Goal: Task Accomplishment & Management: Manage account settings

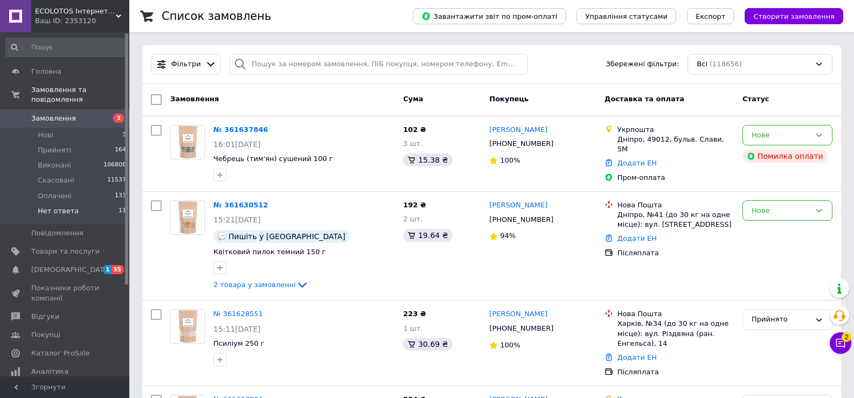
click at [73, 205] on li "Нет ответа 11" at bounding box center [66, 214] width 132 height 20
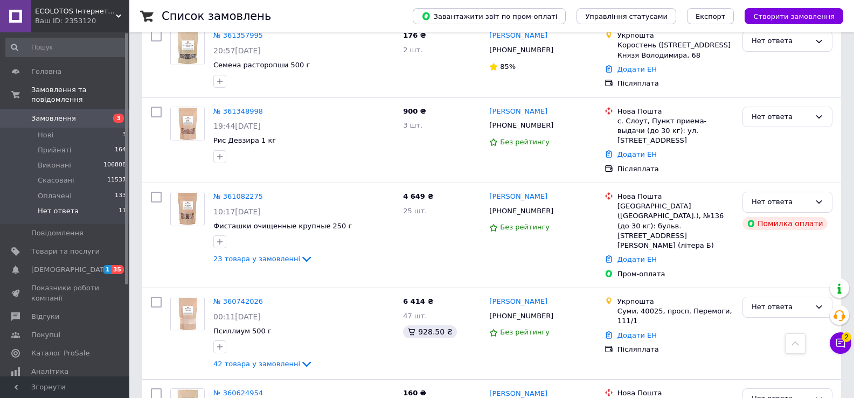
scroll to position [485, 0]
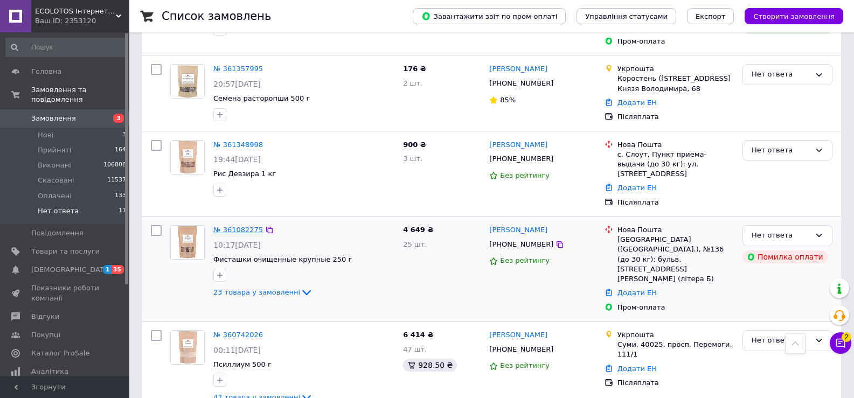
click at [242, 226] on link "№ 361082275" at bounding box center [238, 230] width 50 height 8
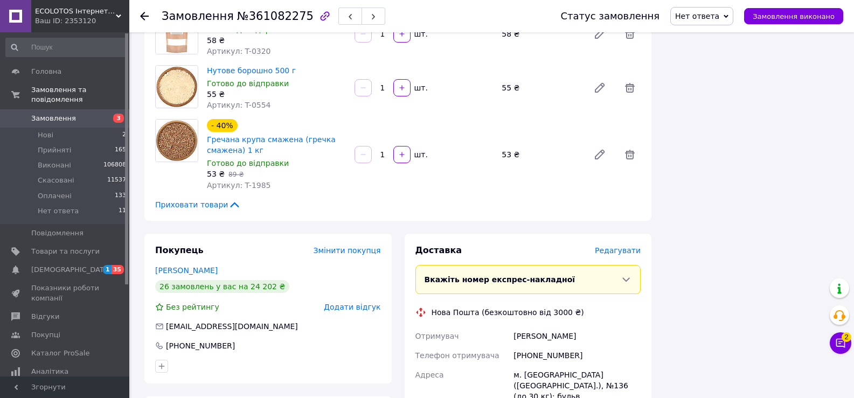
scroll to position [1454, 0]
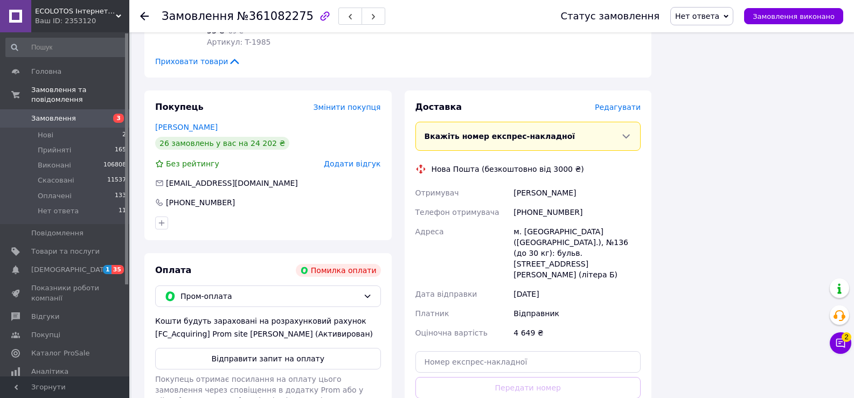
click at [560, 202] on div "+380665075360" at bounding box center [576, 211] width 131 height 19
copy div "380665075360"
drag, startPoint x: 247, startPoint y: 159, endPoint x: 177, endPoint y: 164, distance: 70.2
click at [177, 178] on div "venus_2000@ukr.net" at bounding box center [268, 183] width 226 height 11
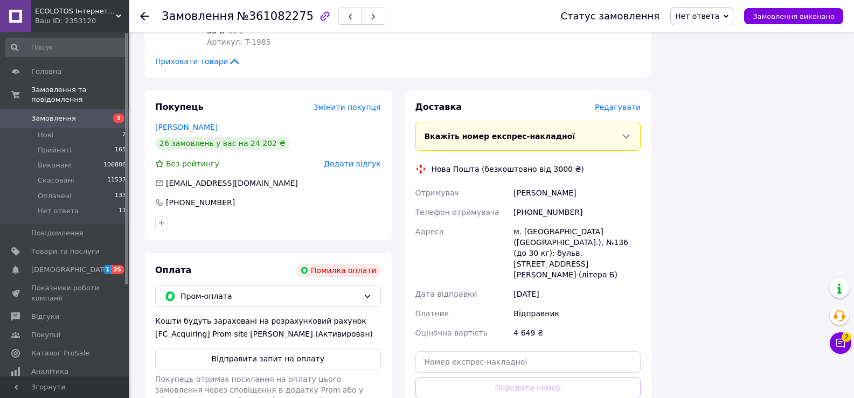
click at [258, 197] on div "+380665075360" at bounding box center [268, 202] width 226 height 11
drag, startPoint x: 167, startPoint y: 161, endPoint x: 179, endPoint y: 162, distance: 11.9
click at [179, 179] on span "venus_2000@ukr.net" at bounding box center [232, 183] width 132 height 9
drag, startPoint x: 165, startPoint y: 162, endPoint x: 234, endPoint y: 160, distance: 68.4
click at [234, 178] on div "venus_2000@ukr.net" at bounding box center [232, 183] width 134 height 11
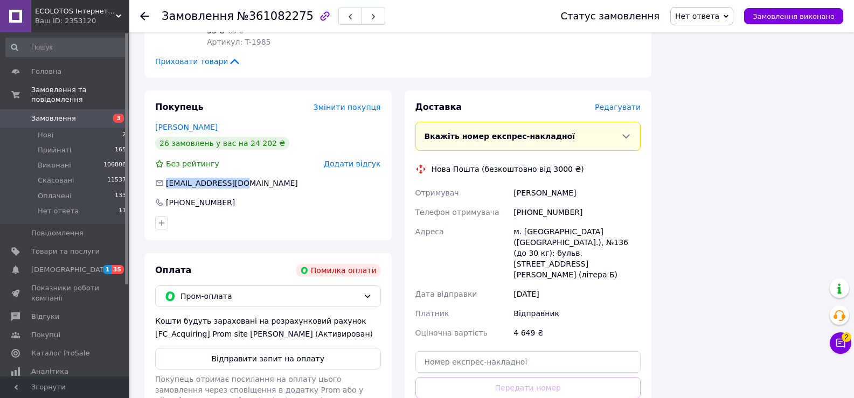
copy span "venus_2000@ukr.net"
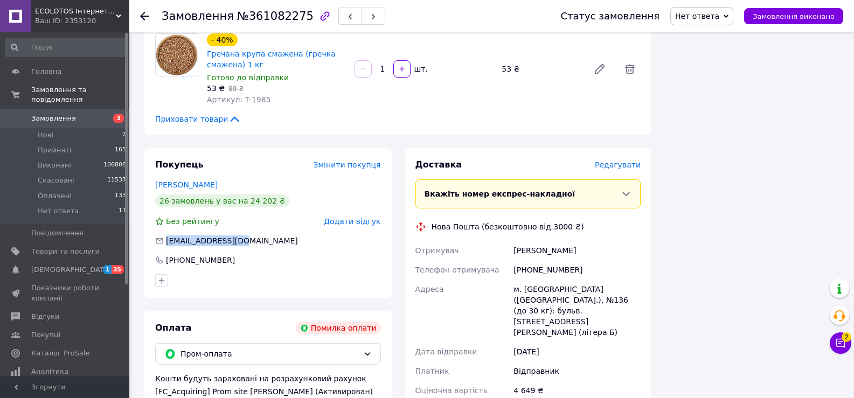
scroll to position [1450, 0]
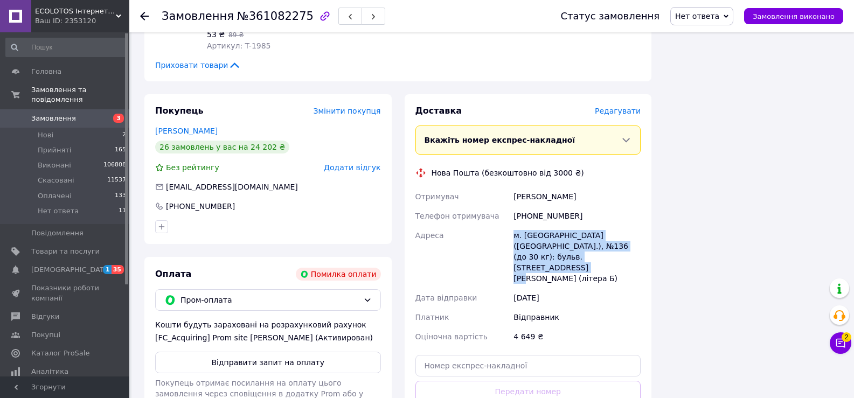
drag, startPoint x: 507, startPoint y: 213, endPoint x: 560, endPoint y: 241, distance: 60.2
click at [560, 241] on div "Отримувач Жирова Ирина Телефон отримувача +380665075360 Адреса м. Київ (Київськ…" at bounding box center [528, 266] width 230 height 159
copy div "Адреса м. Київ (Київська обл.), №136 (до 30 кг): бульв. Академіка Вернадського,…"
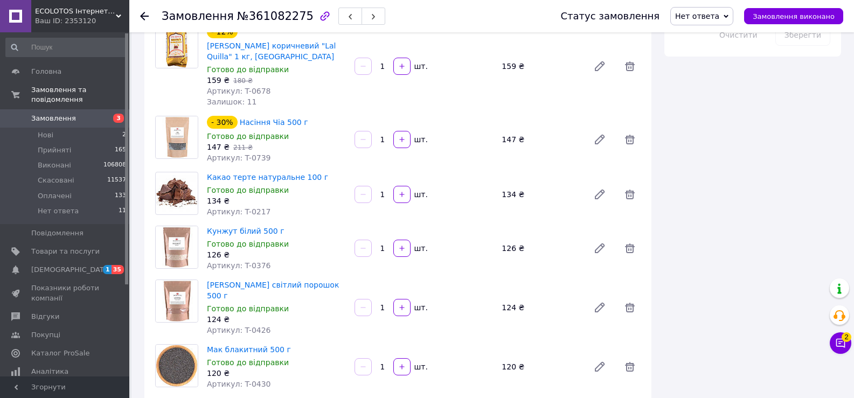
scroll to position [642, 0]
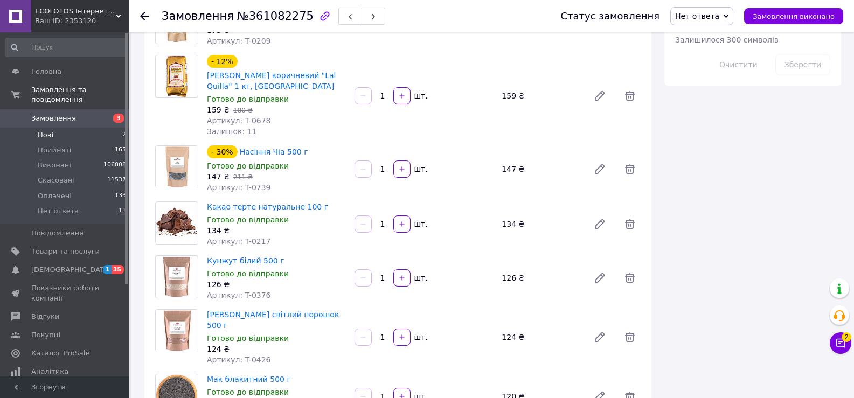
click at [55, 128] on li "Нові 2" at bounding box center [66, 135] width 132 height 15
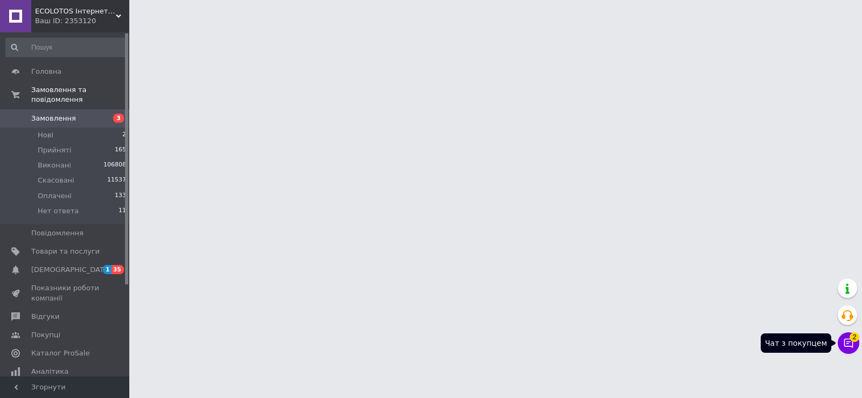
click at [853, 348] on button "Чат з покупцем 2" at bounding box center [848, 343] width 22 height 22
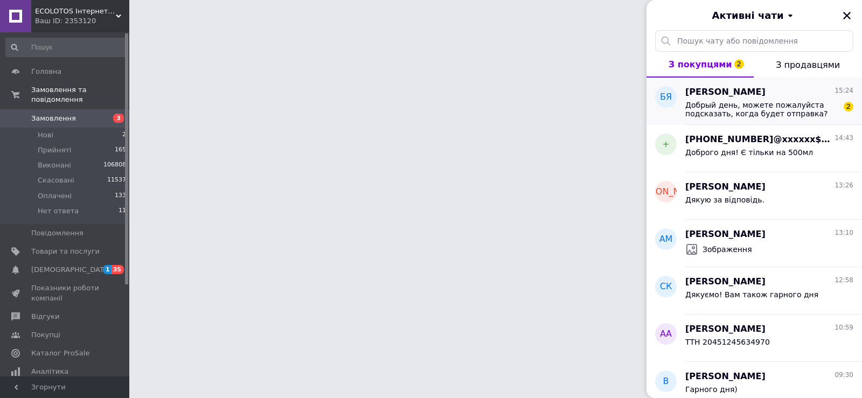
click at [770, 103] on span "Добрый день, можете пожалуйста подсказать, когда будет отправка?" at bounding box center [761, 109] width 153 height 17
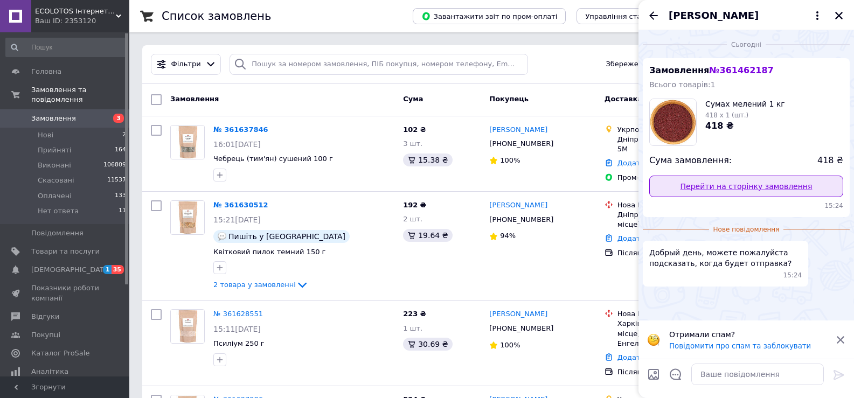
click at [735, 194] on link "Перейти на сторінку замовлення" at bounding box center [746, 187] width 194 height 22
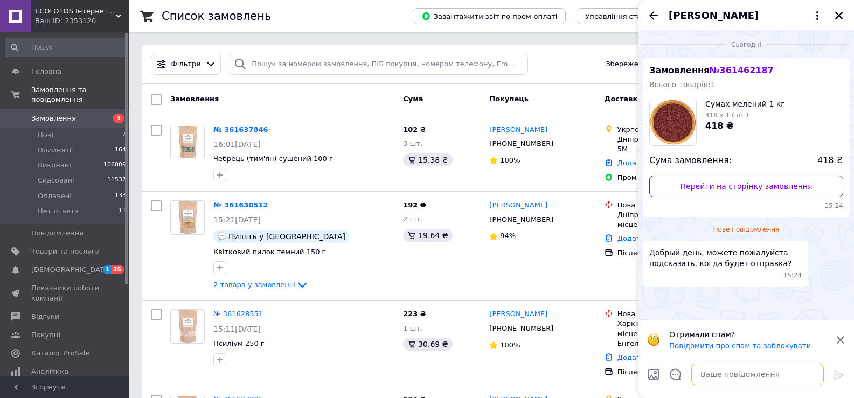
click at [723, 376] on textarea at bounding box center [757, 375] width 132 height 22
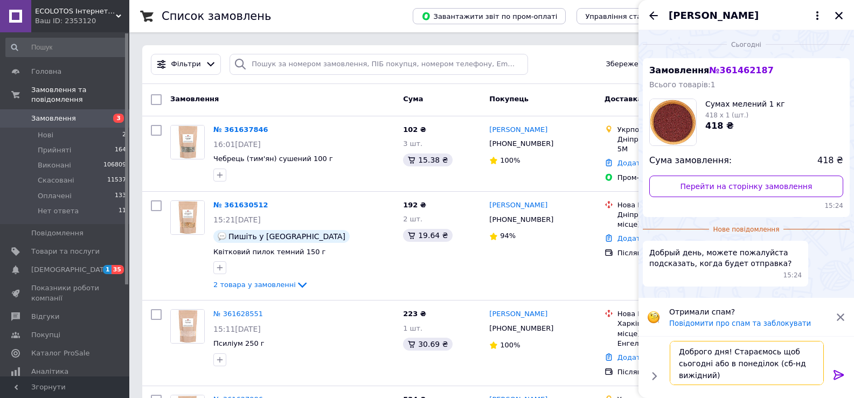
click at [692, 376] on textarea "Доброго дня! Стараємось щоб сьогодні або в понеділок (сб-нд вижідний)" at bounding box center [746, 363] width 154 height 44
click at [709, 366] on textarea "Доброго дня! Стараємось щоб сьогодні або в понеділок (сб-нд вихідний)" at bounding box center [746, 363] width 154 height 44
click at [765, 365] on textarea "Доброго дня! Стараємось щоб сьогодні або в понеділок (сб-нд вихідний)" at bounding box center [746, 363] width 154 height 44
type textarea "Доброго дня! Стараємось щоб сьогодні або в понеділок буде відправлення (сб-нд в…"
click at [834, 376] on icon at bounding box center [838, 375] width 10 height 10
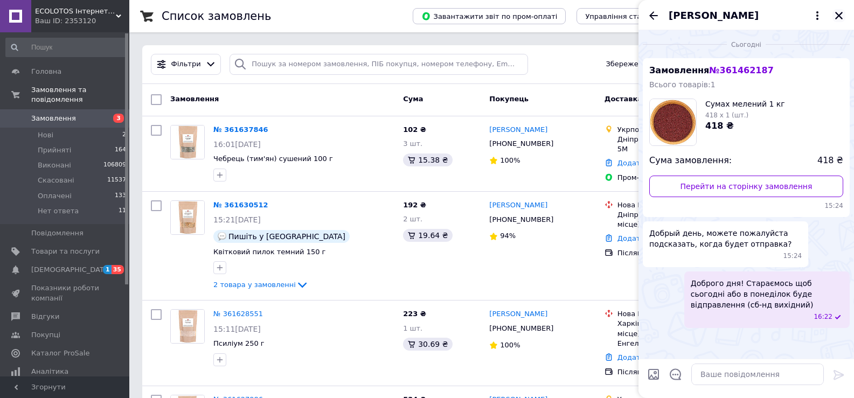
click at [844, 19] on button "Закрити" at bounding box center [838, 15] width 13 height 13
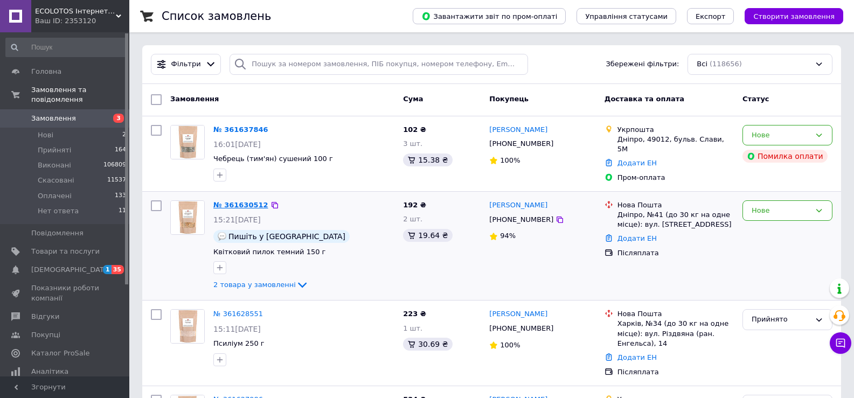
click at [241, 205] on link "№ 361630512" at bounding box center [240, 205] width 55 height 8
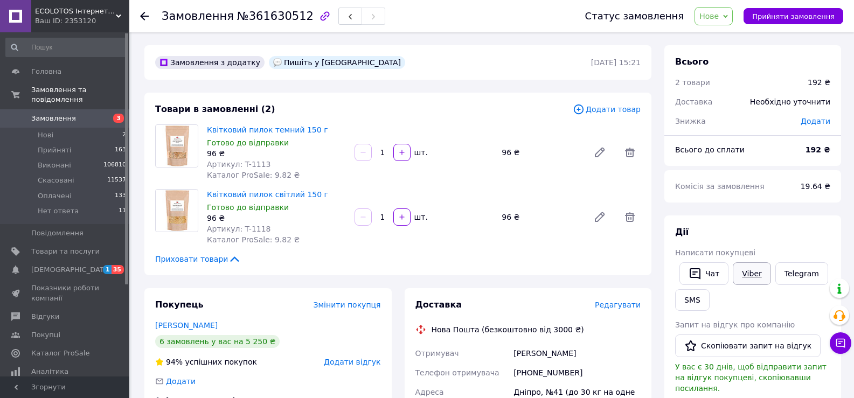
click at [748, 282] on link "Viber" at bounding box center [751, 273] width 38 height 23
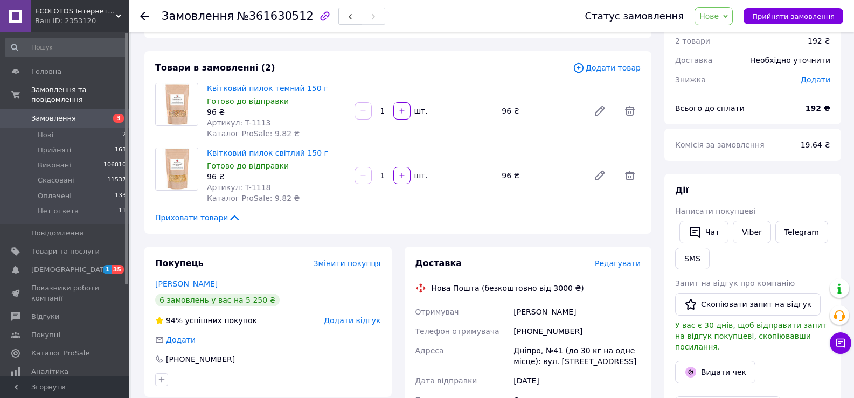
scroll to position [108, 0]
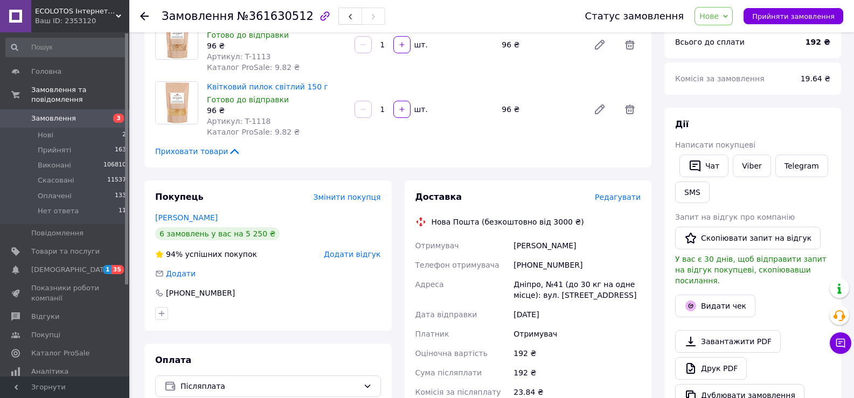
drag, startPoint x: 505, startPoint y: 282, endPoint x: 626, endPoint y: 294, distance: 121.8
click at [627, 295] on div "Отримувач Кривенко Ксенія Телефон отримувача +380500176541 Адреса Дніпро, №41 (…" at bounding box center [528, 334] width 230 height 196
copy div "Адреса Дніпро, №41 (до 30 кг на одне місце): вул. Північнодонецька, 2"
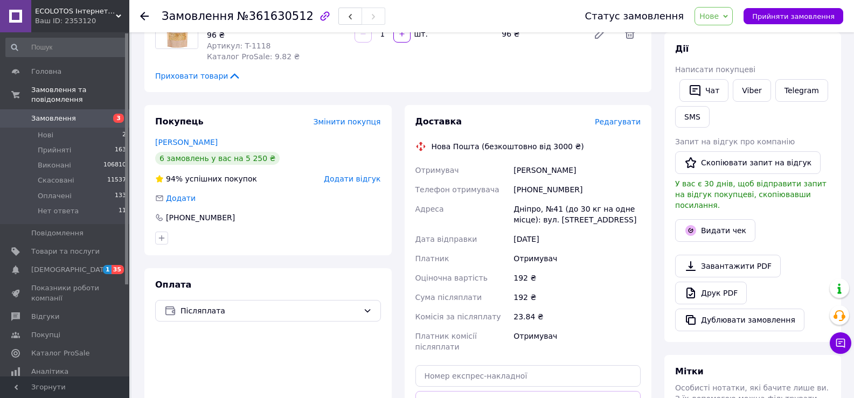
scroll to position [162, 0]
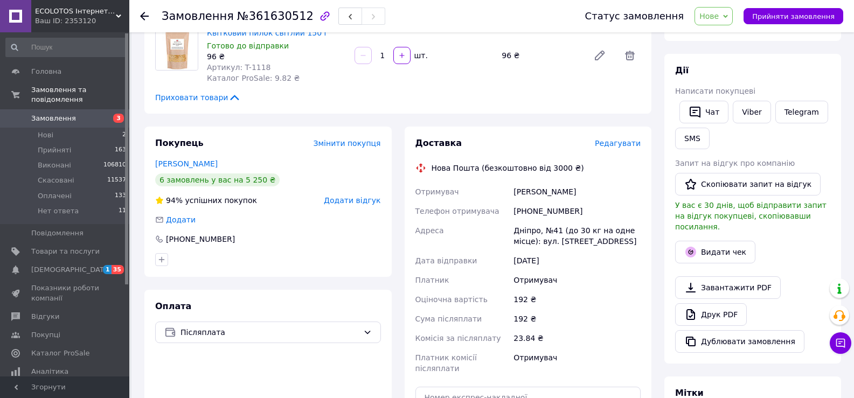
click at [718, 16] on span "Нове" at bounding box center [708, 16] width 19 height 9
click at [721, 33] on li "Прийнято" at bounding box center [721, 38] width 52 height 16
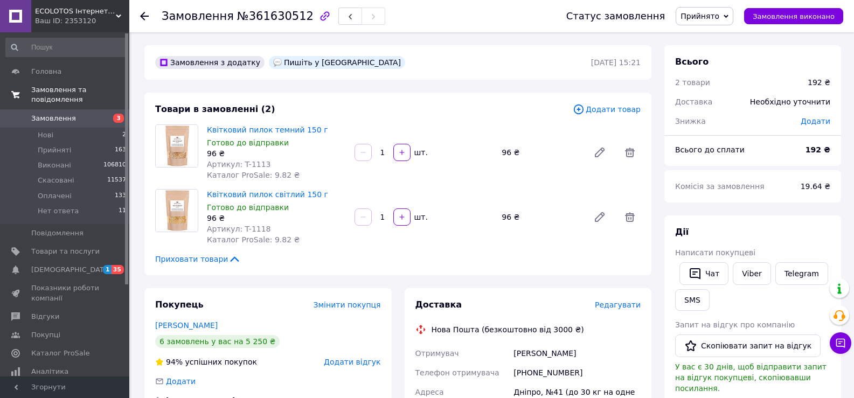
click at [52, 98] on link "Замовлення та повідомлення" at bounding box center [66, 95] width 132 height 28
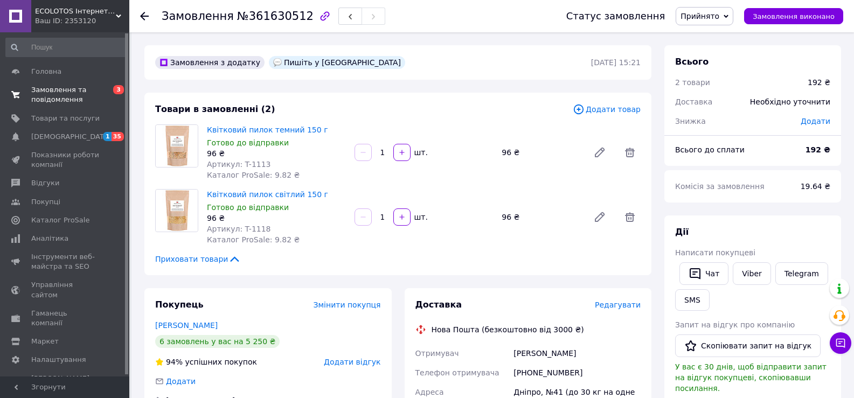
click at [57, 94] on span "Замовлення та повідомлення" at bounding box center [65, 94] width 68 height 19
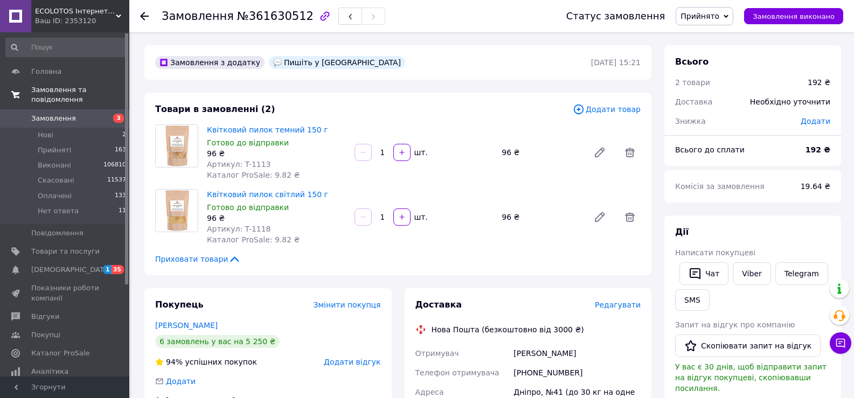
click at [64, 89] on span "Замовлення та повідомлення" at bounding box center [80, 94] width 98 height 19
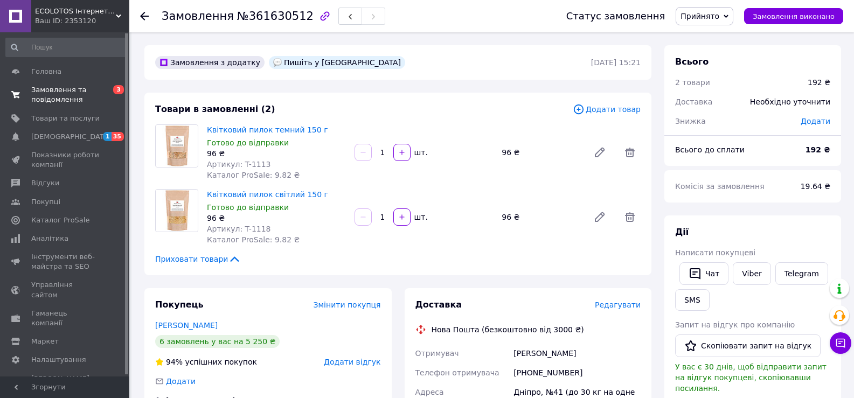
click at [64, 89] on span "Замовлення та повідомлення" at bounding box center [65, 94] width 68 height 19
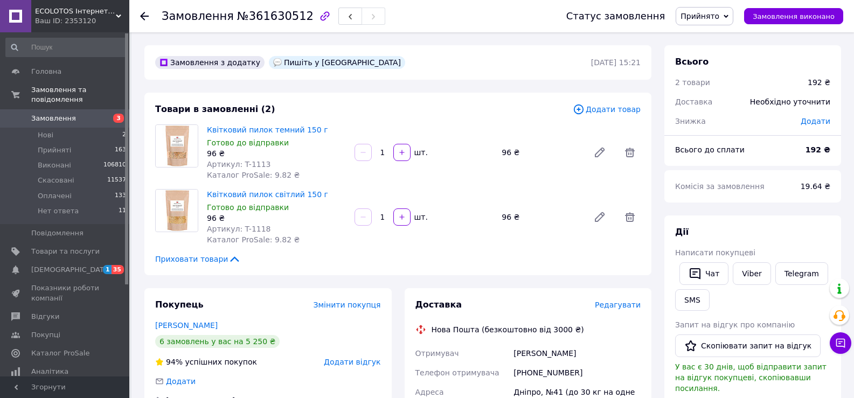
click at [60, 114] on span "Замовлення" at bounding box center [53, 119] width 45 height 10
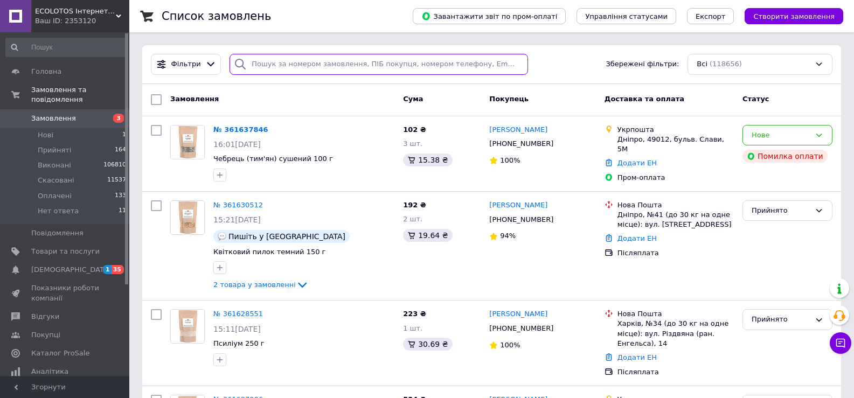
click at [312, 64] on input "search" at bounding box center [378, 64] width 298 height 21
paste input "[PHONE_NUMBER]"
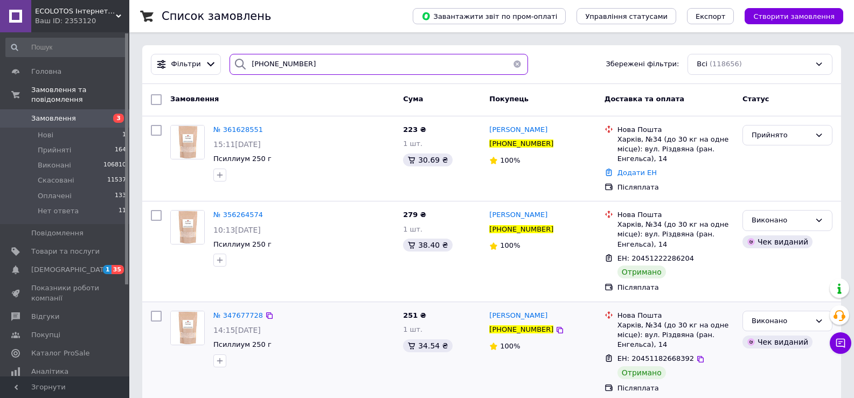
type input "+380667901754"
click at [81, 188] on li "Оплачені 133" at bounding box center [66, 195] width 132 height 15
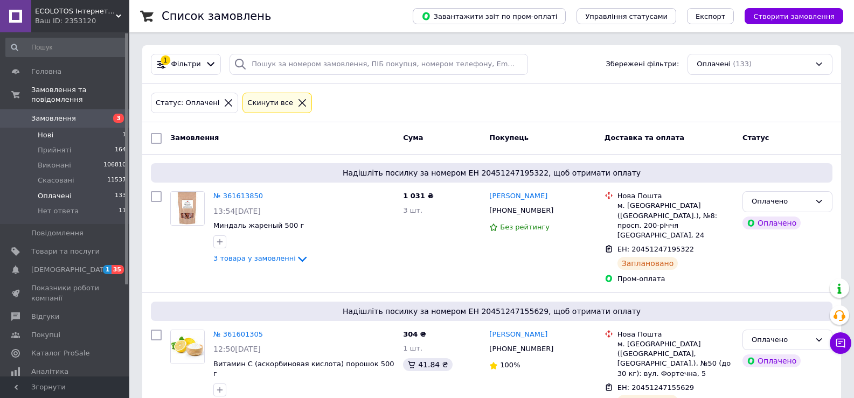
click at [43, 130] on span "Нові" at bounding box center [46, 135] width 16 height 10
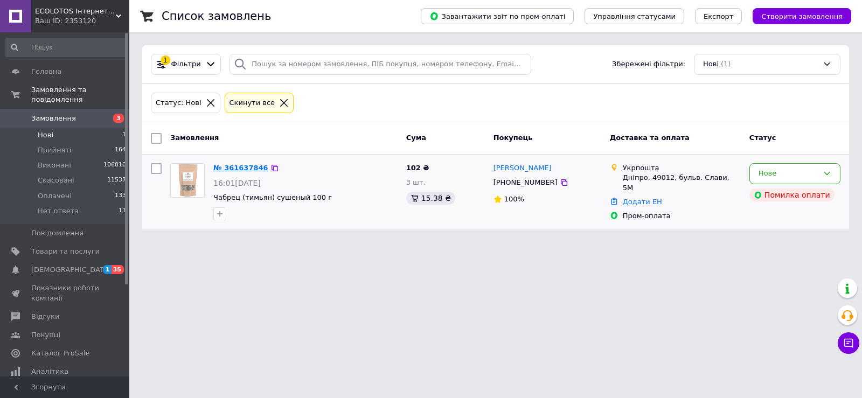
click at [243, 171] on link "№ 361637846" at bounding box center [240, 168] width 55 height 8
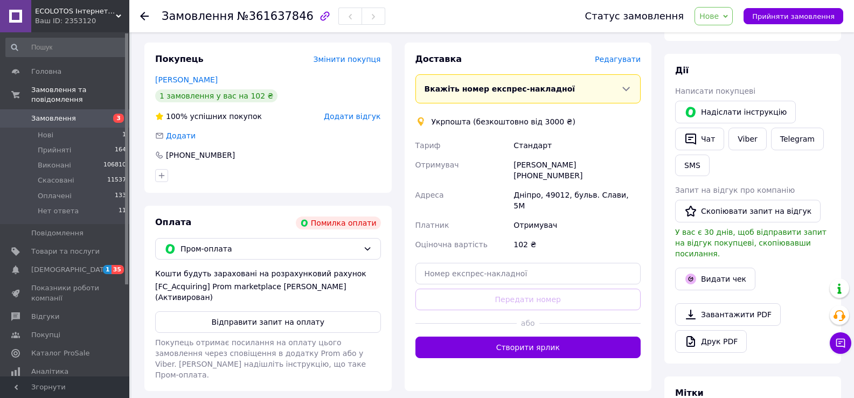
scroll to position [108, 0]
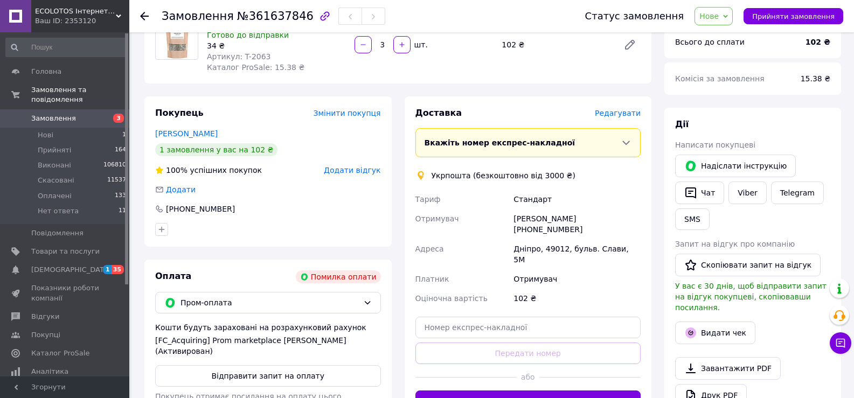
click at [610, 216] on div "Олена Качалова +380685252600" at bounding box center [576, 224] width 131 height 30
click at [619, 202] on div "Стандарт" at bounding box center [576, 199] width 131 height 19
drag, startPoint x: 631, startPoint y: 218, endPoint x: 583, endPoint y: 220, distance: 48.0
click at [583, 220] on div "Олена Качалова +380685252600" at bounding box center [576, 224] width 131 height 30
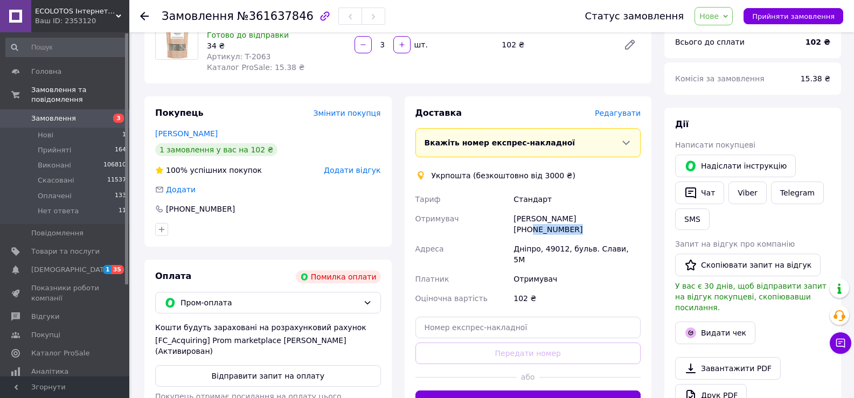
copy div "0685252600"
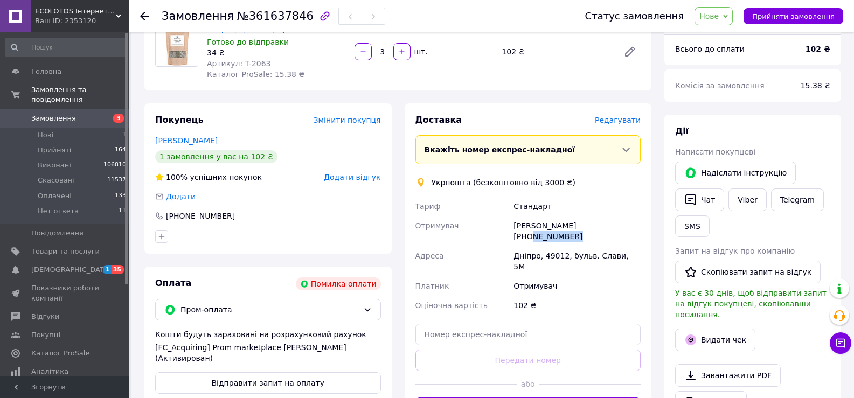
scroll to position [162, 0]
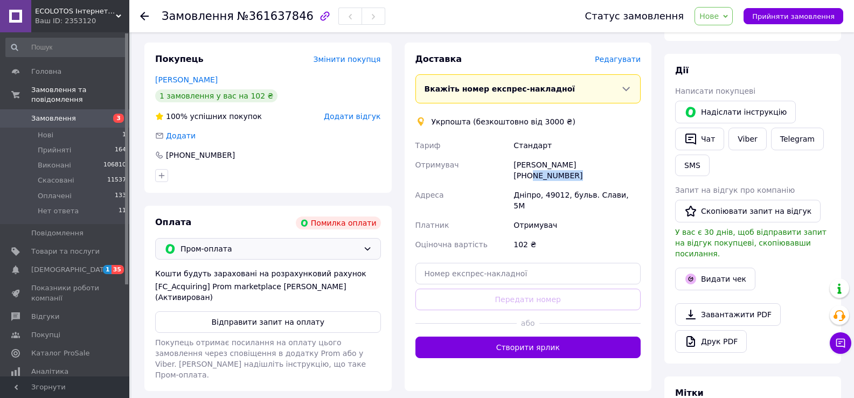
click at [241, 250] on span "Пром-оплата" at bounding box center [269, 249] width 178 height 12
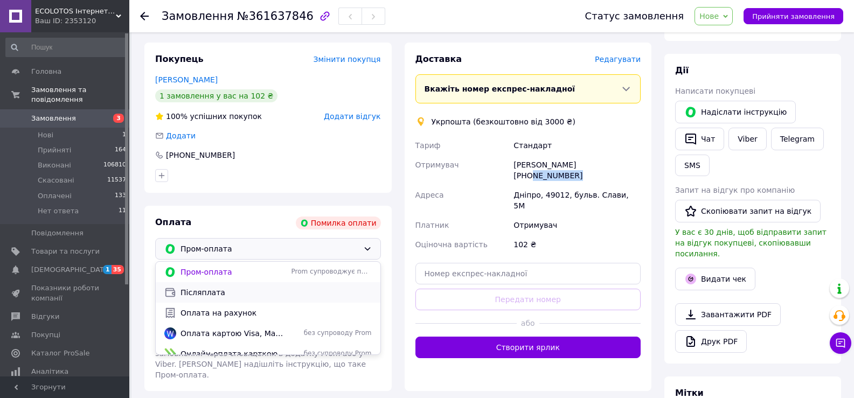
click at [218, 291] on span "Післяплата" at bounding box center [275, 292] width 191 height 11
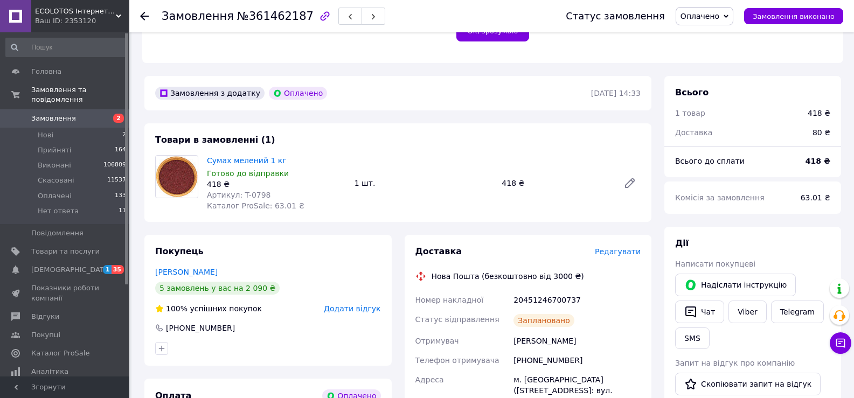
scroll to position [377, 0]
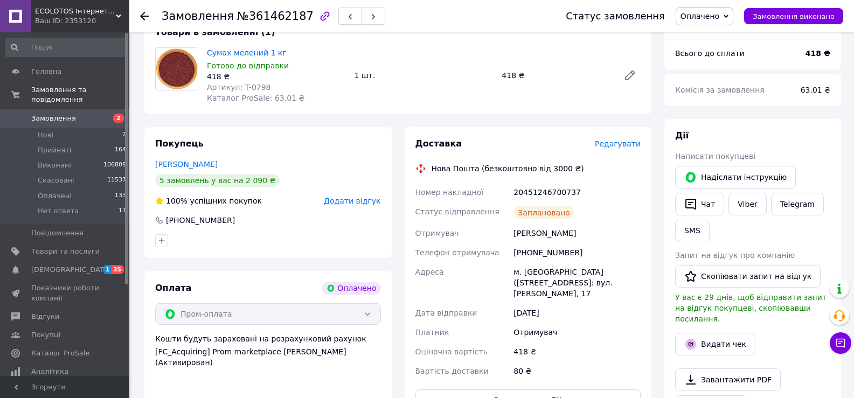
click at [551, 244] on div "[PHONE_NUMBER]" at bounding box center [576, 252] width 131 height 19
drag, startPoint x: 551, startPoint y: 244, endPoint x: 576, endPoint y: 209, distance: 42.8
click at [576, 209] on div "Заплановано" at bounding box center [576, 213] width 131 height 22
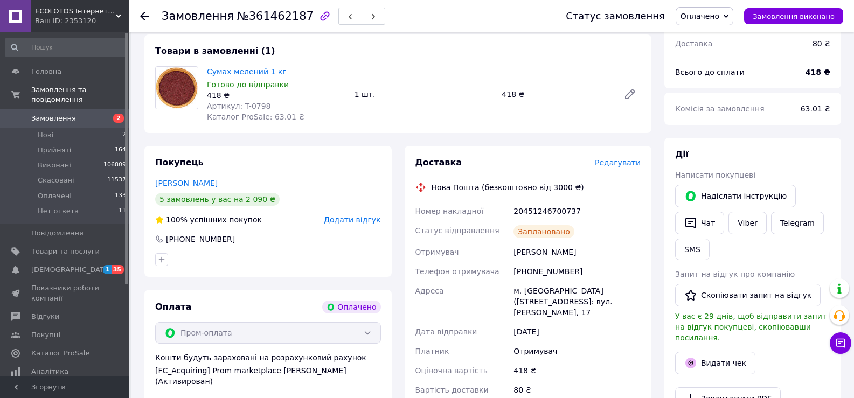
scroll to position [269, 0]
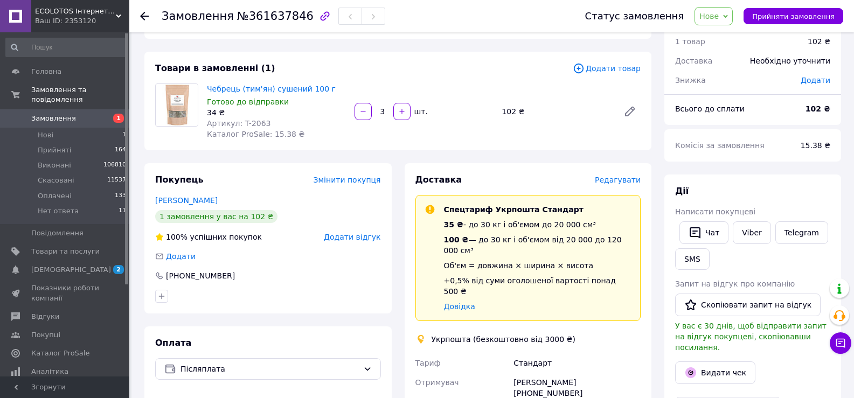
scroll to position [54, 0]
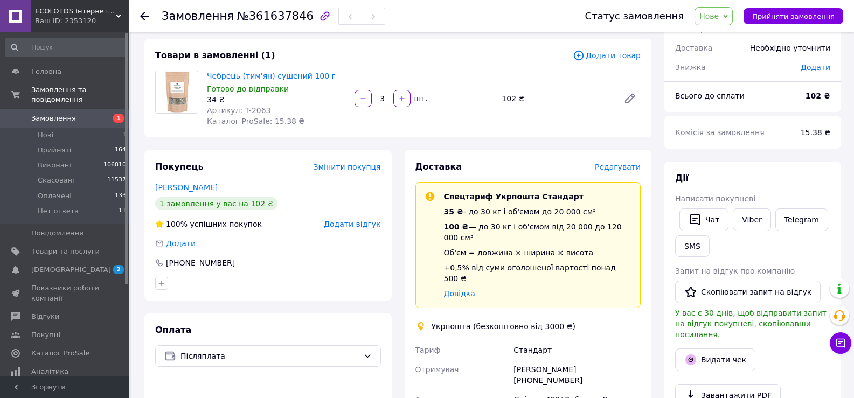
click at [714, 20] on span "Нове" at bounding box center [708, 16] width 19 height 9
click at [716, 34] on li "Прийнято" at bounding box center [721, 38] width 52 height 16
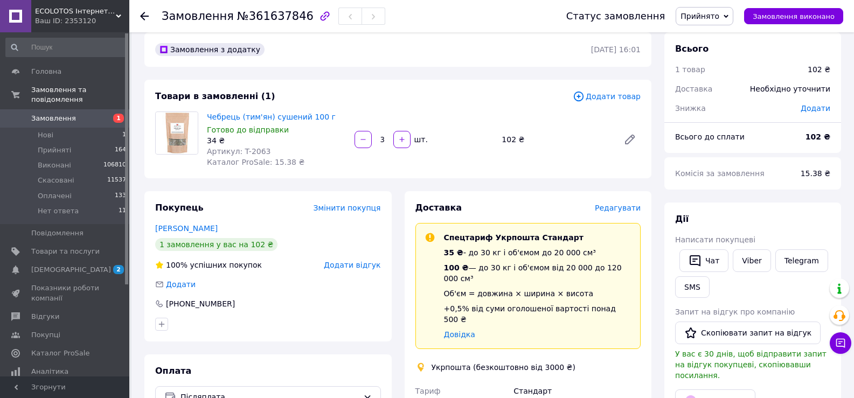
scroll to position [0, 0]
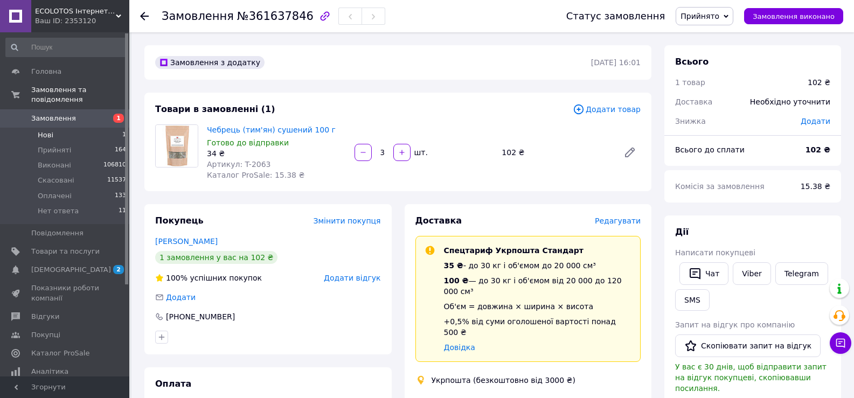
click at [49, 130] on span "Нові" at bounding box center [46, 135] width 16 height 10
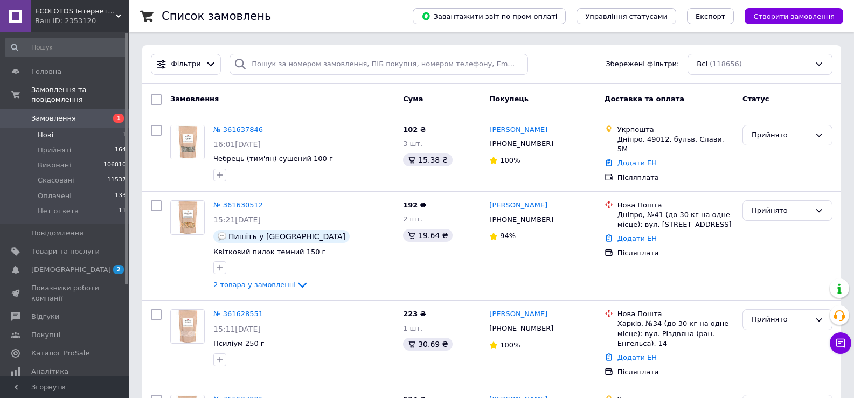
click at [60, 129] on li "Нові 1" at bounding box center [66, 135] width 132 height 15
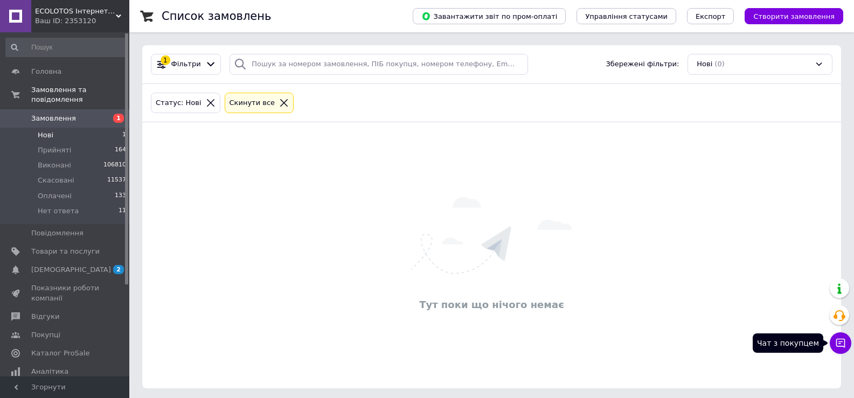
click at [846, 343] on button "Чат з покупцем" at bounding box center [840, 343] width 22 height 22
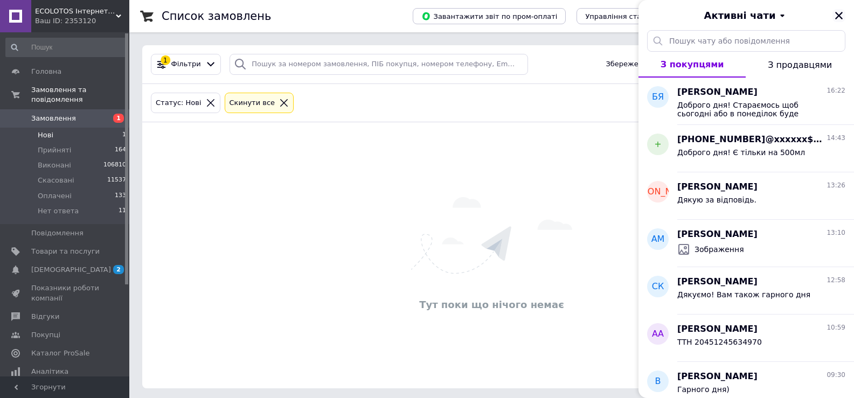
click at [840, 14] on icon "Закрити" at bounding box center [839, 16] width 8 height 8
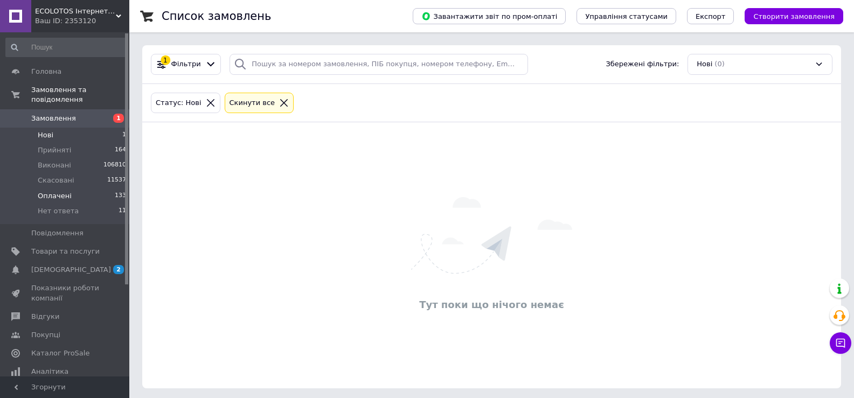
click at [62, 191] on span "Оплачені" at bounding box center [55, 196] width 34 height 10
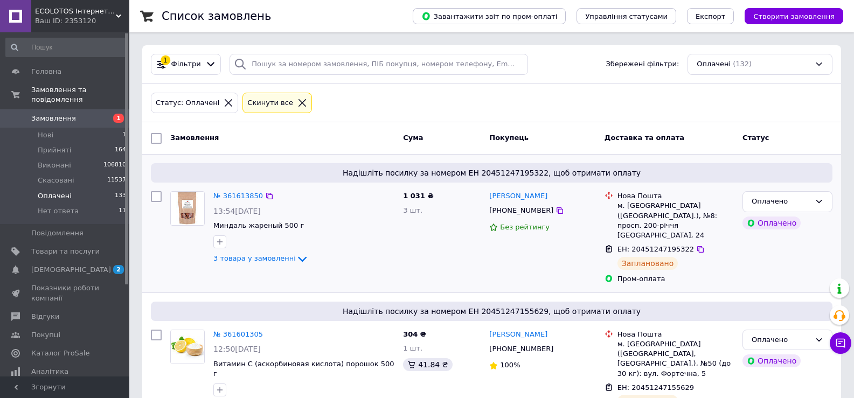
drag, startPoint x: 235, startPoint y: 195, endPoint x: 242, endPoint y: 202, distance: 9.5
click at [242, 202] on div "№ 361613850" at bounding box center [238, 196] width 52 height 12
click at [225, 103] on icon at bounding box center [229, 103] width 8 height 8
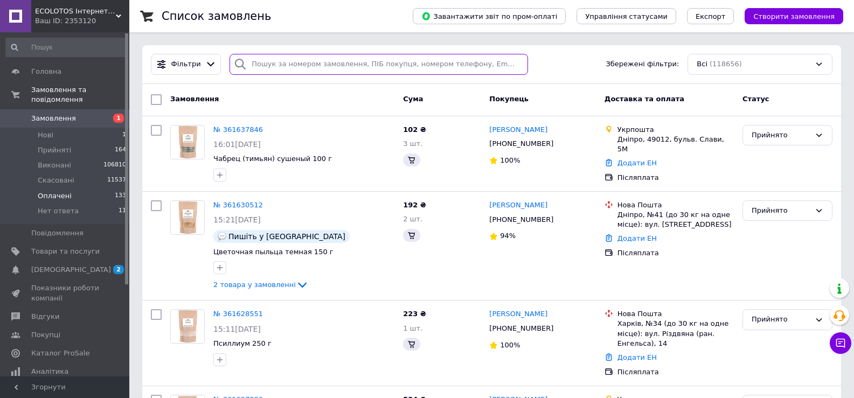
click at [323, 65] on input "search" at bounding box center [378, 64] width 298 height 21
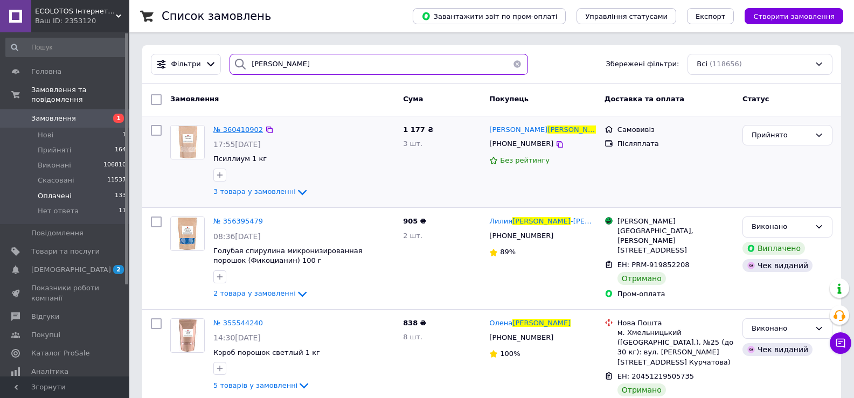
type input "довгань"
click at [241, 131] on span "№ 360410902" at bounding box center [238, 129] width 50 height 8
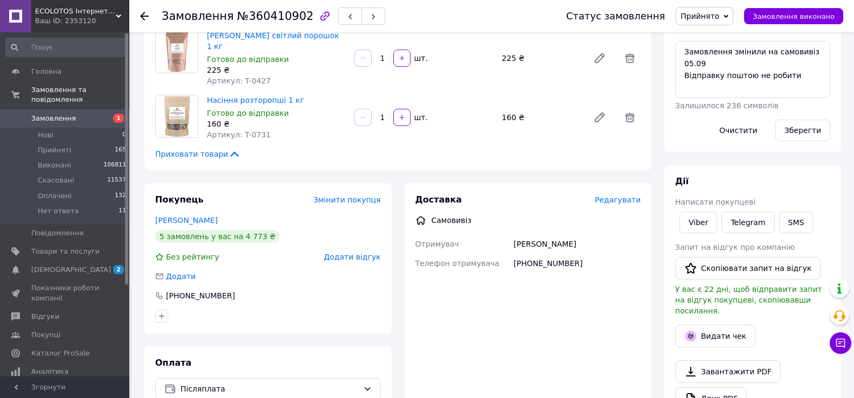
scroll to position [215, 0]
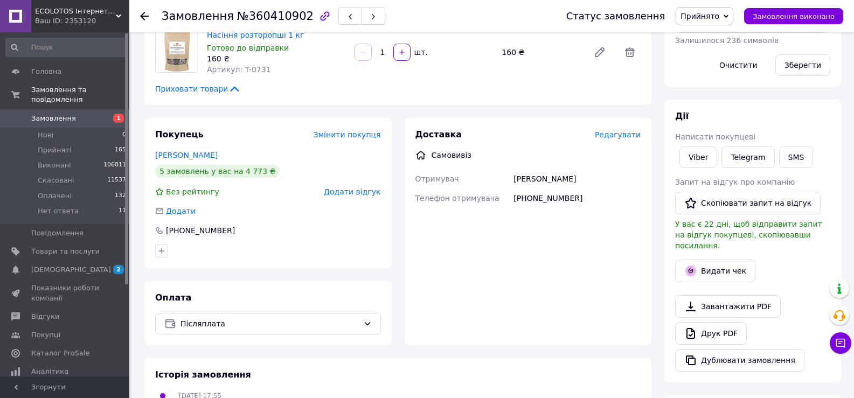
click at [550, 190] on div "+380679667171" at bounding box center [576, 197] width 131 height 19
drag, startPoint x: 550, startPoint y: 190, endPoint x: 558, endPoint y: 197, distance: 11.1
click at [558, 197] on div "Доставка Редагувати Самовивіз Отримувач Ольга Телефон отримувача +380679667171 …" at bounding box center [527, 231] width 247 height 227
copy div "380679667171"
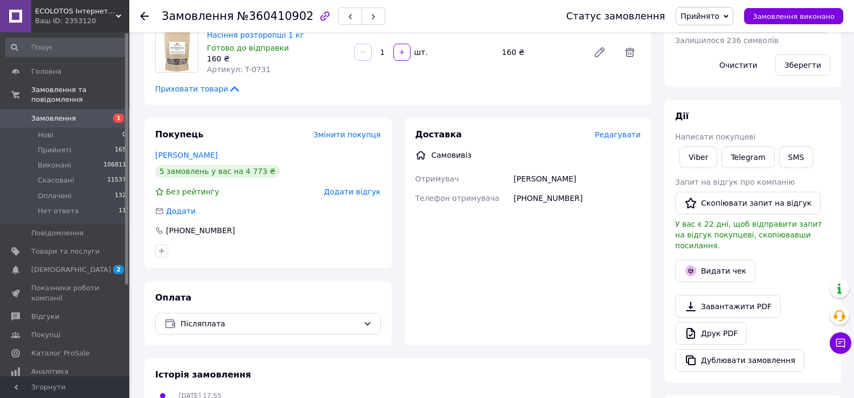
click at [507, 246] on div "Доставка Редагувати Самовивіз Отримувач Ольга Телефон отримувача +380679667171 …" at bounding box center [527, 231] width 247 height 227
click at [703, 260] on button "Видати чек" at bounding box center [715, 271] width 80 height 23
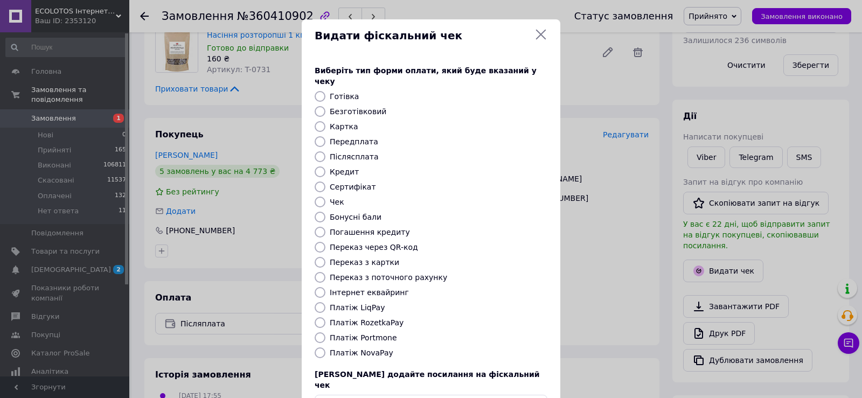
click at [330, 107] on label "Безготівковий" at bounding box center [358, 111] width 57 height 9
click at [325, 106] on input "Безготівковий" at bounding box center [320, 111] width 11 height 11
radio input "true"
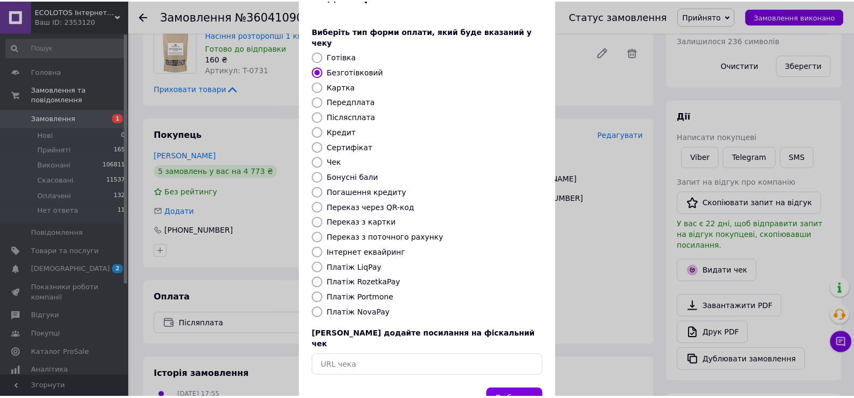
scroll to position [65, 0]
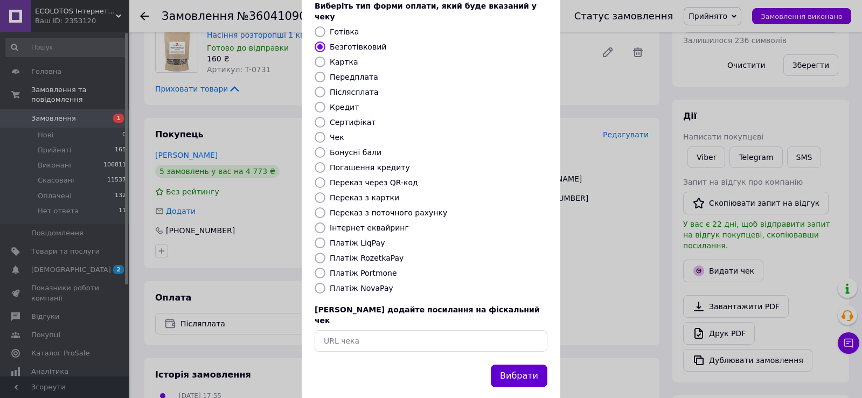
click at [509, 365] on button "Вибрати" at bounding box center [519, 376] width 57 height 23
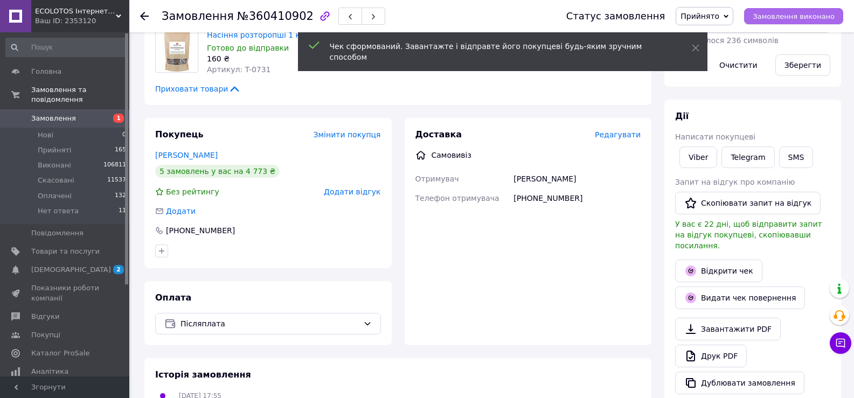
click at [791, 17] on span "Замовлення виконано" at bounding box center [793, 16] width 82 height 8
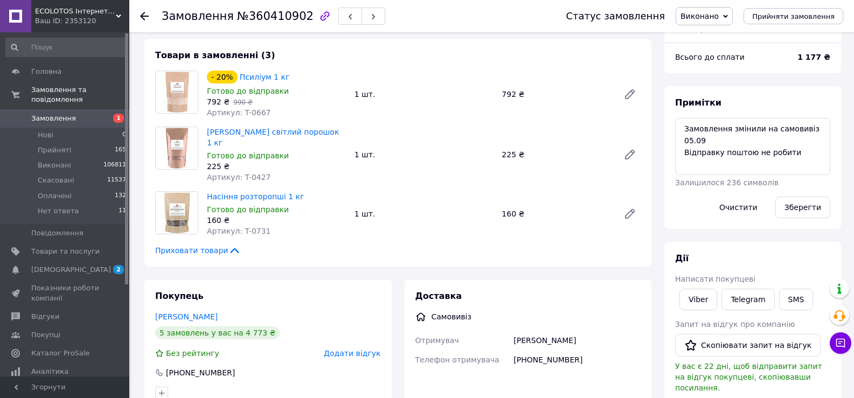
scroll to position [0, 0]
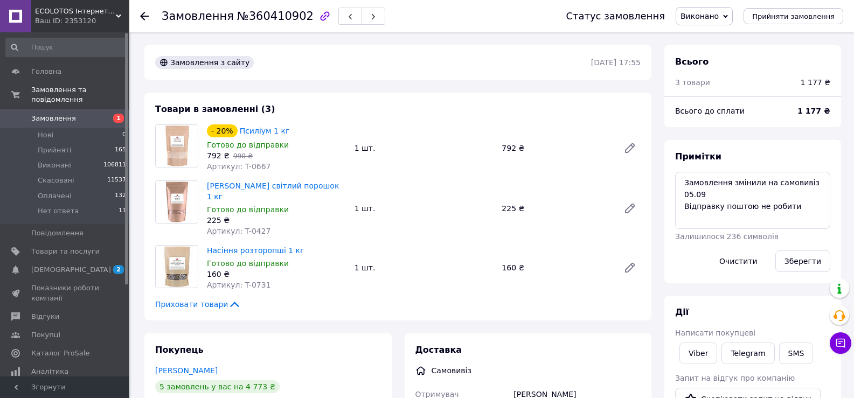
click at [65, 114] on span "Замовлення" at bounding box center [53, 119] width 45 height 10
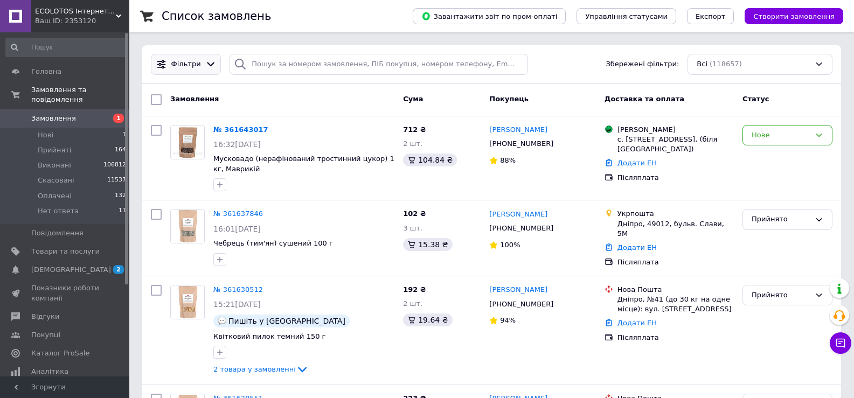
click at [181, 60] on span "Фільтри" at bounding box center [186, 64] width 30 height 10
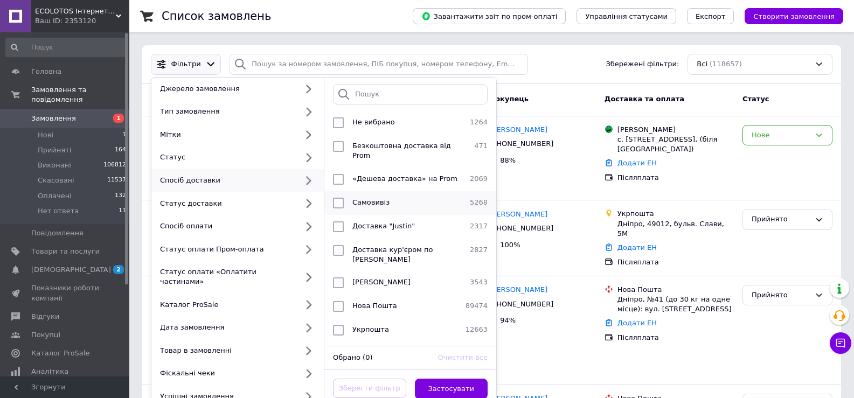
click at [348, 198] on div "Самовивіз" at bounding box center [406, 203] width 117 height 11
checkbox input "true"
click at [474, 379] on button "Застосувати" at bounding box center [451, 389] width 73 height 21
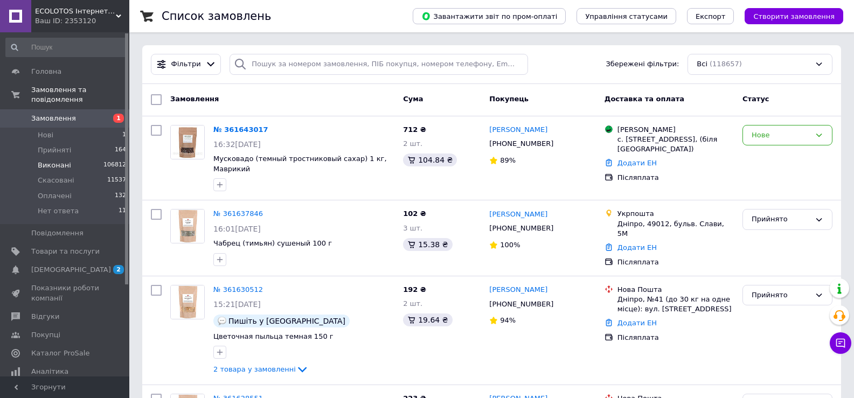
click at [58, 160] on span "Виконані" at bounding box center [54, 165] width 33 height 10
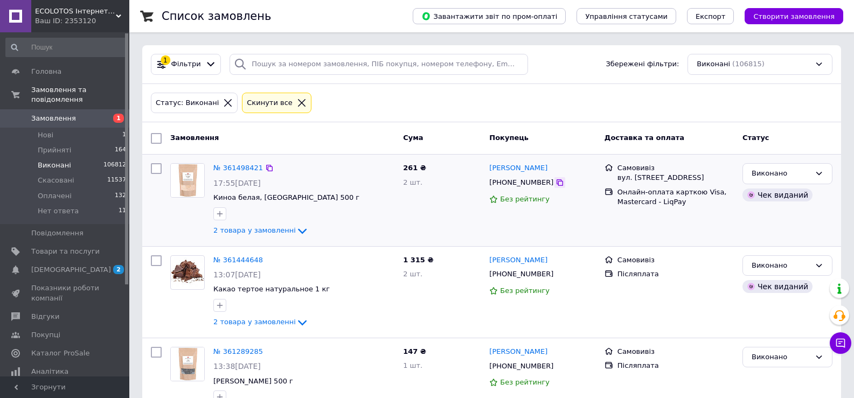
click at [555, 181] on icon at bounding box center [559, 182] width 9 height 9
click at [224, 104] on icon at bounding box center [228, 103] width 8 height 8
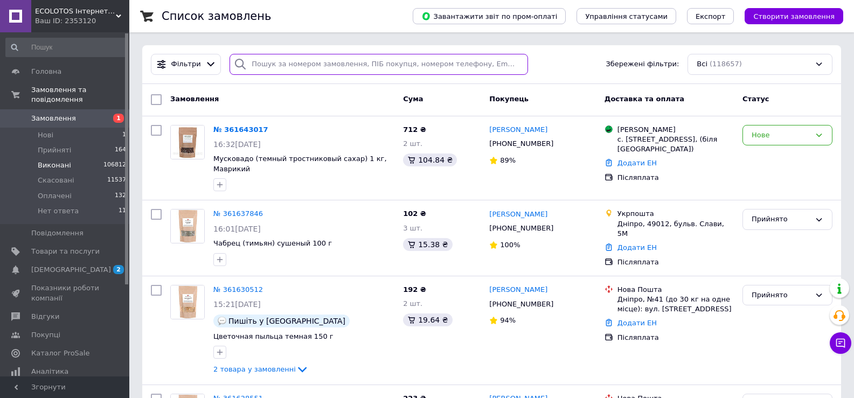
click at [267, 66] on input "search" at bounding box center [378, 64] width 298 height 21
paste input "0960452628"
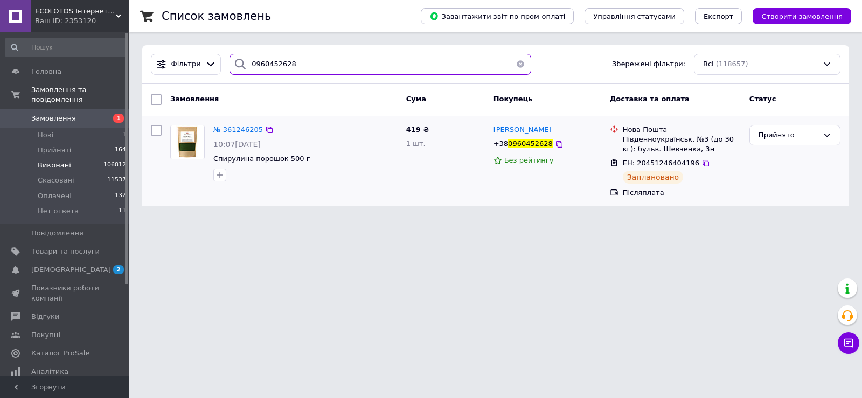
type input "0960452628"
click at [555, 144] on icon at bounding box center [559, 144] width 9 height 9
click at [521, 62] on button "button" at bounding box center [520, 64] width 22 height 21
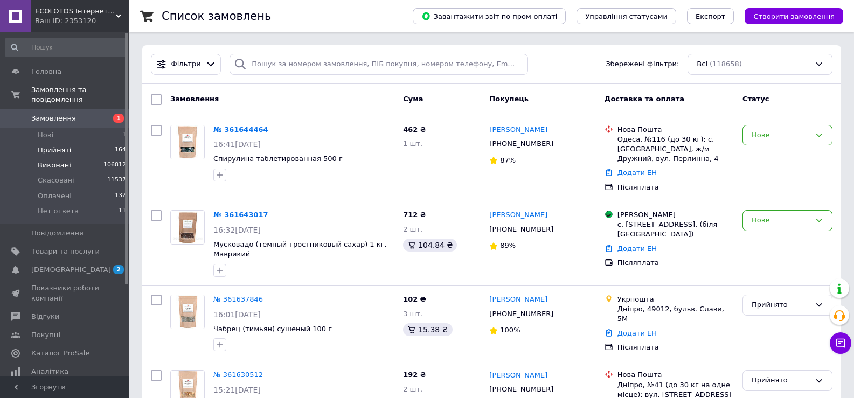
click at [59, 145] on span "Прийняті" at bounding box center [54, 150] width 33 height 10
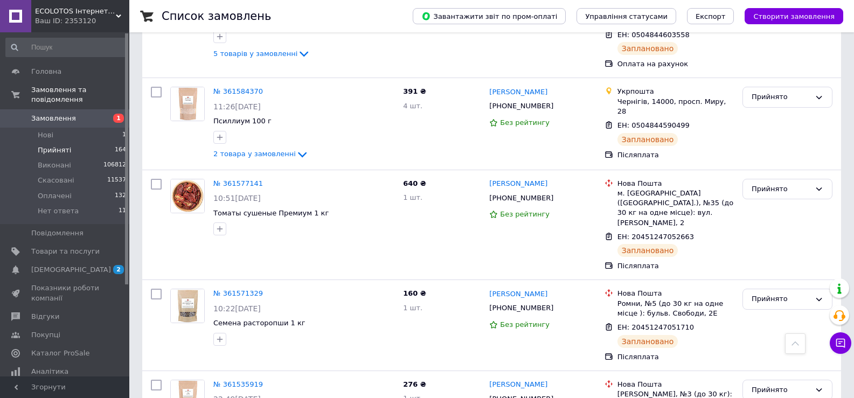
scroll to position [1185, 0]
click at [62, 145] on span "Прийняті" at bounding box center [54, 150] width 33 height 10
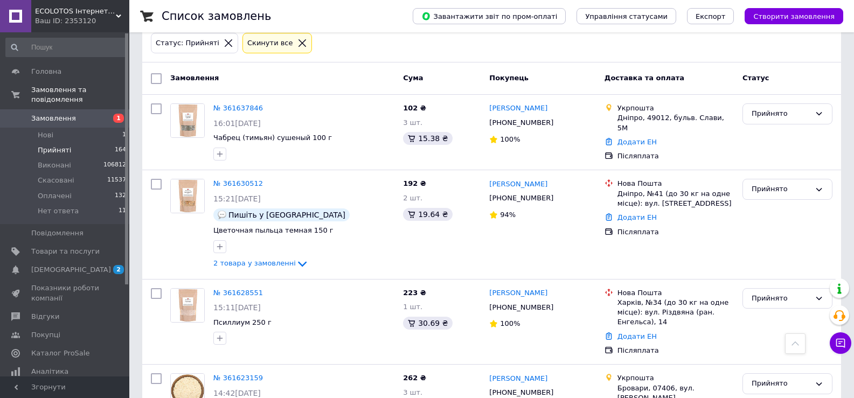
scroll to position [0, 0]
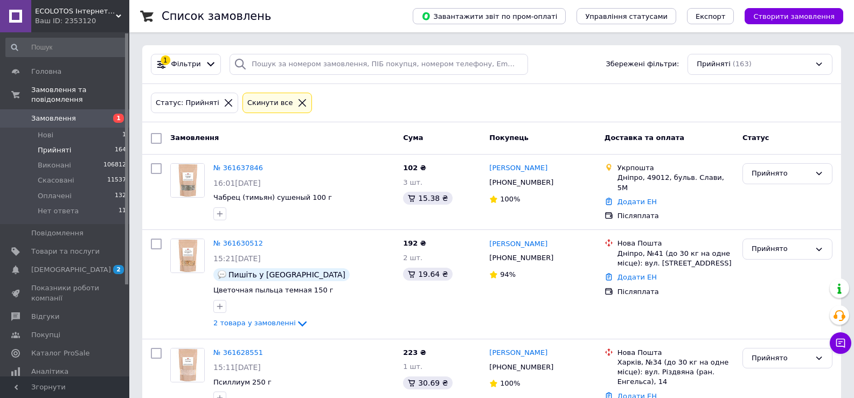
click at [223, 99] on icon at bounding box center [228, 103] width 10 height 10
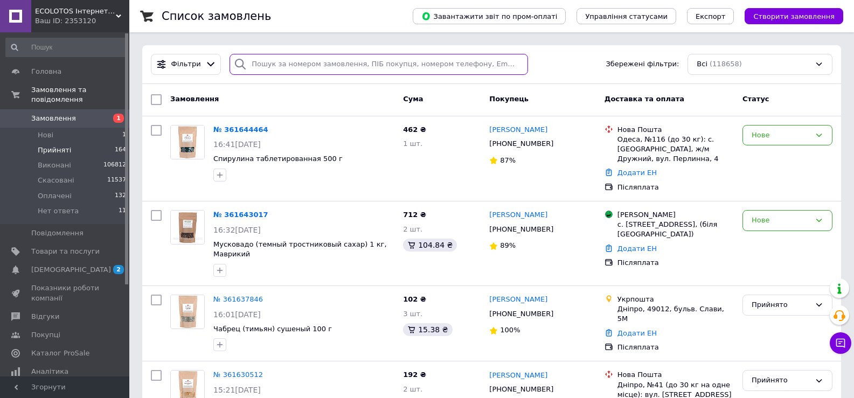
click at [270, 65] on input "search" at bounding box center [378, 64] width 298 height 21
paste input "380503579937"
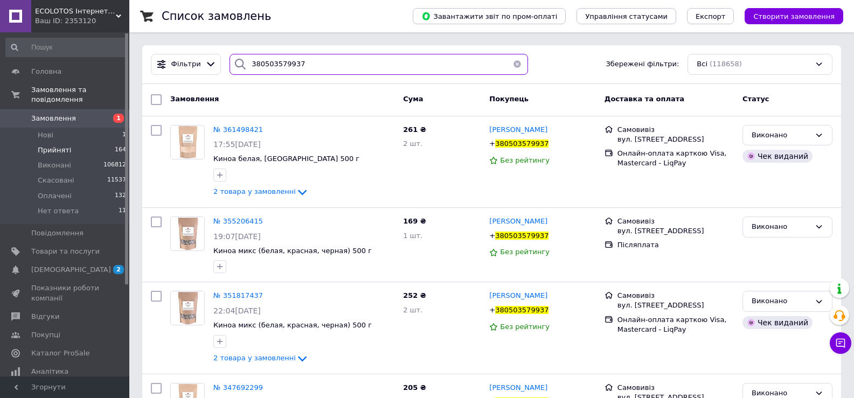
type input "380503579937"
drag, startPoint x: 321, startPoint y: 68, endPoint x: 244, endPoint y: 73, distance: 77.2
click at [244, 73] on div "380503579937" at bounding box center [378, 64] width 298 height 21
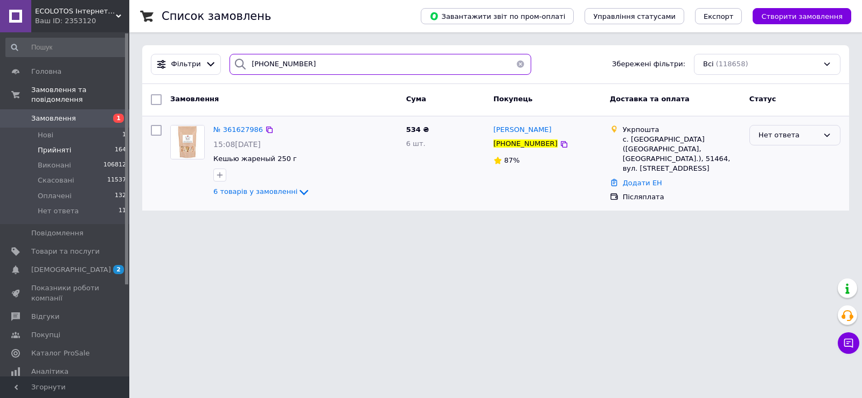
type input "+380956159034"
click at [778, 137] on div "Нет ответа" at bounding box center [788, 135] width 60 height 11
click at [781, 151] on li "Прийнято" at bounding box center [795, 158] width 90 height 20
click at [49, 206] on span "Нет ответа" at bounding box center [58, 211] width 41 height 10
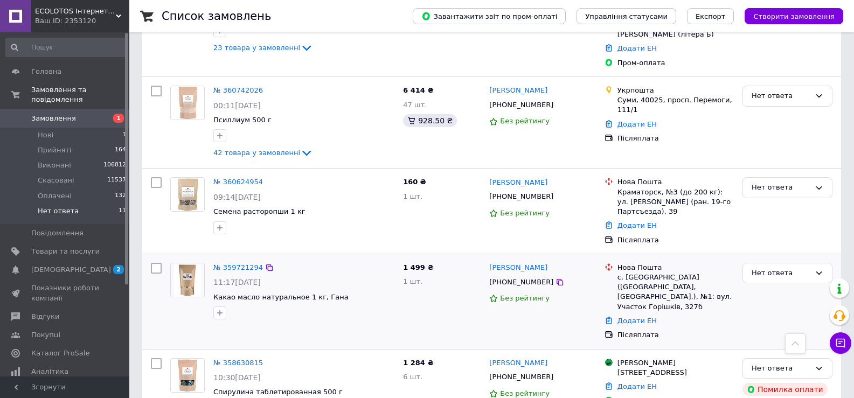
scroll to position [675, 0]
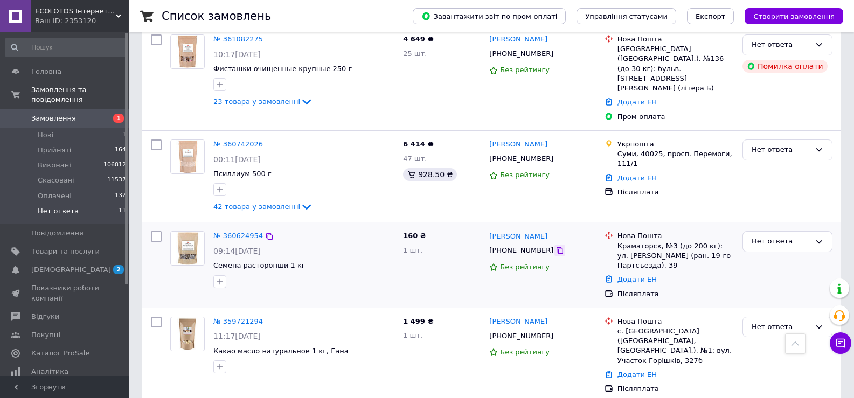
click at [555, 246] on icon at bounding box center [559, 250] width 9 height 9
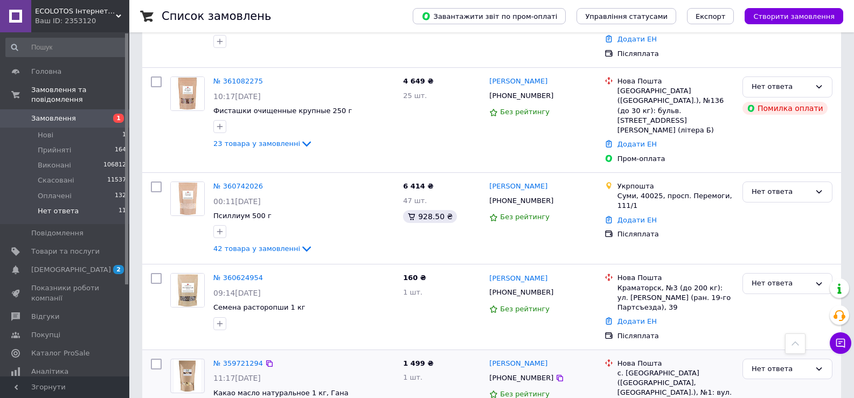
scroll to position [621, 0]
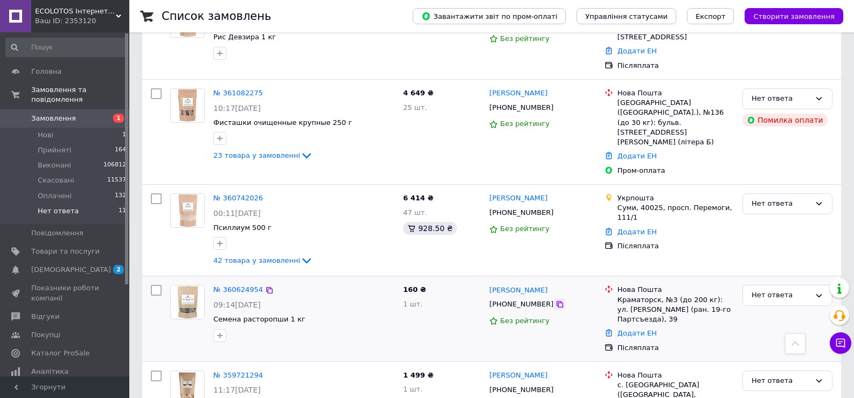
click at [555, 300] on icon at bounding box center [559, 304] width 9 height 9
click at [556, 209] on icon at bounding box center [559, 212] width 6 height 6
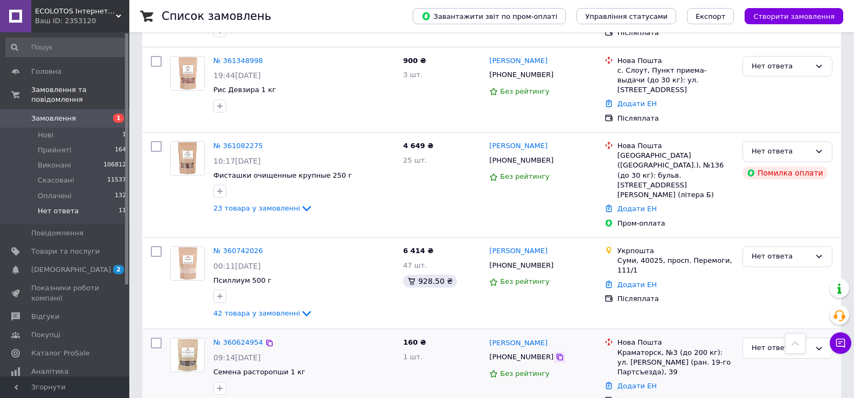
scroll to position [568, 0]
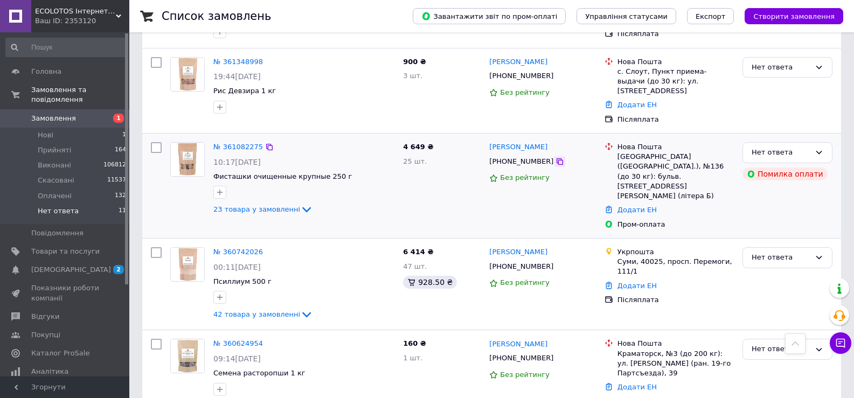
click at [556, 158] on icon at bounding box center [559, 161] width 6 height 6
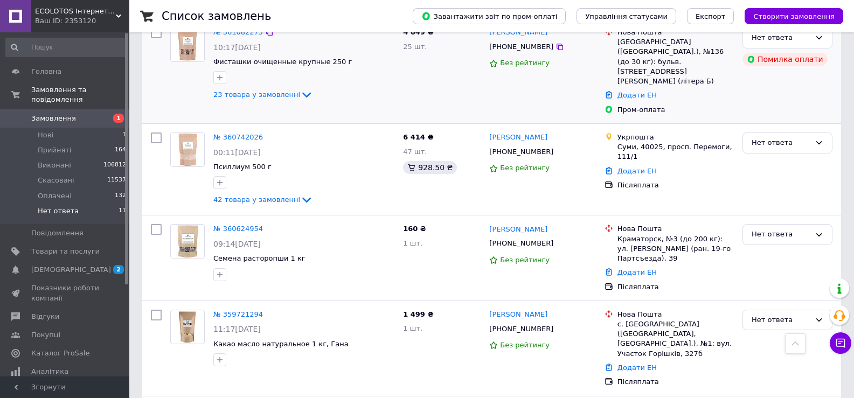
scroll to position [729, 0]
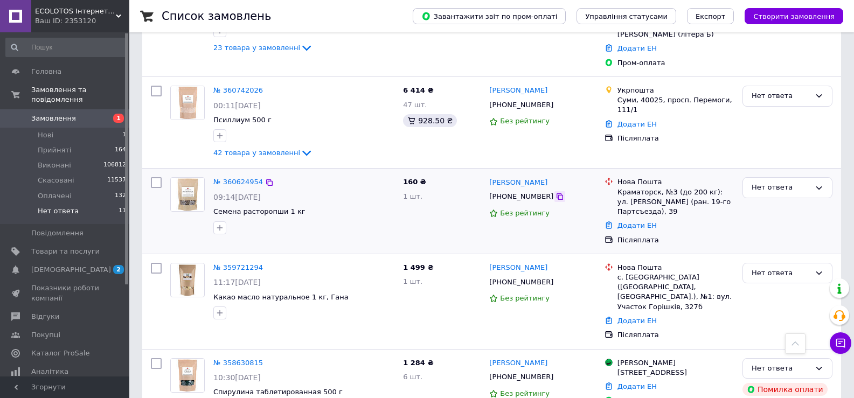
click at [555, 192] on icon at bounding box center [559, 196] width 9 height 9
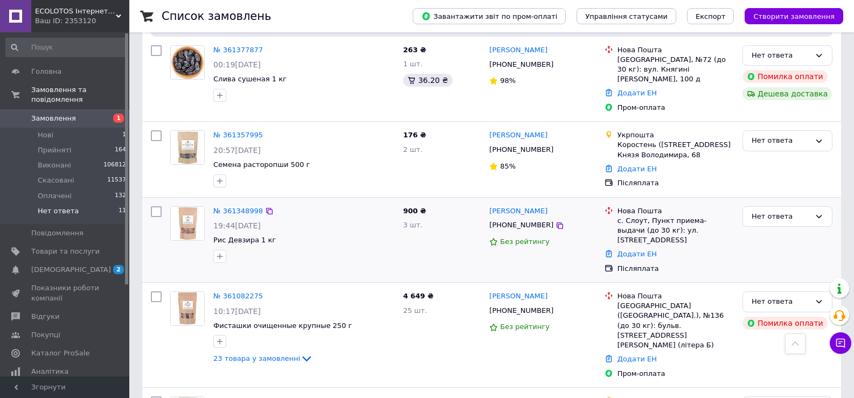
scroll to position [406, 0]
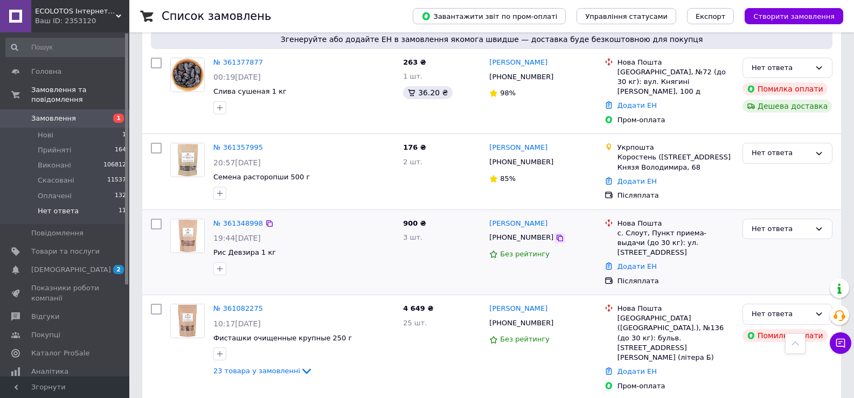
click at [555, 234] on icon at bounding box center [559, 238] width 9 height 9
click at [225, 219] on link "№ 361348998" at bounding box center [238, 223] width 50 height 8
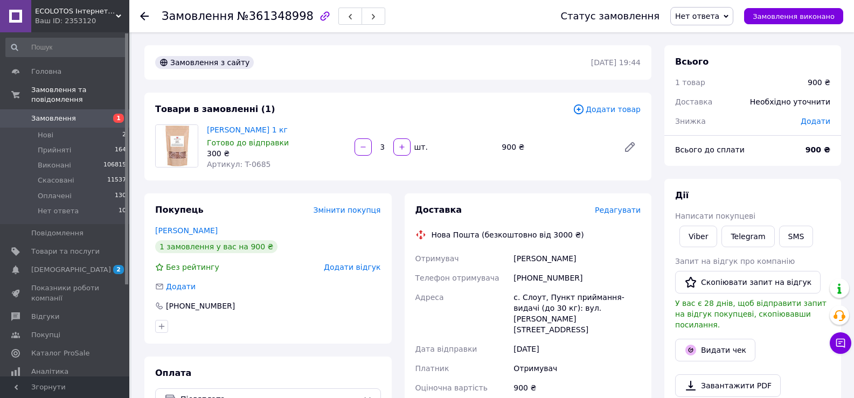
click at [705, 13] on span "Нет ответа" at bounding box center [697, 16] width 44 height 9
click at [717, 33] on li "Прийнято" at bounding box center [701, 38] width 62 height 16
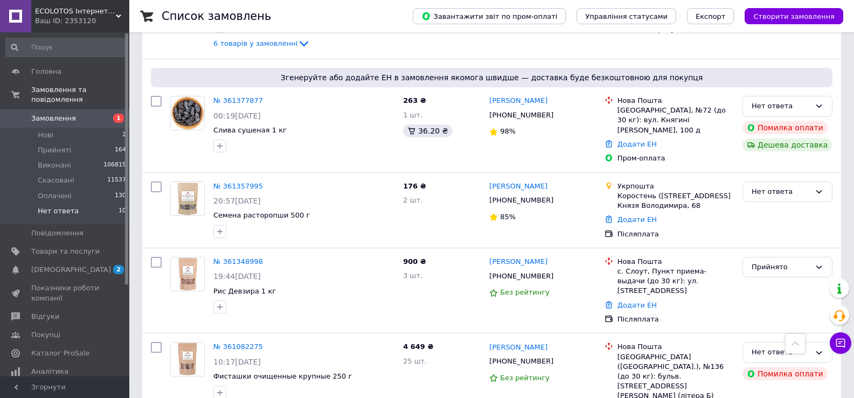
scroll to position [260, 0]
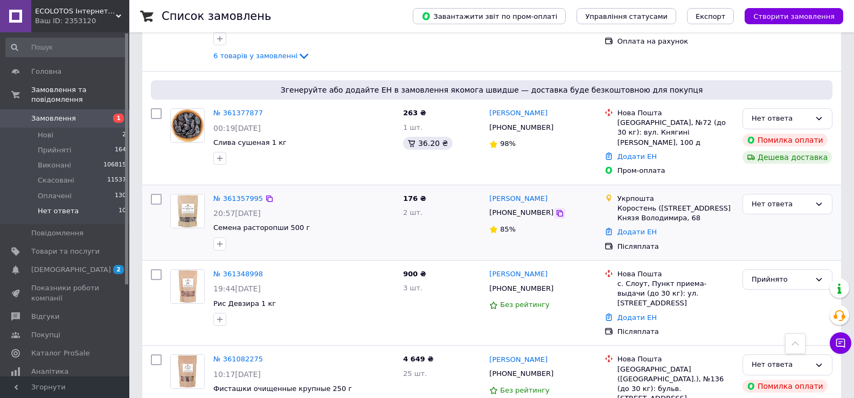
click at [556, 210] on icon at bounding box center [559, 213] width 6 height 6
click at [555, 209] on icon at bounding box center [559, 213] width 9 height 9
click at [223, 194] on link "№ 361357995" at bounding box center [238, 198] width 50 height 8
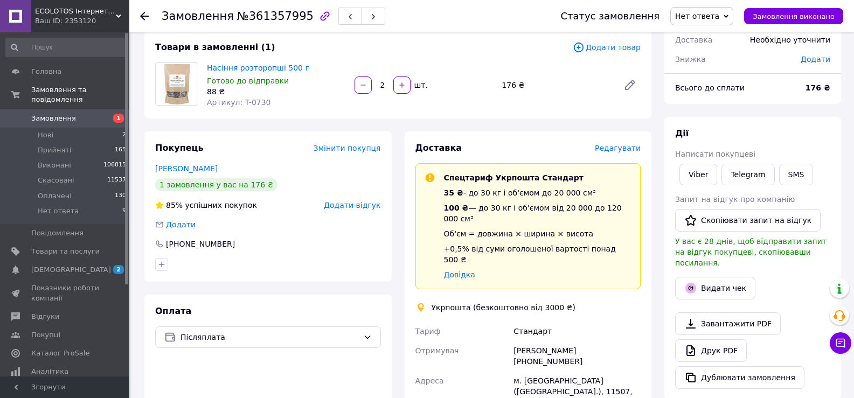
scroll to position [162, 0]
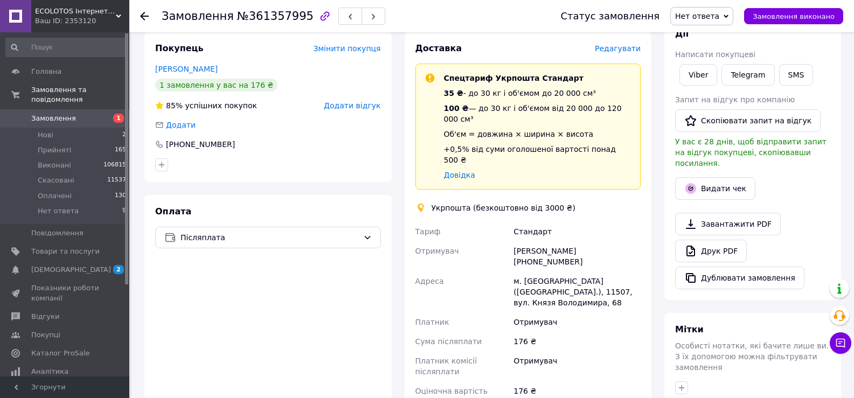
click at [700, 20] on span "Нет ответа" at bounding box center [697, 16] width 44 height 9
click at [707, 33] on li "Прийнято" at bounding box center [701, 38] width 62 height 16
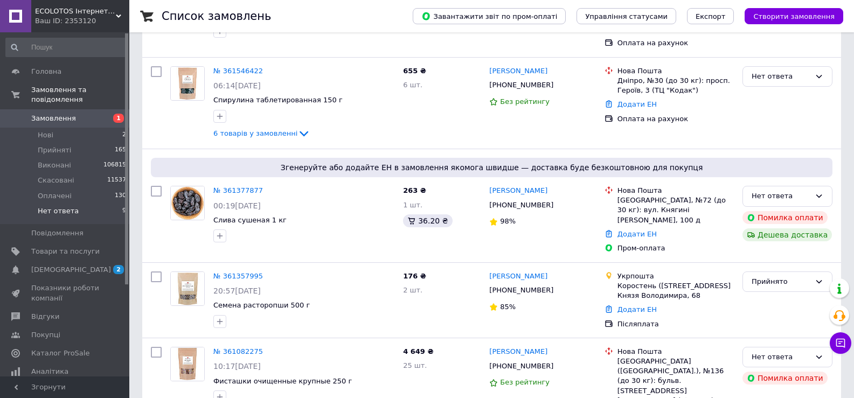
scroll to position [215, 0]
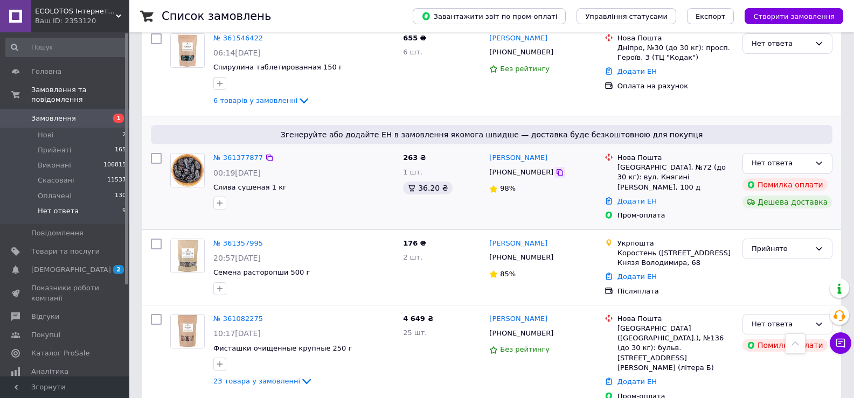
click at [556, 169] on icon at bounding box center [559, 172] width 6 height 6
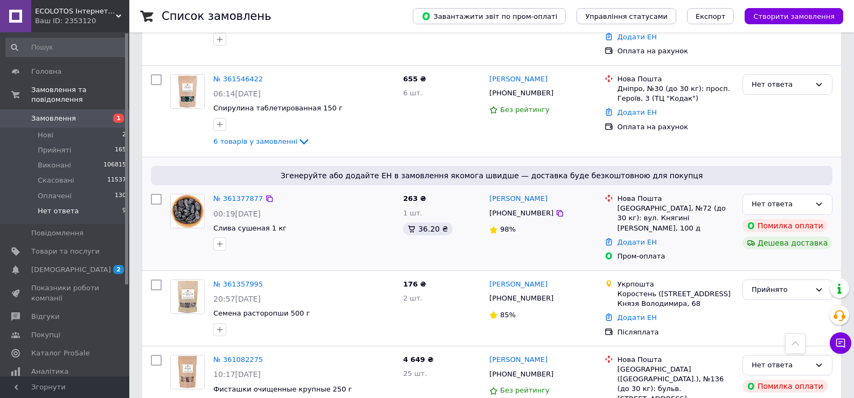
scroll to position [162, 0]
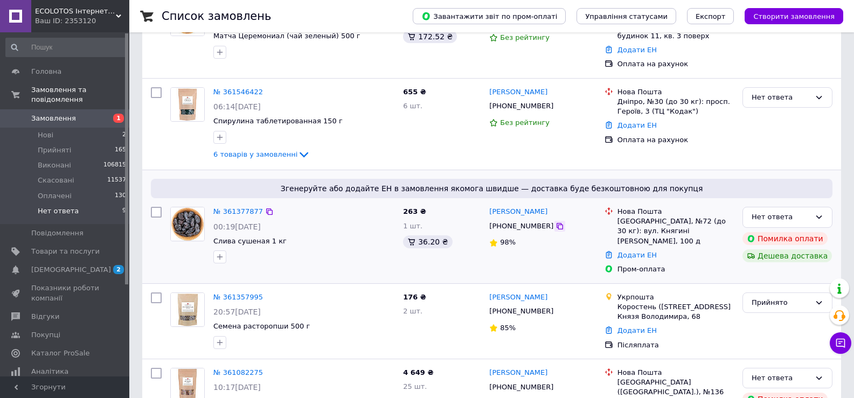
click at [555, 222] on icon at bounding box center [559, 226] width 9 height 9
click at [241, 207] on link "№ 361377877" at bounding box center [238, 211] width 50 height 8
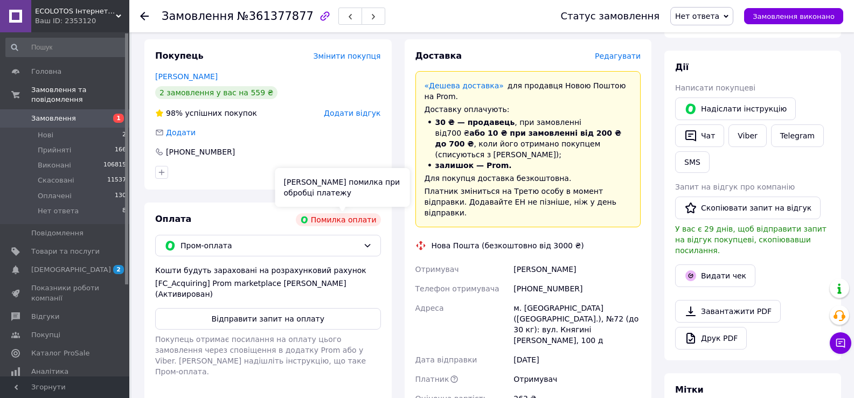
scroll to position [269, 0]
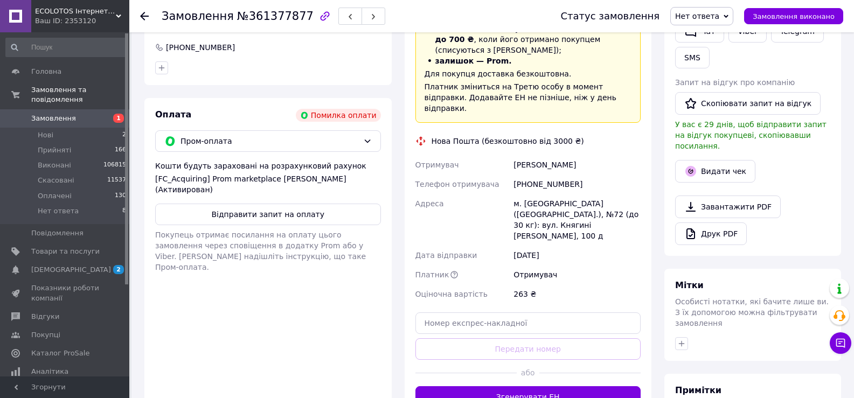
click at [557, 174] on div "+380665742704" at bounding box center [576, 183] width 131 height 19
copy div "380665742704"
drag, startPoint x: 588, startPoint y: 144, endPoint x: 509, endPoint y: 138, distance: 78.9
click at [509, 155] on div "Отримувач Белевцова Лилия Телефон отримувача +380665742704 Адреса м. Львів (Льв…" at bounding box center [528, 229] width 230 height 149
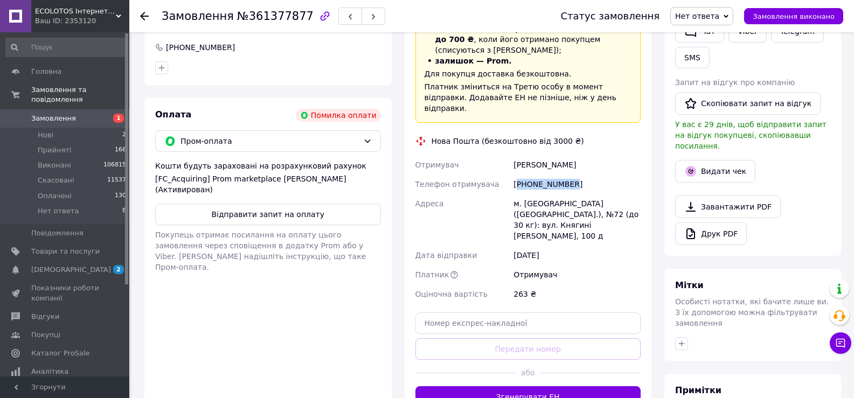
drag, startPoint x: 516, startPoint y: 143, endPoint x: 523, endPoint y: 148, distance: 8.8
click at [523, 155] on div "Белевцова Лилия" at bounding box center [576, 164] width 131 height 19
copy div "Отримувач Белевцова Лилия"
click at [592, 265] on div "Отримувач" at bounding box center [576, 274] width 131 height 19
drag, startPoint x: 587, startPoint y: 163, endPoint x: 527, endPoint y: 160, distance: 59.8
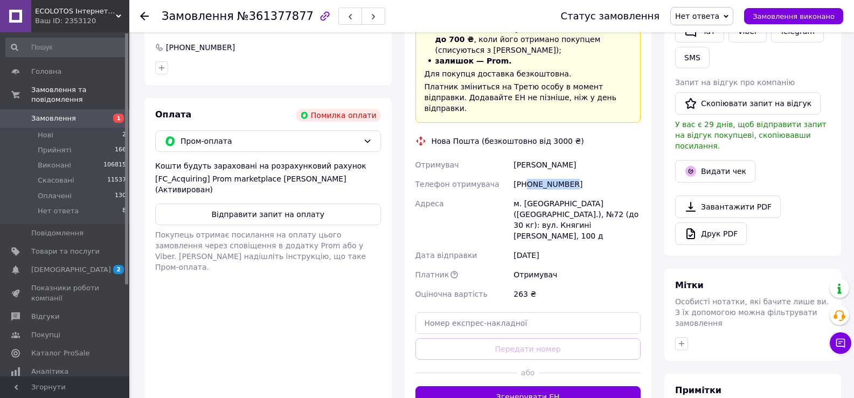
click at [527, 174] on div "+380665742704" at bounding box center [576, 183] width 131 height 19
copy div "0665742704"
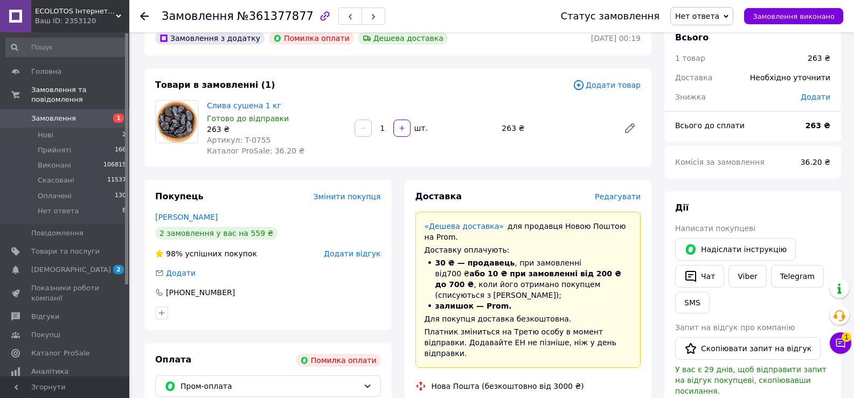
scroll to position [0, 0]
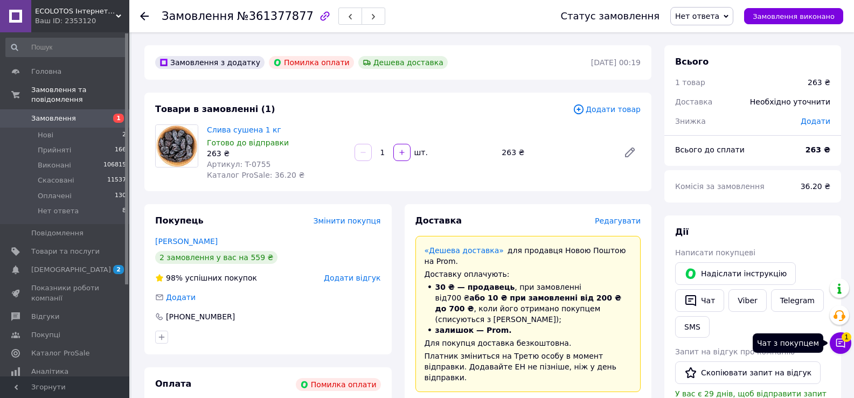
click at [835, 350] on button "Чат з покупцем 1" at bounding box center [840, 343] width 22 height 22
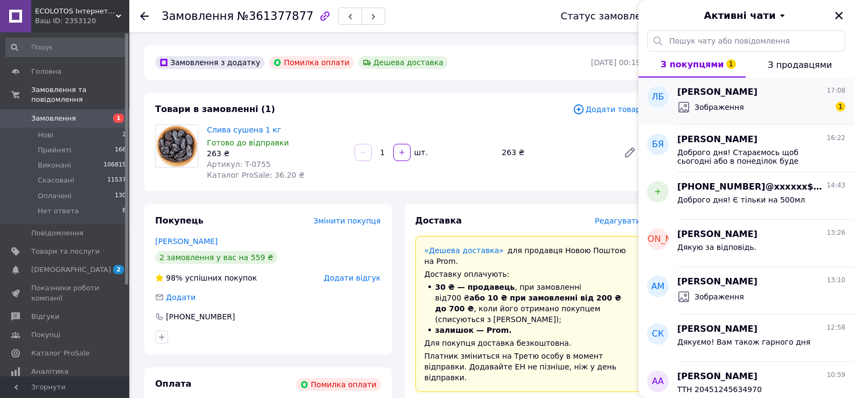
click at [732, 93] on span "[PERSON_NAME]" at bounding box center [717, 92] width 80 height 12
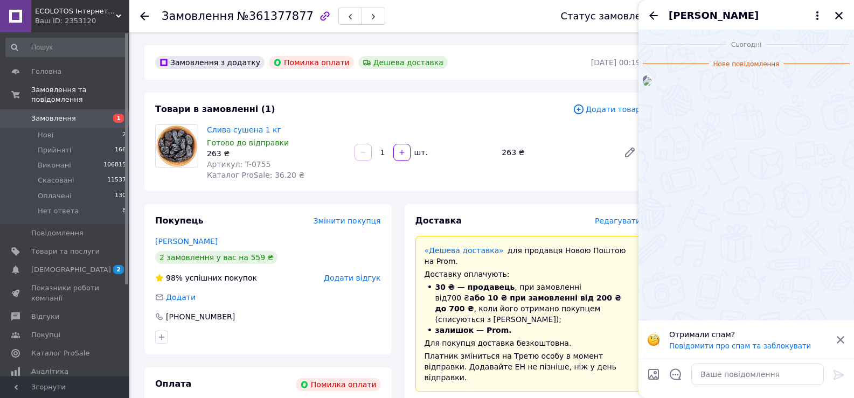
click at [651, 86] on img at bounding box center [646, 81] width 9 height 9
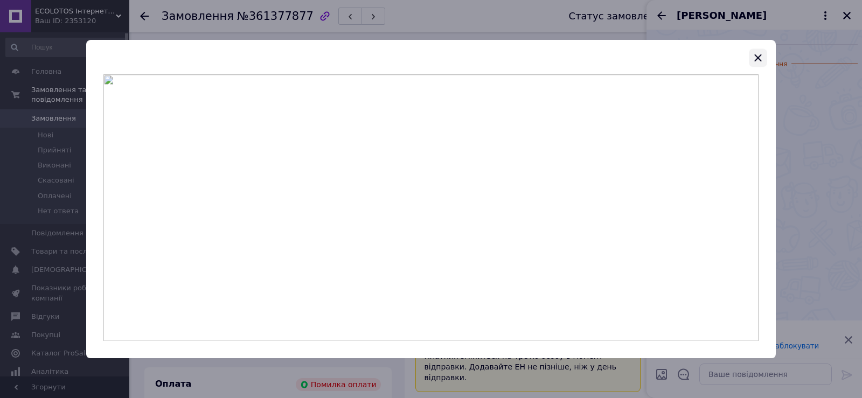
click at [759, 52] on icon "button" at bounding box center [757, 57] width 13 height 13
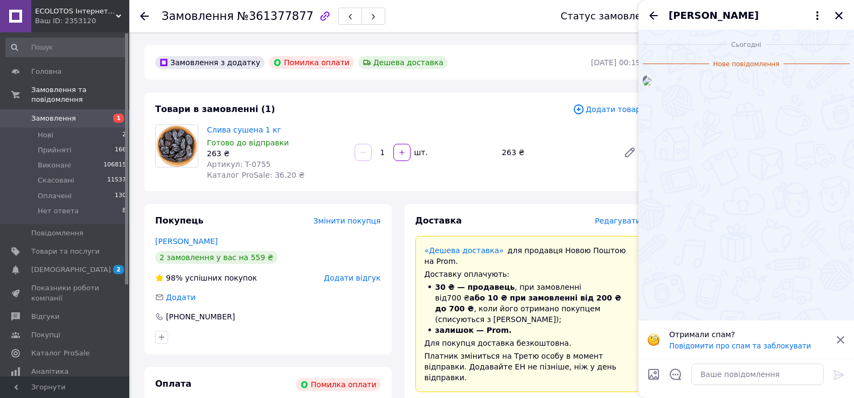
click at [651, 86] on img at bounding box center [646, 81] width 9 height 9
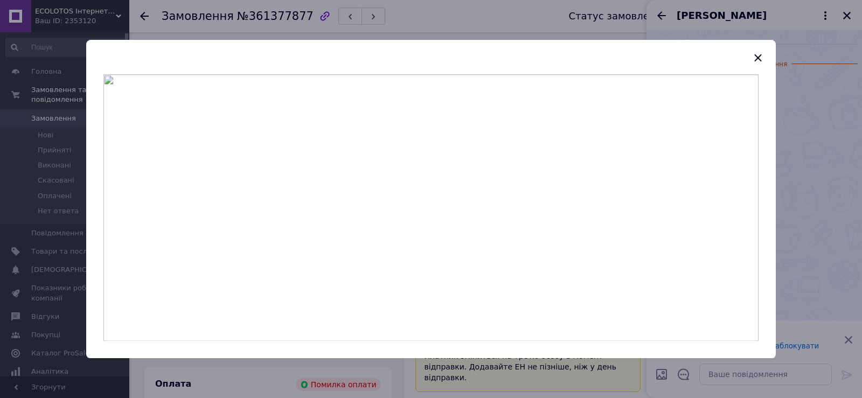
drag, startPoint x: 758, startPoint y: 55, endPoint x: 730, endPoint y: 65, distance: 29.3
click at [757, 55] on icon "button" at bounding box center [757, 57] width 13 height 13
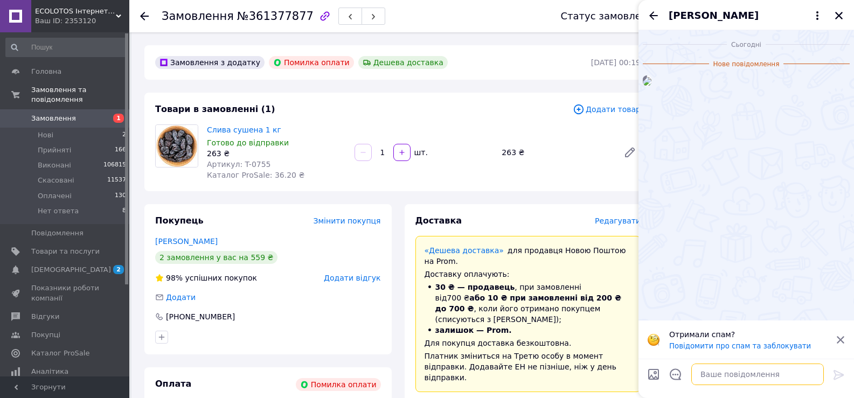
click at [732, 369] on textarea at bounding box center [757, 375] width 132 height 22
paste textarea "Дякуємо за підтвердження . Замовлення прийнято, відправка протягом 2 - 3х робоч…"
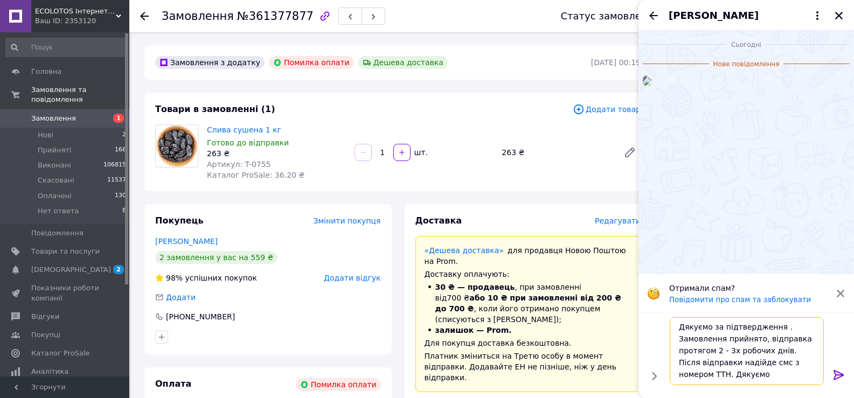
type textarea "Дякуємо за підтвердження . Замовлення прийнято, відправка протягом 2 - 3х робоч…"
click at [839, 372] on icon at bounding box center [838, 375] width 10 height 10
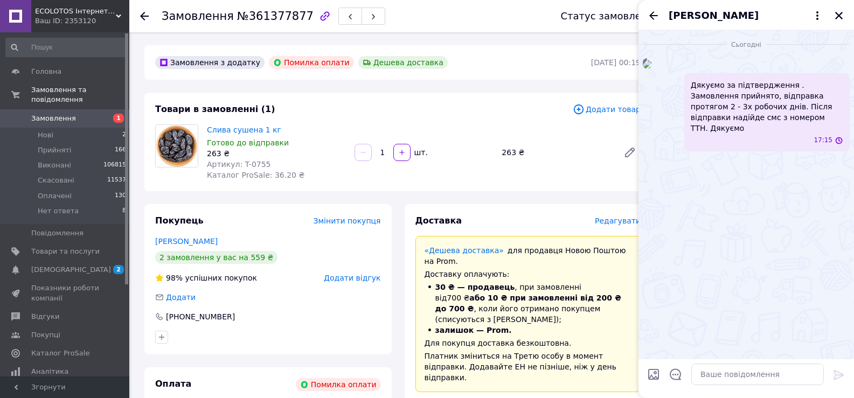
scroll to position [0, 0]
drag, startPoint x: 837, startPoint y: 16, endPoint x: 786, endPoint y: 31, distance: 53.2
click at [837, 16] on icon "Закрити" at bounding box center [839, 16] width 8 height 8
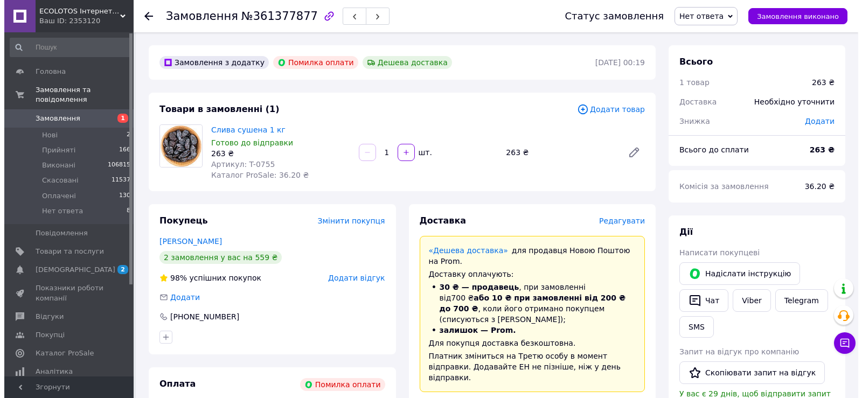
scroll to position [108, 0]
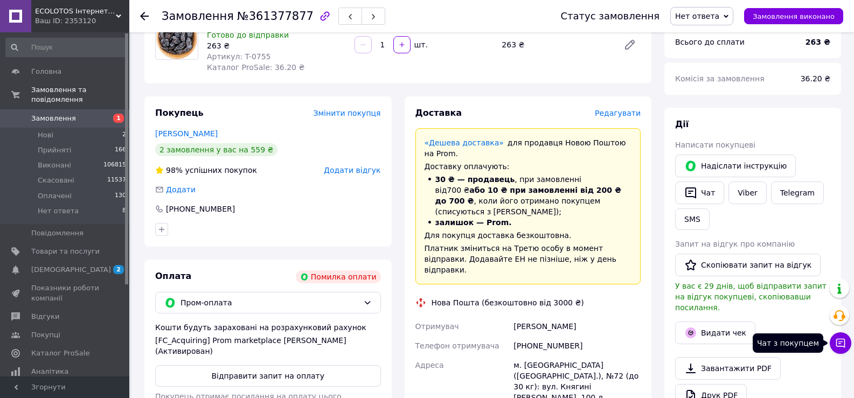
drag, startPoint x: 845, startPoint y: 343, endPoint x: 835, endPoint y: 339, distance: 10.7
click at [844, 343] on icon at bounding box center [840, 343] width 11 height 11
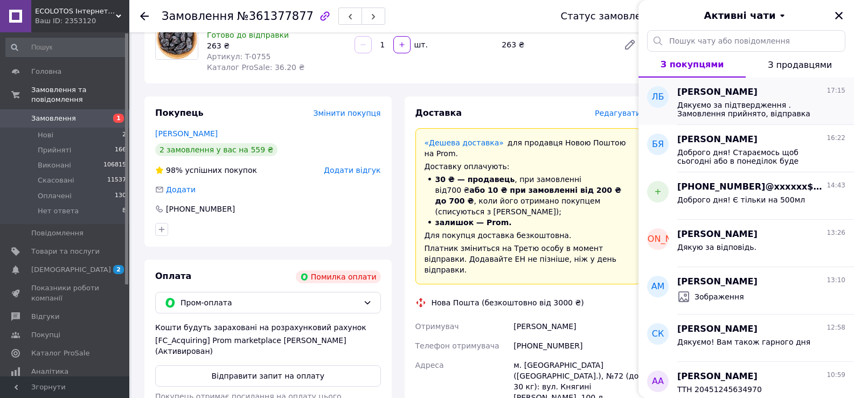
click at [692, 109] on span "Дякуємо за підтвердження . Замовлення прийнято, відправка протягом 2 - 3х робоч…" at bounding box center [753, 109] width 153 height 17
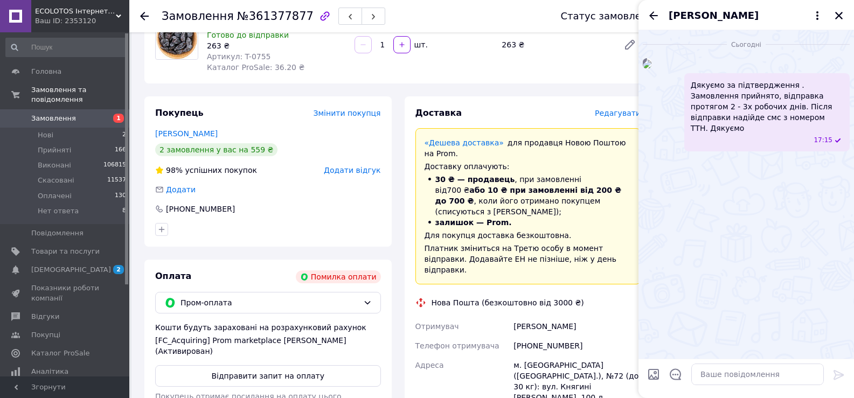
click at [651, 68] on img at bounding box center [646, 64] width 9 height 9
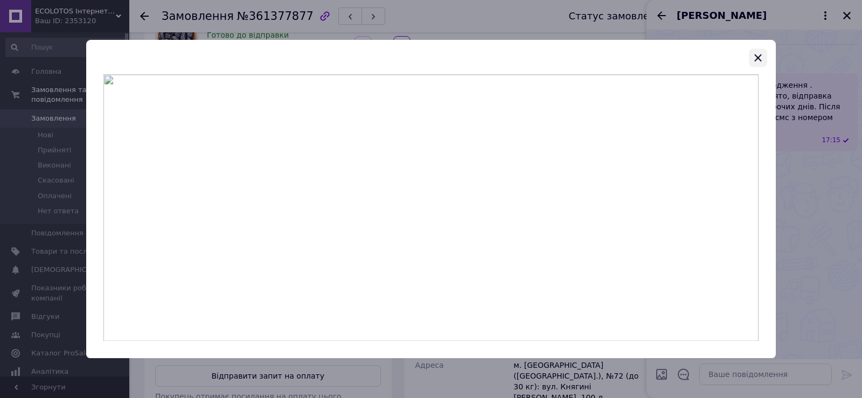
click at [757, 54] on icon "button" at bounding box center [757, 57] width 13 height 13
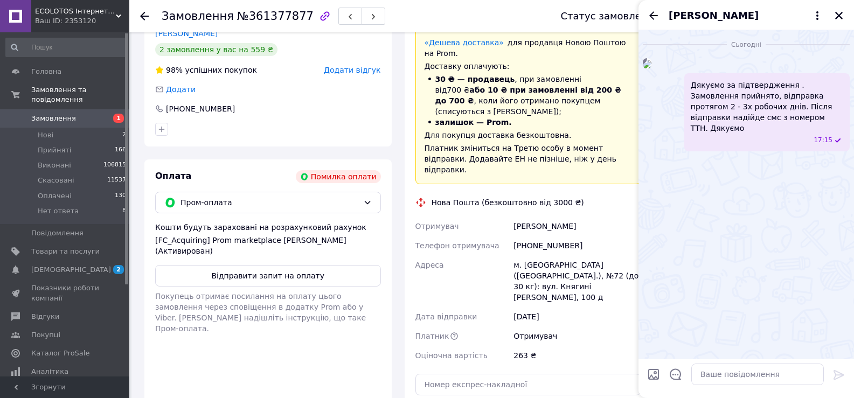
scroll to position [162, 0]
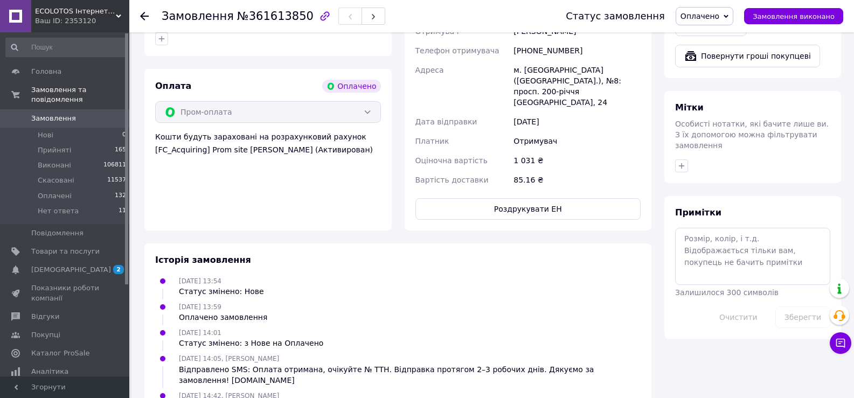
scroll to position [791, 0]
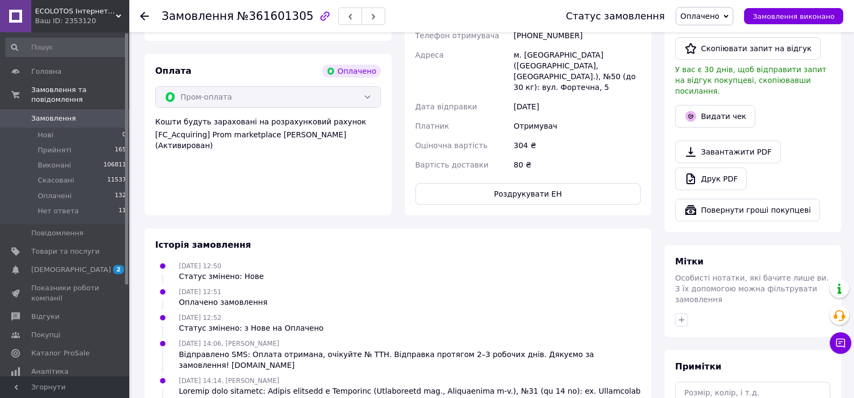
scroll to position [685, 0]
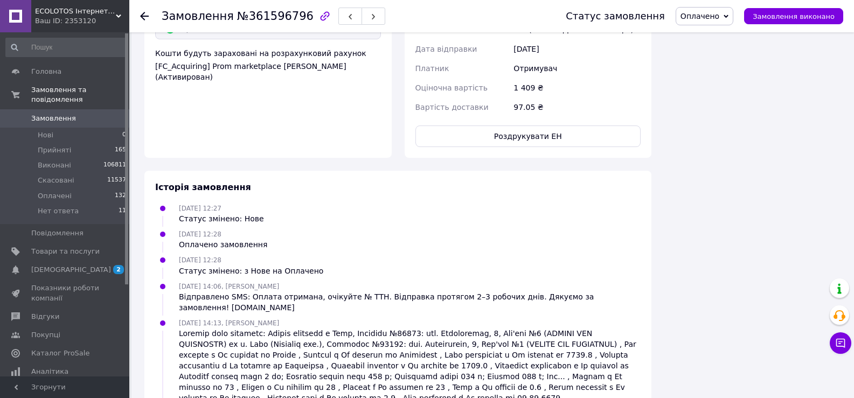
scroll to position [1224, 0]
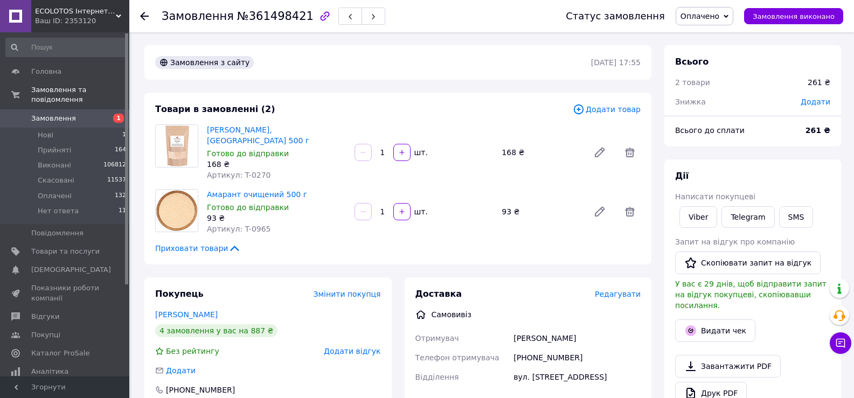
click at [257, 171] on span "Артикул: T-0270" at bounding box center [239, 175] width 64 height 9
copy span "0270"
click at [257, 225] on span "Артикул: T-0965" at bounding box center [239, 229] width 64 height 9
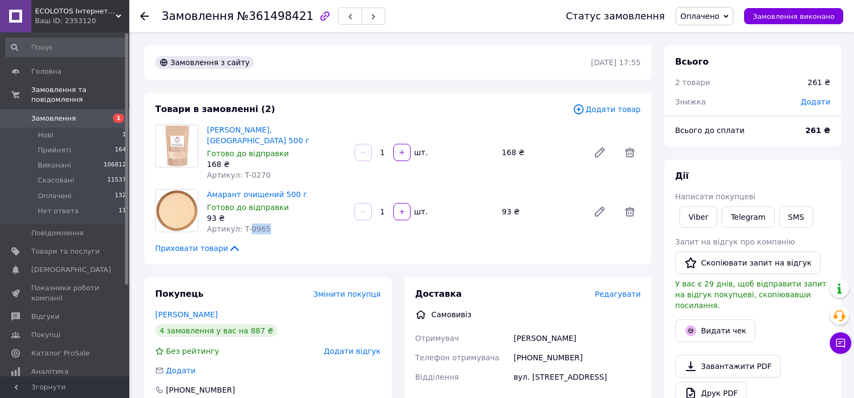
copy span "0965"
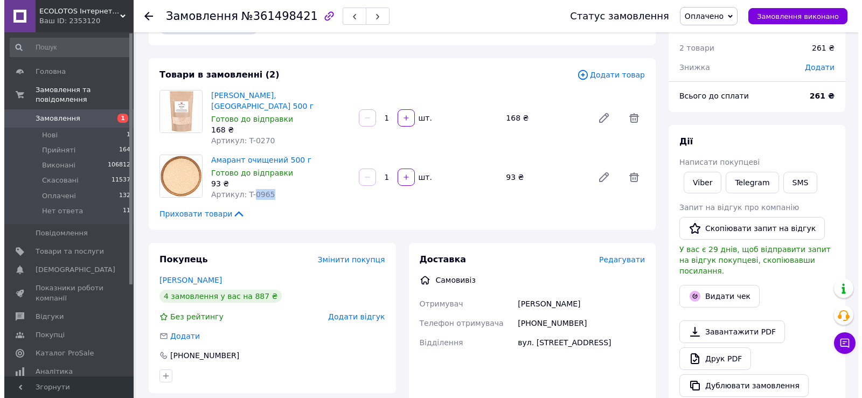
scroll to position [54, 0]
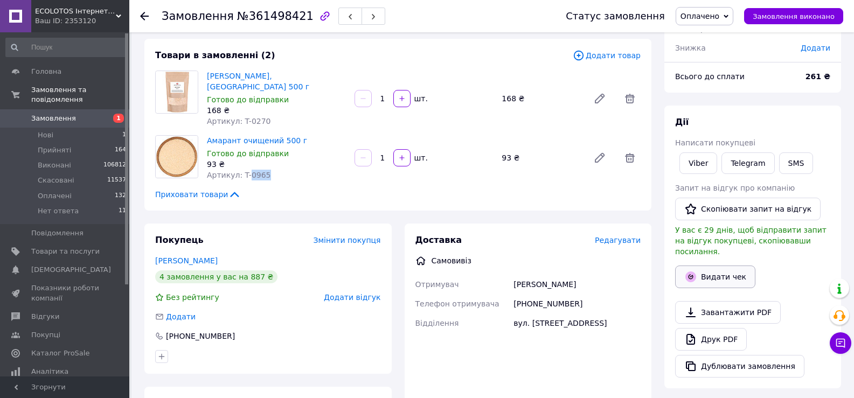
click at [712, 268] on button "Видати чек" at bounding box center [715, 277] width 80 height 23
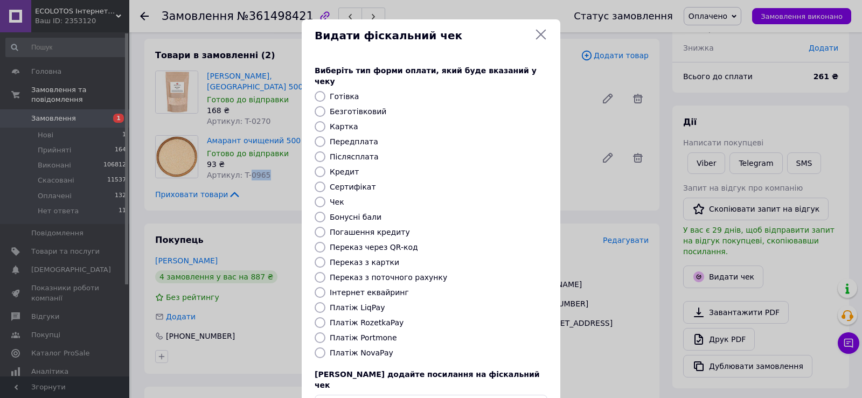
click at [323, 106] on input "Безготівковий" at bounding box center [320, 111] width 11 height 11
radio input "true"
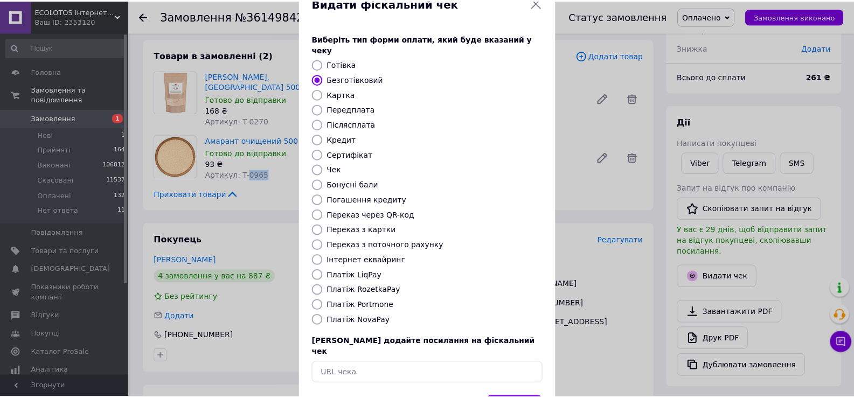
scroll to position [65, 0]
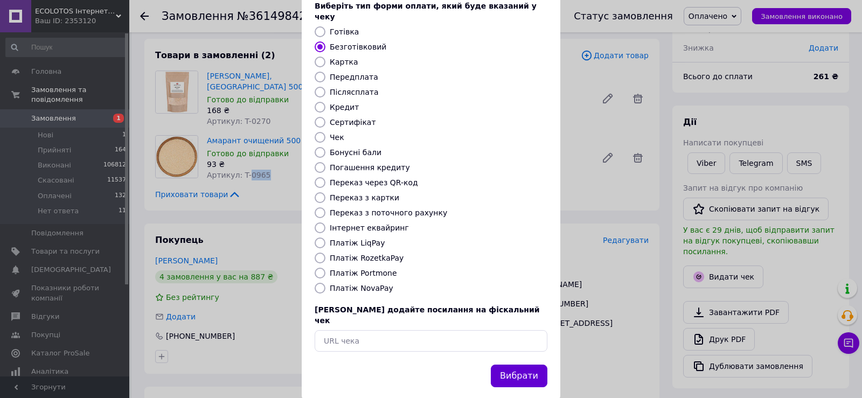
click at [534, 365] on button "Вибрати" at bounding box center [519, 376] width 57 height 23
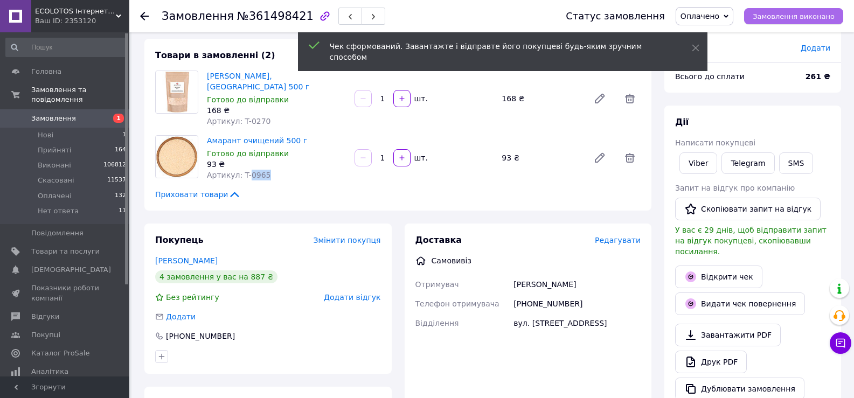
click at [787, 18] on span "Замовлення виконано" at bounding box center [793, 16] width 82 height 8
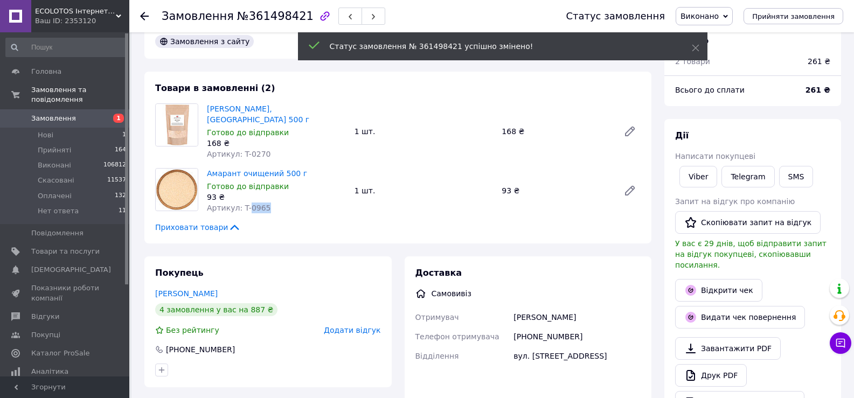
scroll to position [0, 0]
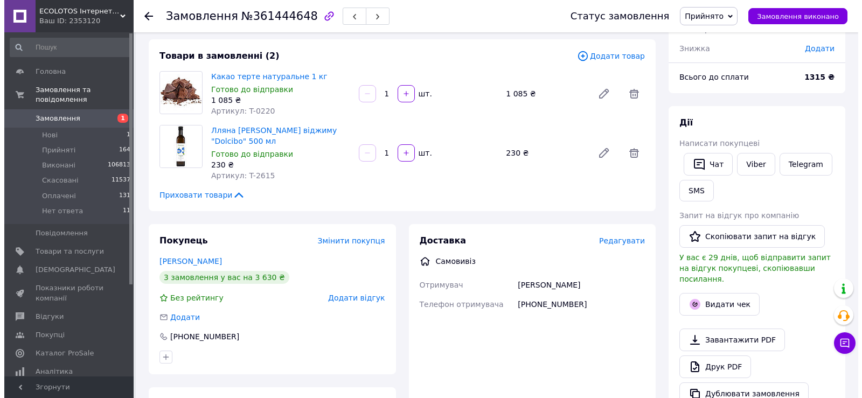
scroll to position [215, 0]
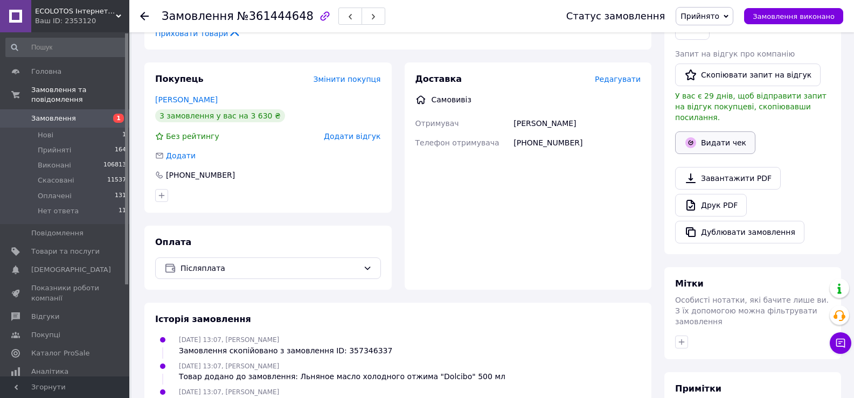
click at [723, 134] on button "Видати чек" at bounding box center [715, 142] width 80 height 23
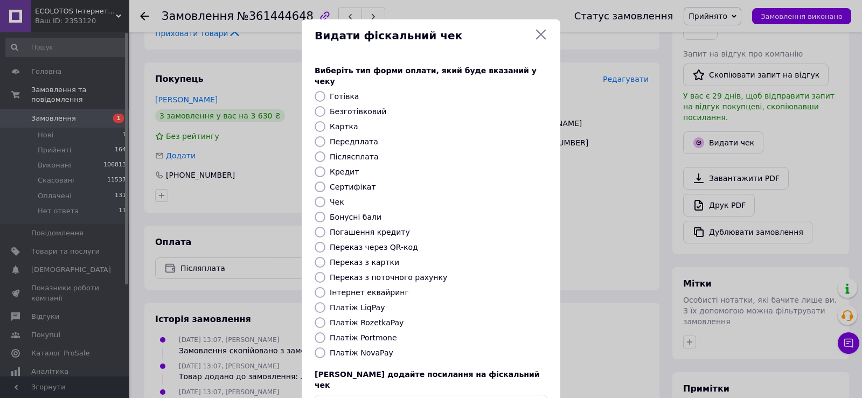
click at [323, 91] on input "Готівка" at bounding box center [320, 96] width 11 height 11
radio input "true"
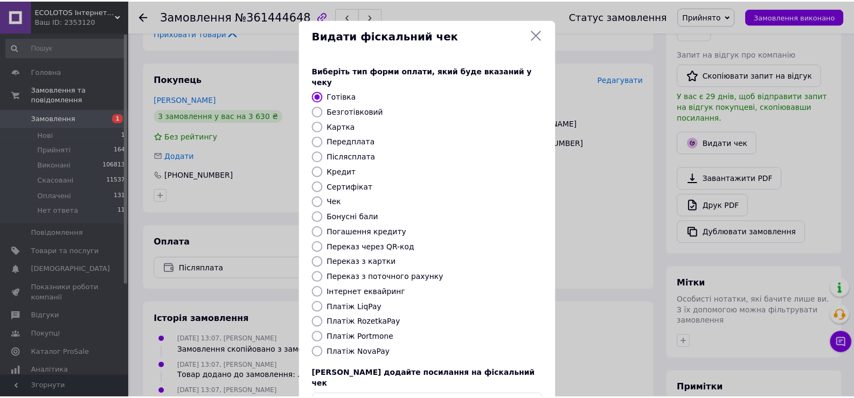
scroll to position [65, 0]
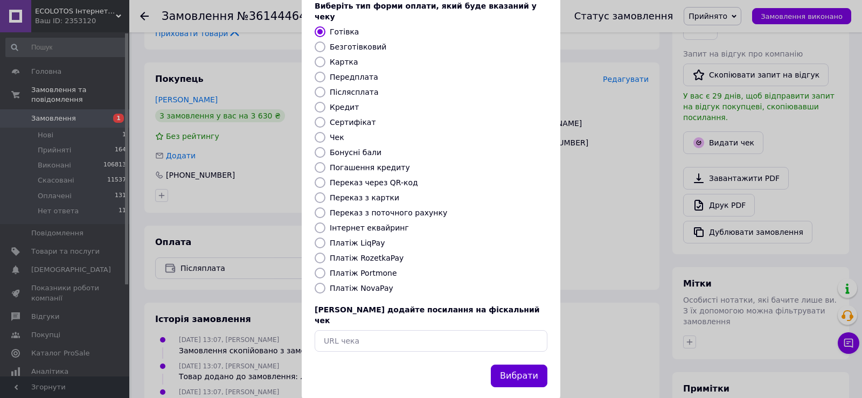
click at [523, 365] on button "Вибрати" at bounding box center [519, 376] width 57 height 23
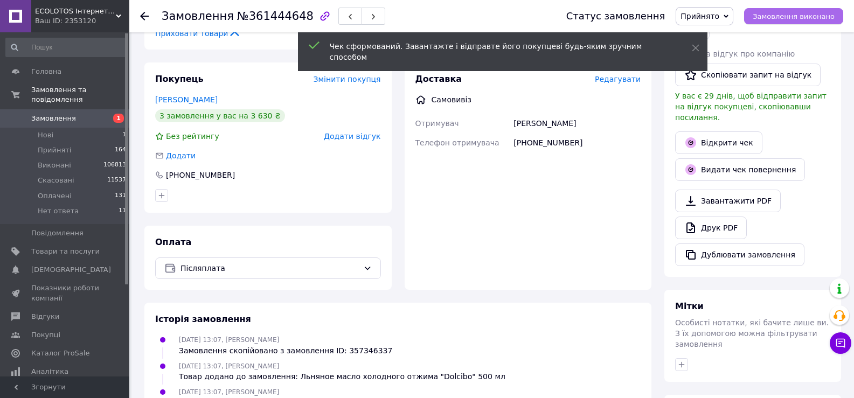
click at [778, 12] on span "Замовлення виконано" at bounding box center [793, 16] width 82 height 8
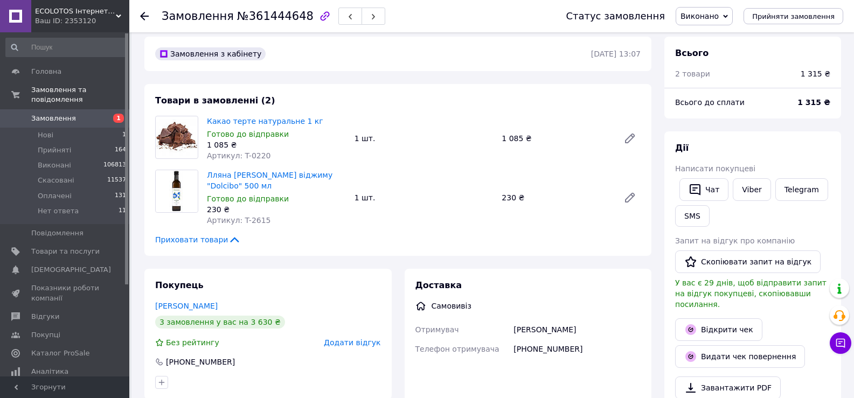
scroll to position [54, 0]
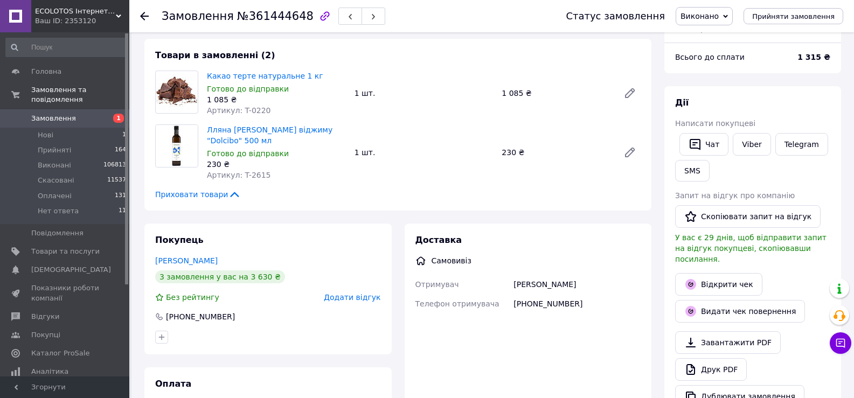
click at [554, 308] on div "[PHONE_NUMBER]" at bounding box center [576, 303] width 131 height 19
copy div "380507757080"
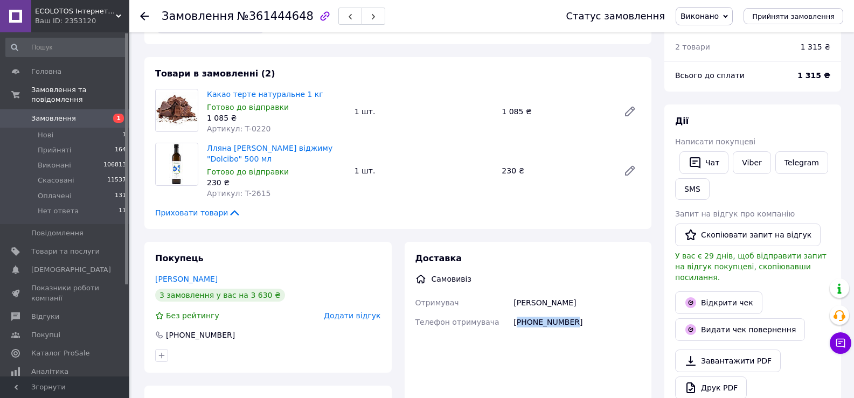
scroll to position [108, 0]
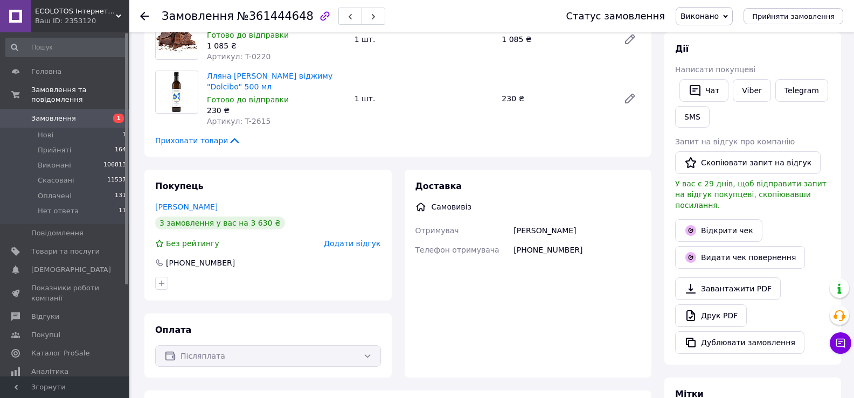
click at [582, 222] on div "[PERSON_NAME]" at bounding box center [576, 230] width 131 height 19
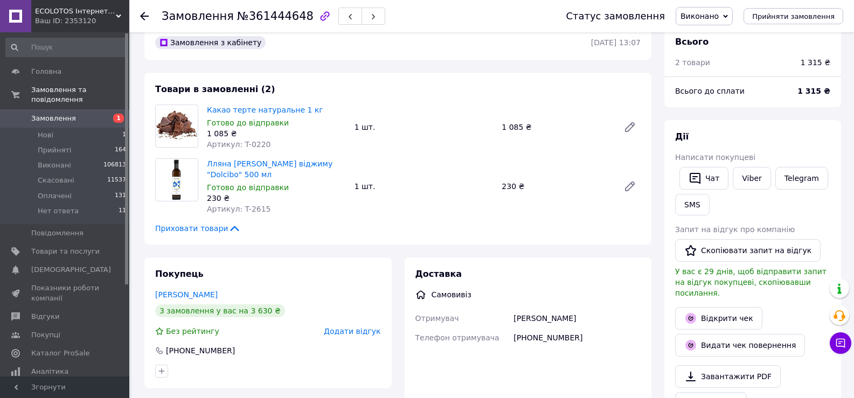
scroll to position [0, 0]
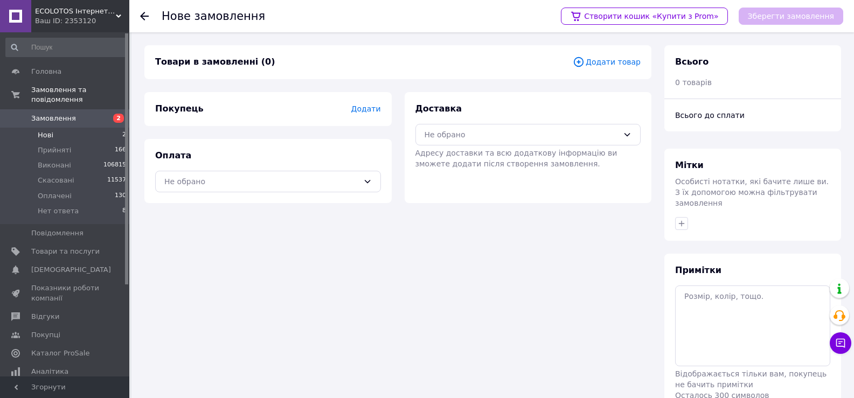
click at [64, 128] on li "Нові 2" at bounding box center [66, 135] width 132 height 15
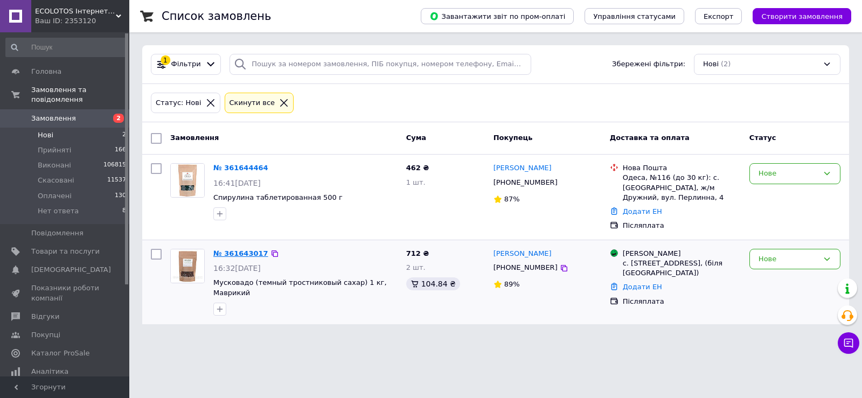
click at [239, 249] on link "№ 361643017" at bounding box center [240, 253] width 55 height 8
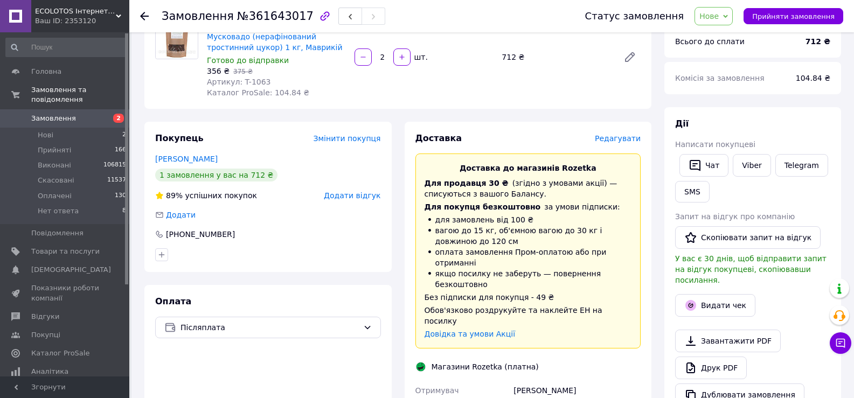
scroll to position [215, 0]
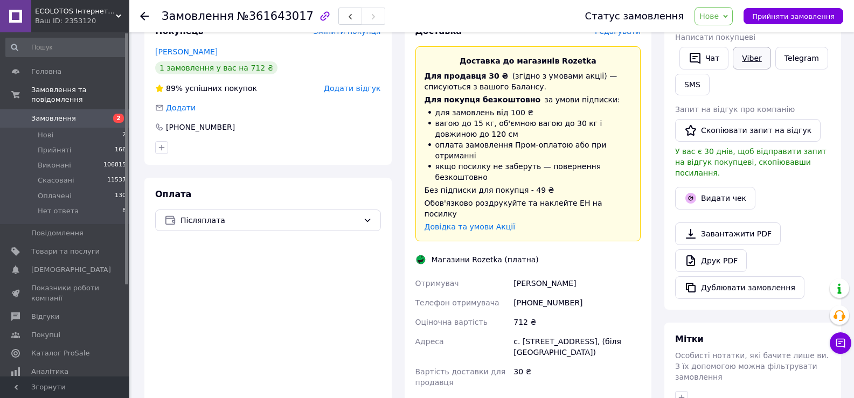
click at [746, 64] on link "Viber" at bounding box center [751, 58] width 38 height 23
drag, startPoint x: 579, startPoint y: 274, endPoint x: 529, endPoint y: 272, distance: 50.7
click at [529, 293] on div "[PHONE_NUMBER]" at bounding box center [576, 302] width 131 height 19
drag, startPoint x: 527, startPoint y: 270, endPoint x: 606, endPoint y: 274, distance: 79.8
click at [606, 293] on div "[PHONE_NUMBER]" at bounding box center [576, 302] width 131 height 19
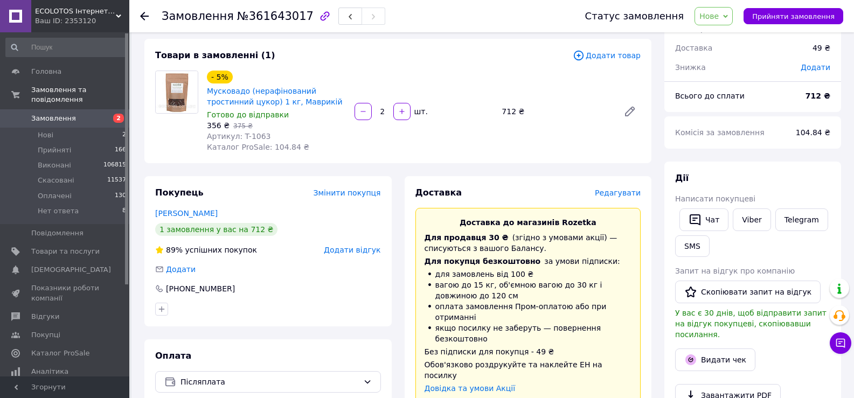
scroll to position [0, 0]
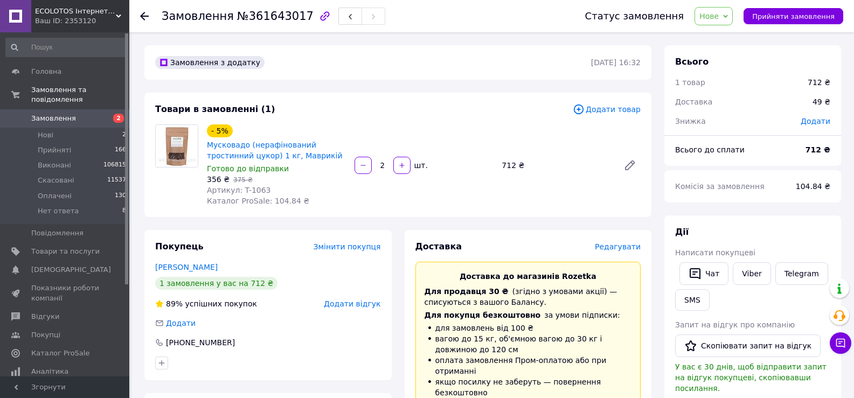
click at [718, 17] on span "Нове" at bounding box center [708, 16] width 19 height 9
click at [728, 31] on li "Прийнято" at bounding box center [721, 38] width 52 height 16
click at [60, 128] on li "Нові 2" at bounding box center [66, 135] width 132 height 15
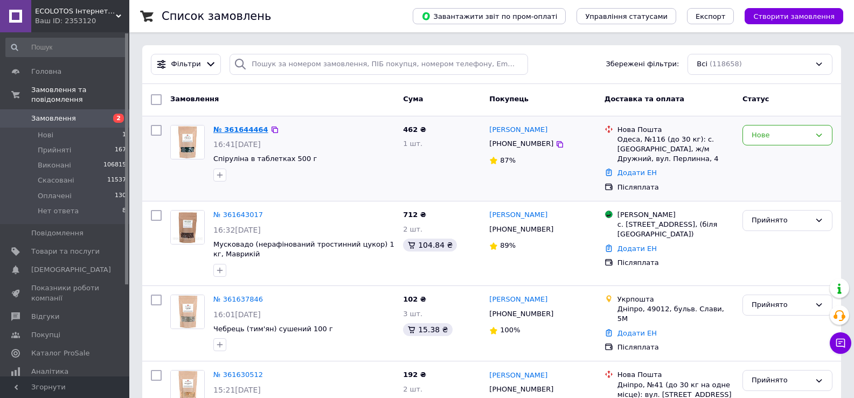
click at [243, 129] on link "№ 361644464" at bounding box center [240, 129] width 55 height 8
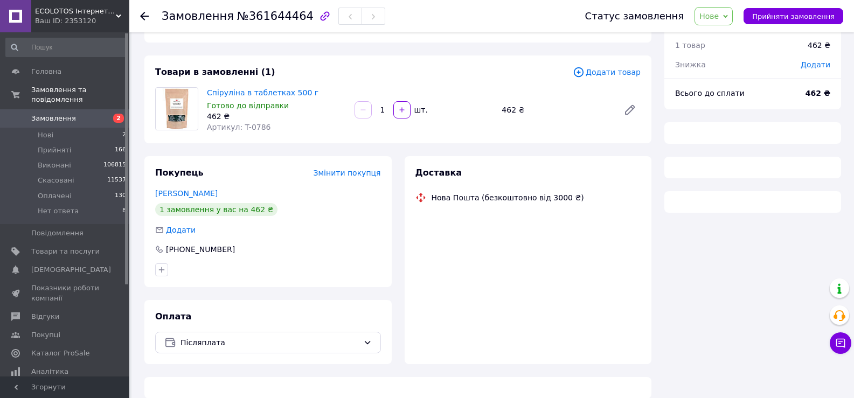
scroll to position [50, 0]
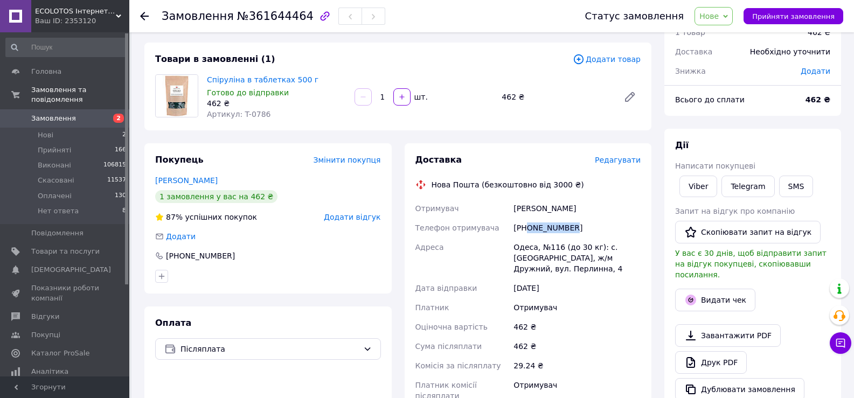
drag, startPoint x: 574, startPoint y: 228, endPoint x: 528, endPoint y: 230, distance: 45.8
click at [528, 230] on div "[PHONE_NUMBER]" at bounding box center [576, 227] width 131 height 19
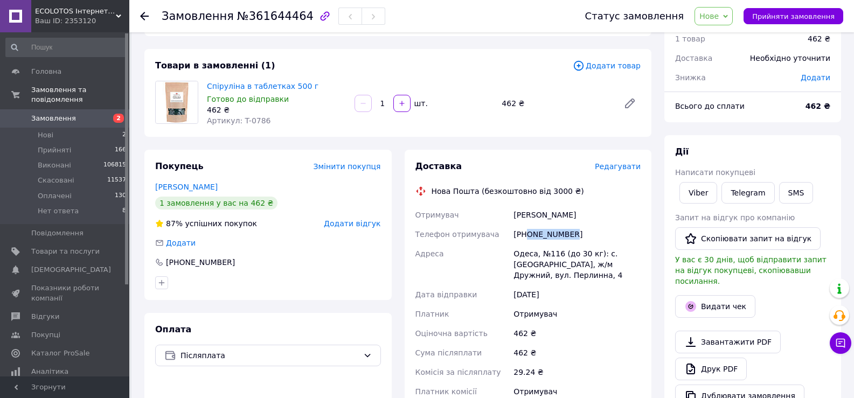
scroll to position [54, 0]
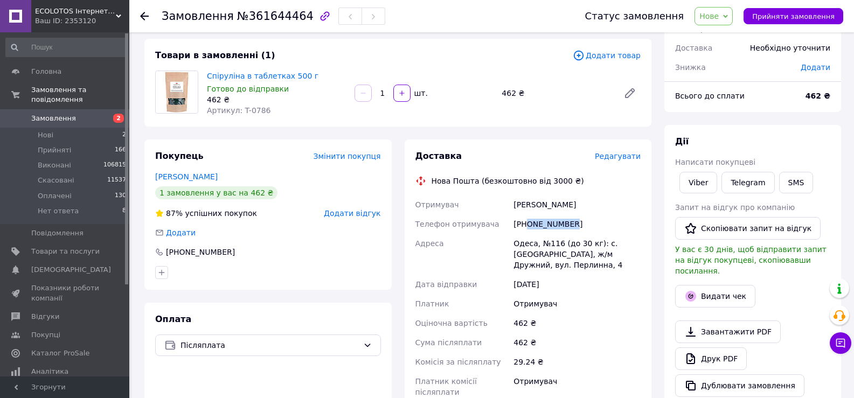
click at [711, 19] on span "Нове" at bounding box center [708, 16] width 19 height 9
click at [715, 33] on li "Прийнято" at bounding box center [721, 38] width 52 height 16
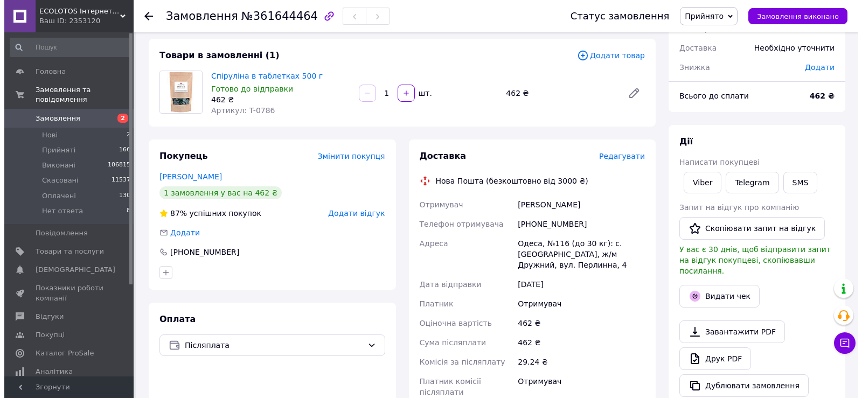
scroll to position [0, 0]
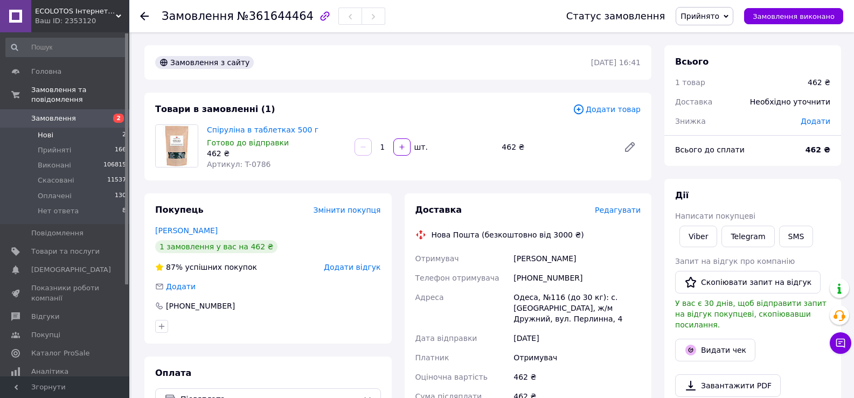
click at [58, 130] on li "Нові 2" at bounding box center [66, 135] width 132 height 15
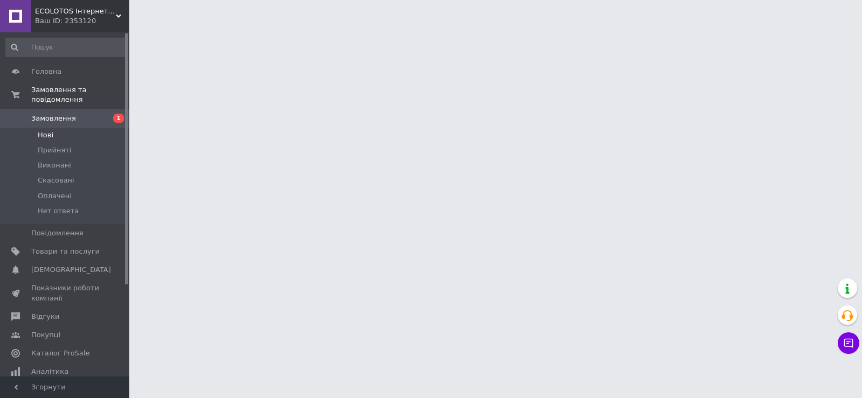
click at [47, 130] on span "Нові" at bounding box center [46, 135] width 16 height 10
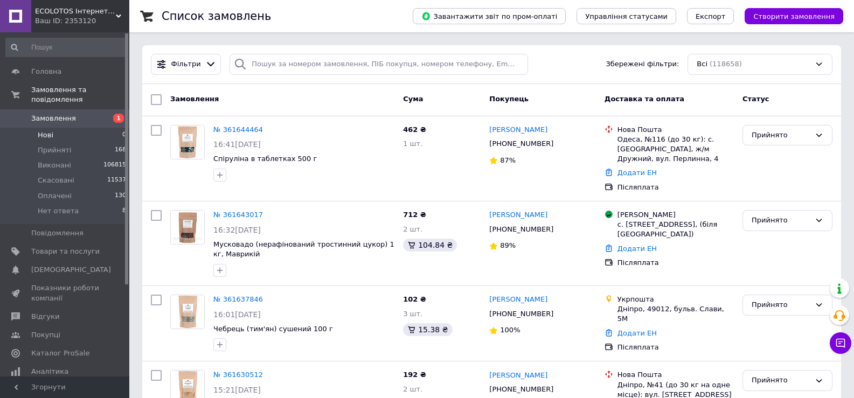
click at [47, 130] on span "Нові" at bounding box center [46, 135] width 16 height 10
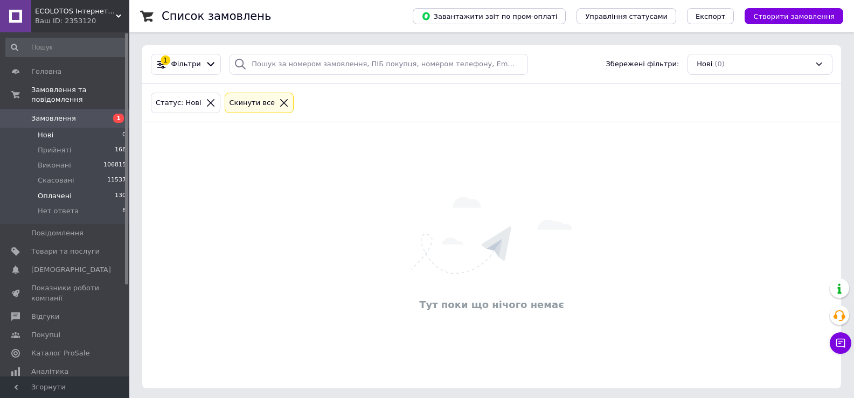
click at [37, 188] on li "Оплачені 130" at bounding box center [66, 195] width 132 height 15
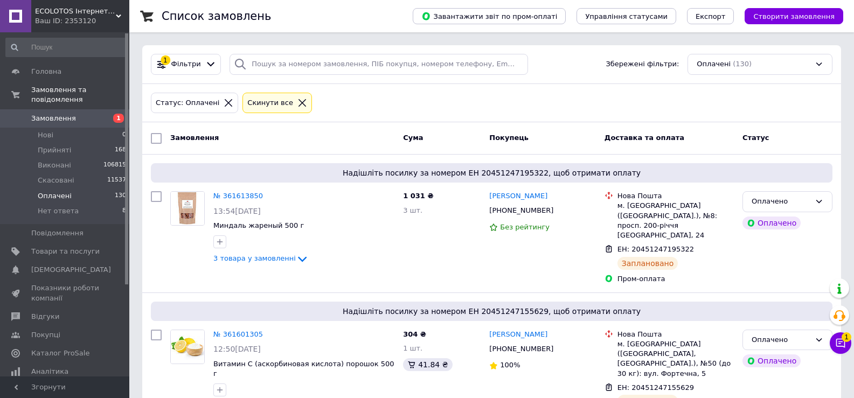
click at [72, 188] on li "Оплачені 130" at bounding box center [66, 195] width 132 height 15
click at [41, 130] on li "Нові 0" at bounding box center [66, 135] width 132 height 15
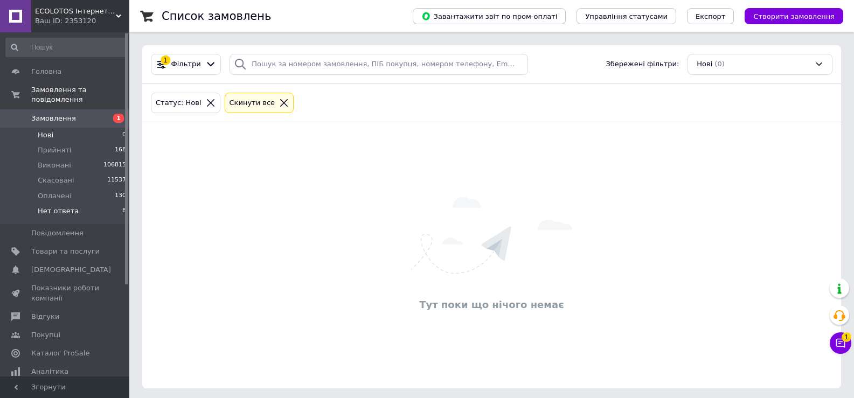
click at [73, 205] on li "Нет ответа 8" at bounding box center [66, 214] width 132 height 20
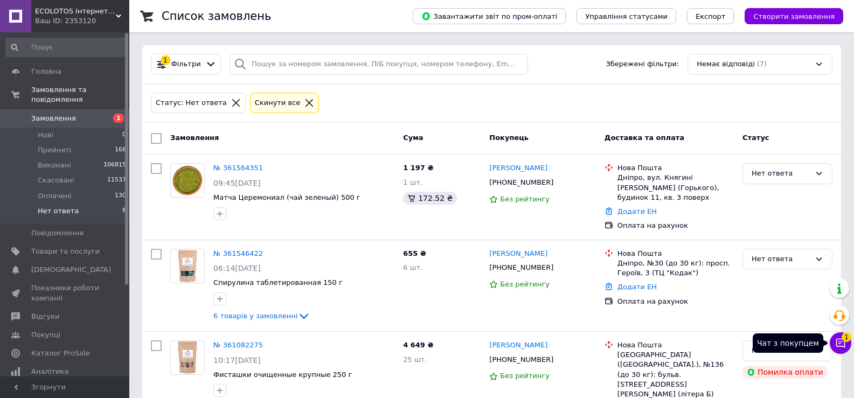
click at [844, 348] on button "Чат з покупцем 1" at bounding box center [840, 343] width 22 height 22
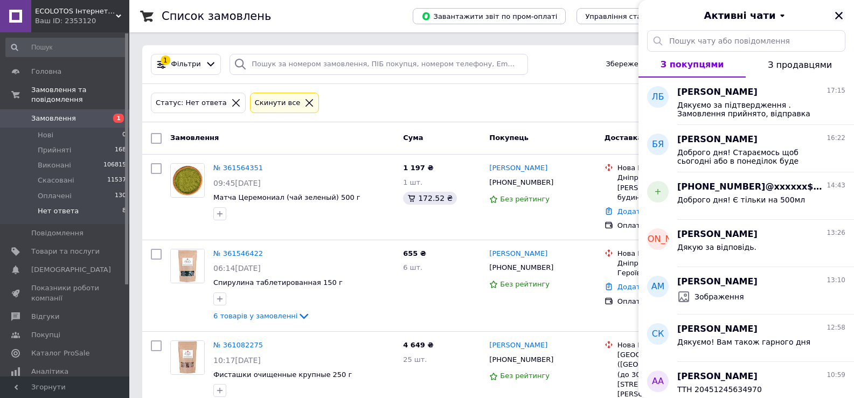
click at [840, 15] on icon "Закрити" at bounding box center [839, 16] width 10 height 10
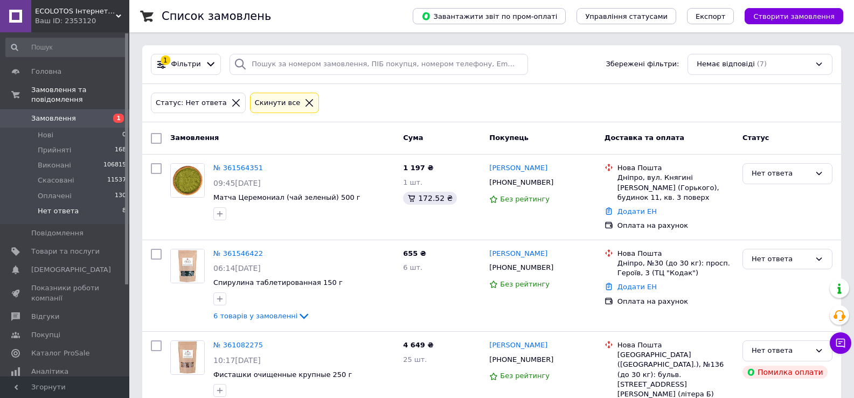
click at [231, 105] on icon at bounding box center [236, 103] width 10 height 10
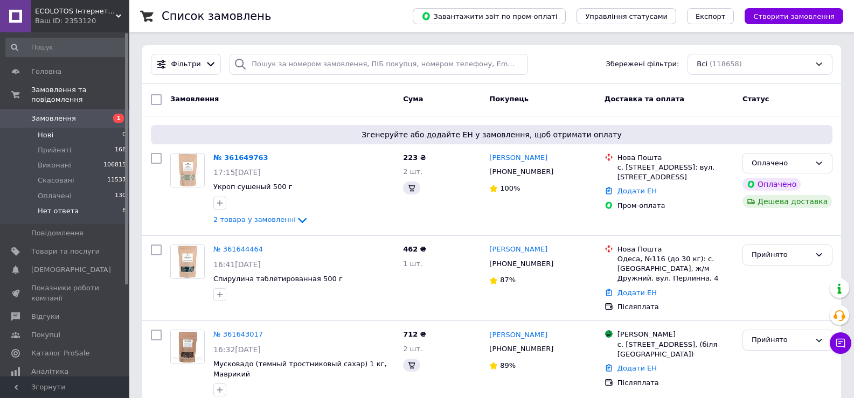
click at [45, 130] on span "Нові" at bounding box center [46, 135] width 16 height 10
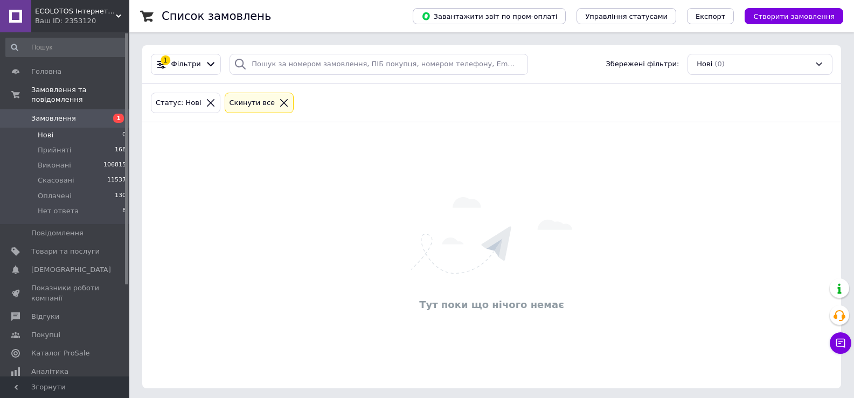
click at [68, 128] on li "Нові 0" at bounding box center [66, 135] width 132 height 15
click at [60, 128] on li "Нові 0" at bounding box center [66, 135] width 132 height 15
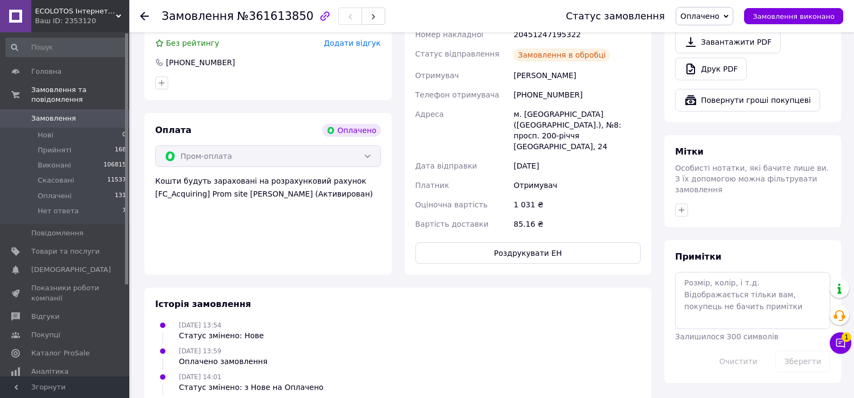
scroll to position [791, 0]
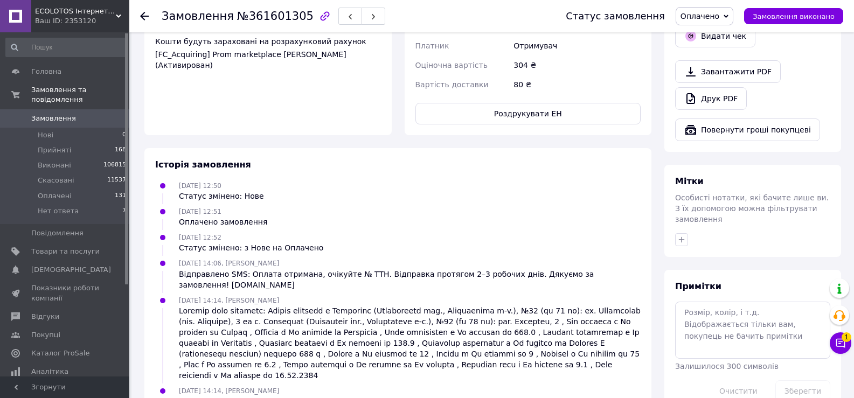
scroll to position [685, 0]
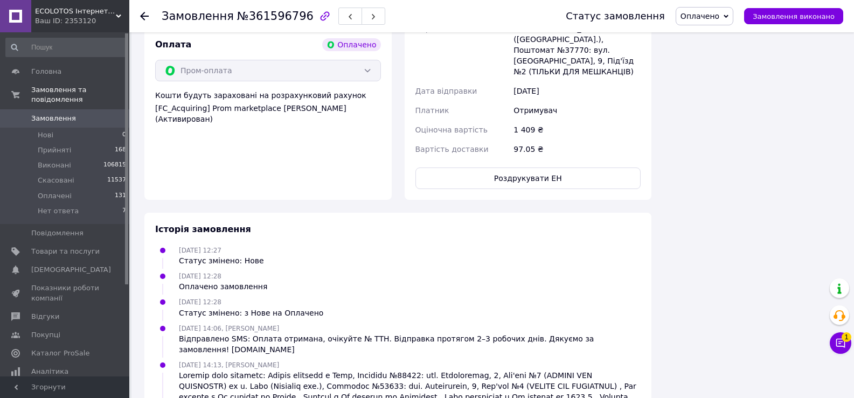
scroll to position [1224, 0]
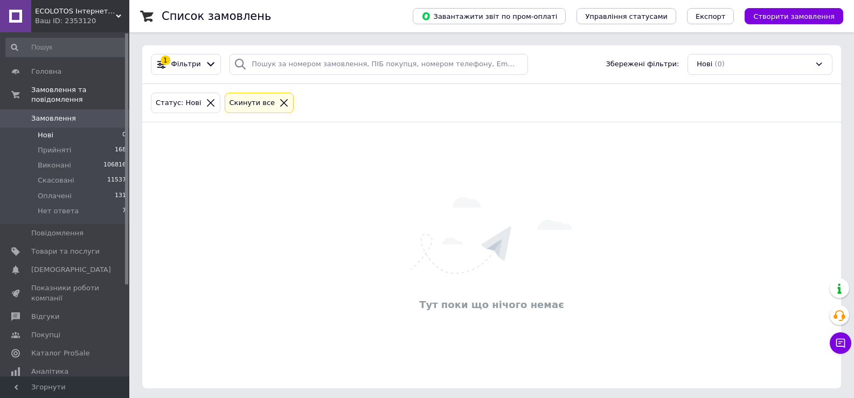
click at [51, 130] on span "Нові" at bounding box center [46, 135] width 16 height 10
click at [207, 103] on icon at bounding box center [211, 103] width 8 height 8
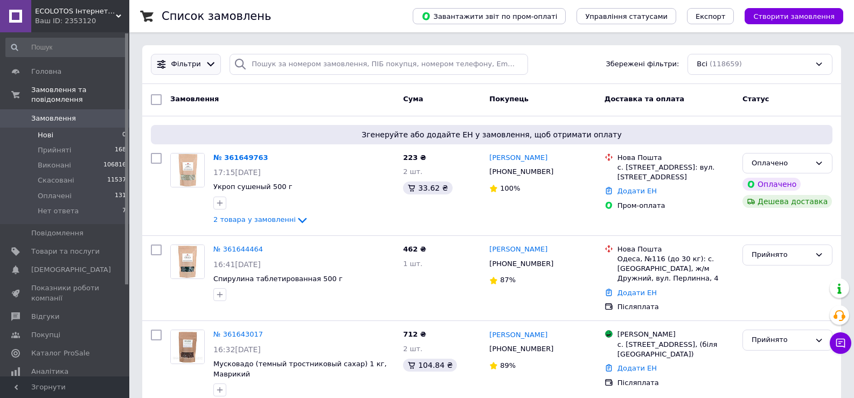
click at [161, 67] on icon at bounding box center [161, 64] width 8 height 8
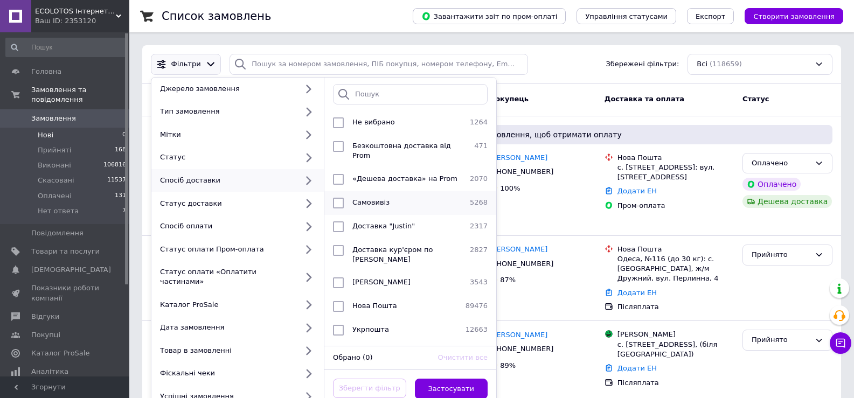
click at [360, 198] on span "Самовивіз" at bounding box center [370, 202] width 37 height 8
checkbox input "true"
click at [455, 381] on button "Застосувати" at bounding box center [451, 389] width 73 height 21
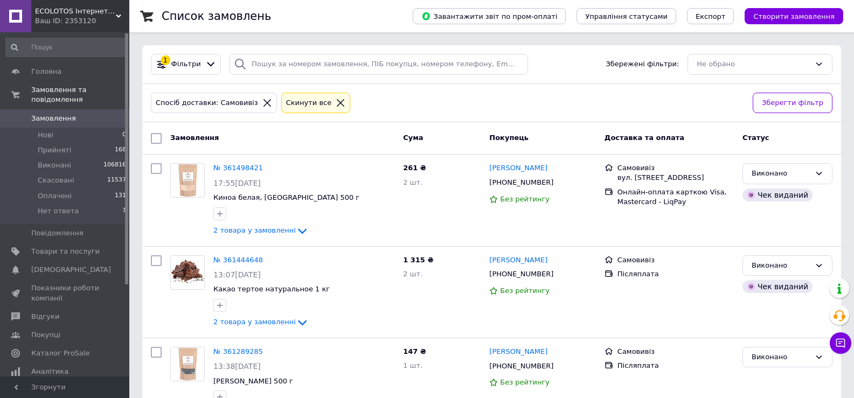
click at [697, 69] on div "Не обрано" at bounding box center [759, 64] width 145 height 21
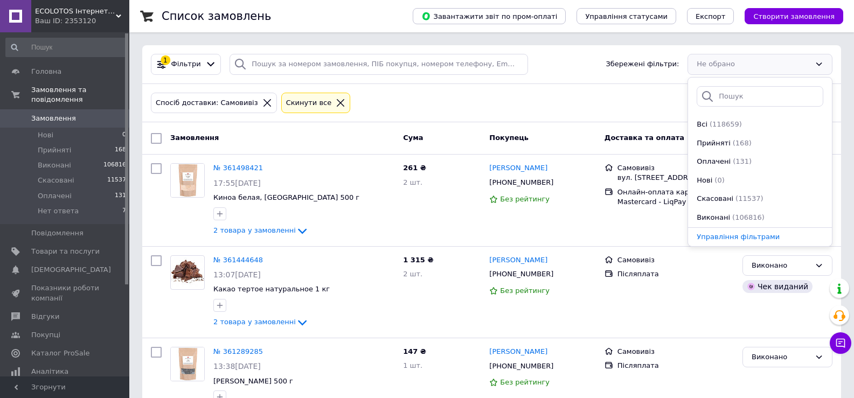
click at [636, 95] on div "Спосіб доставки: Самовивіз Cкинути все" at bounding box center [447, 102] width 597 height 25
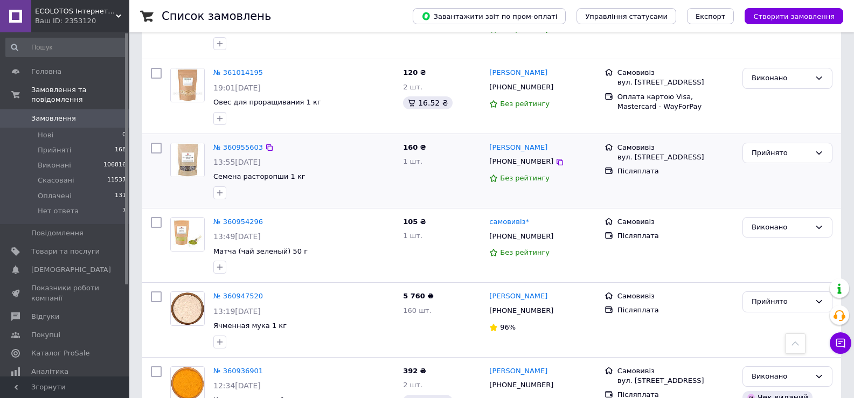
scroll to position [916, 0]
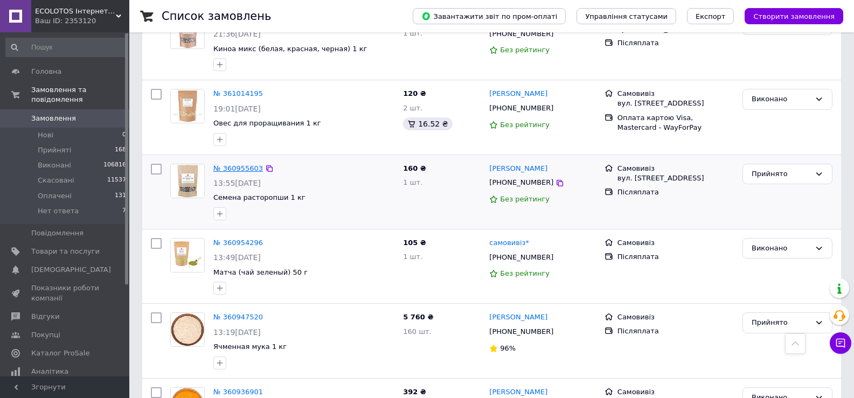
click at [253, 164] on link "№ 360955603" at bounding box center [238, 168] width 50 height 8
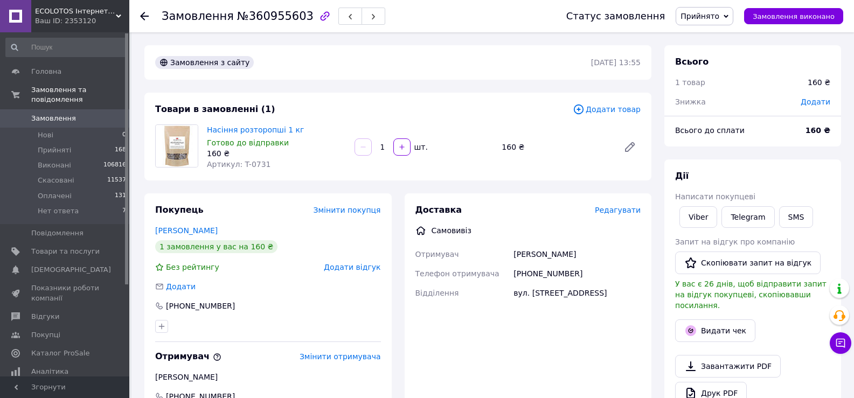
scroll to position [54, 0]
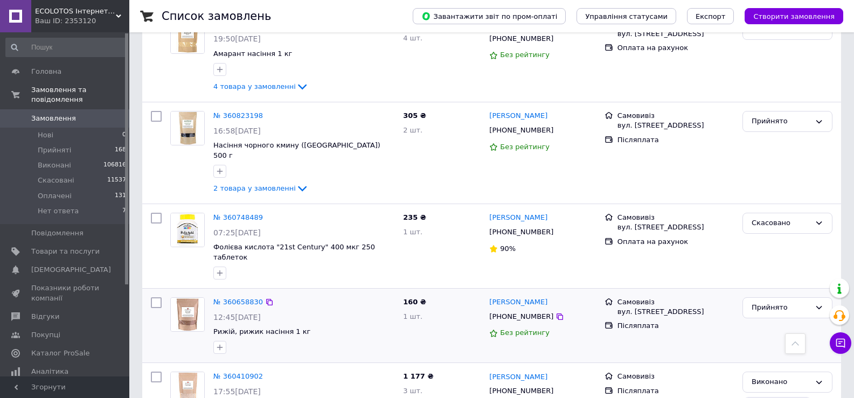
scroll to position [1670, 0]
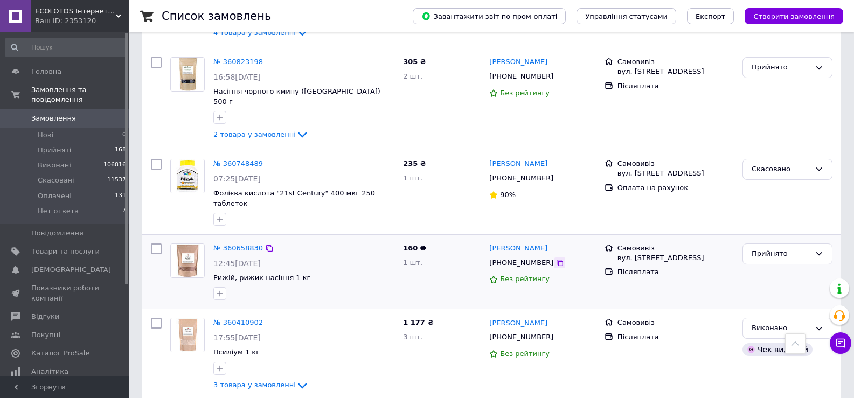
click at [556, 260] on icon at bounding box center [559, 263] width 6 height 6
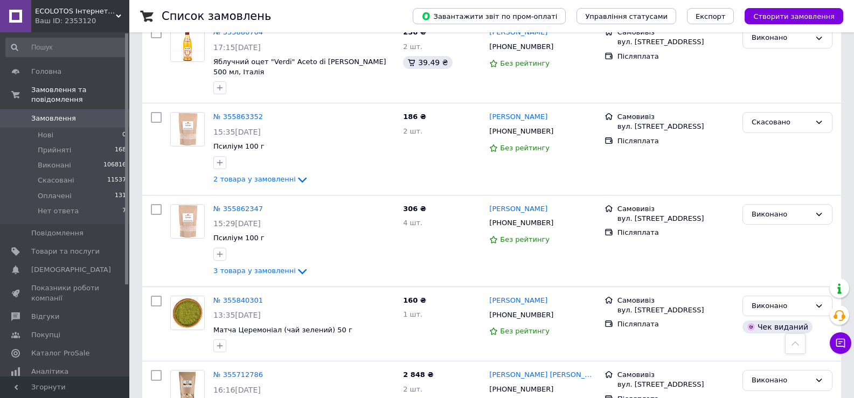
scroll to position [5978, 0]
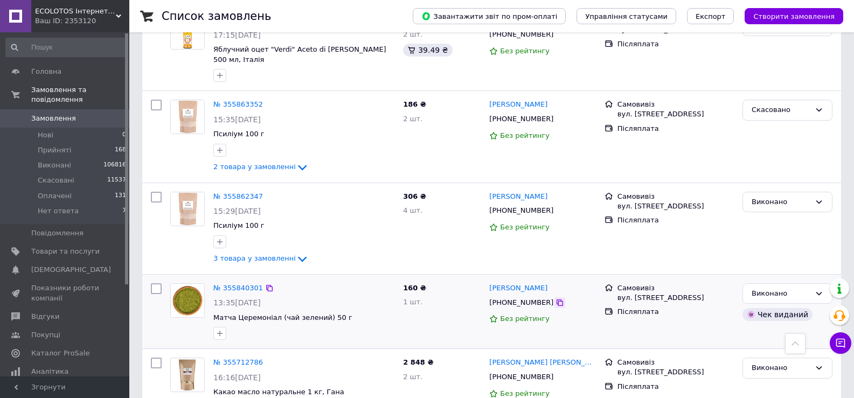
click at [556, 299] on icon at bounding box center [559, 302] width 6 height 6
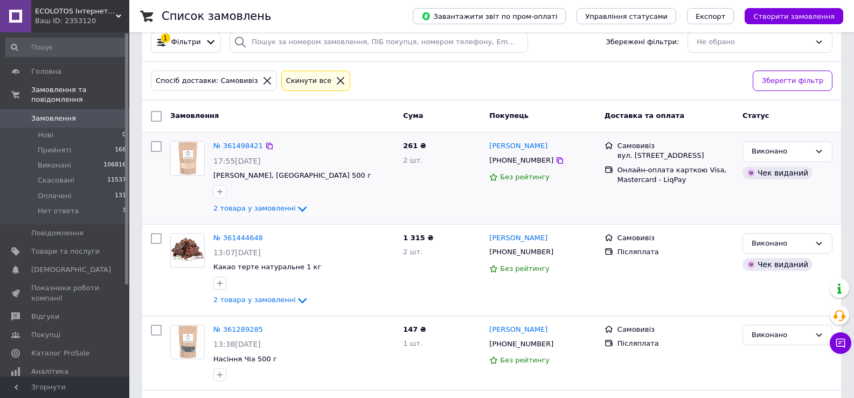
scroll to position [0, 0]
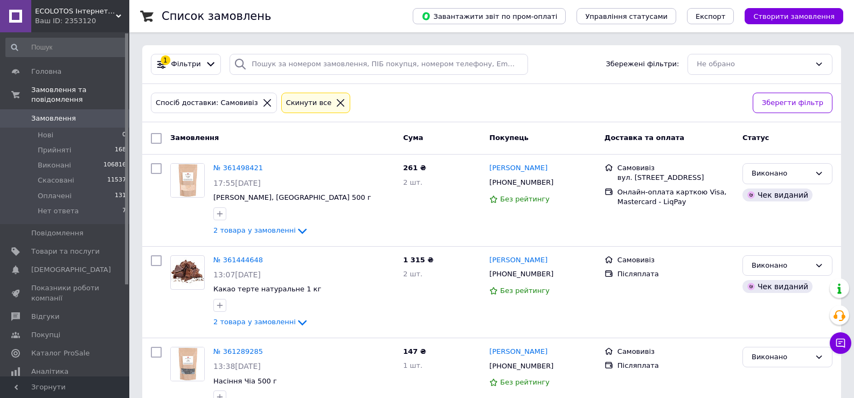
click at [263, 103] on icon at bounding box center [267, 103] width 8 height 8
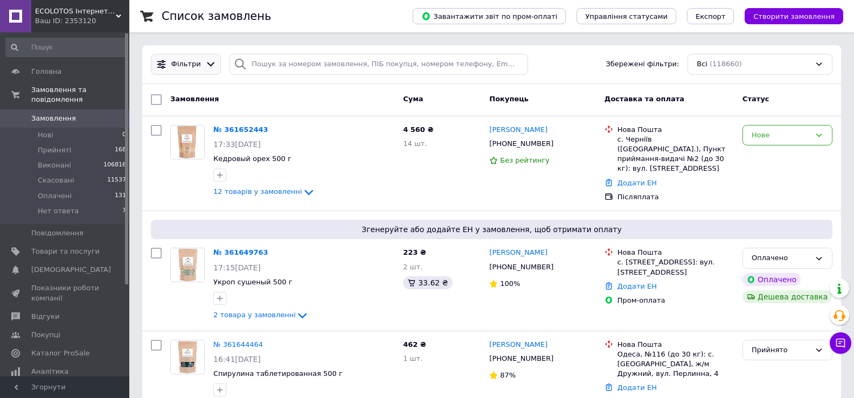
click at [185, 63] on span "Фільтри" at bounding box center [186, 64] width 30 height 10
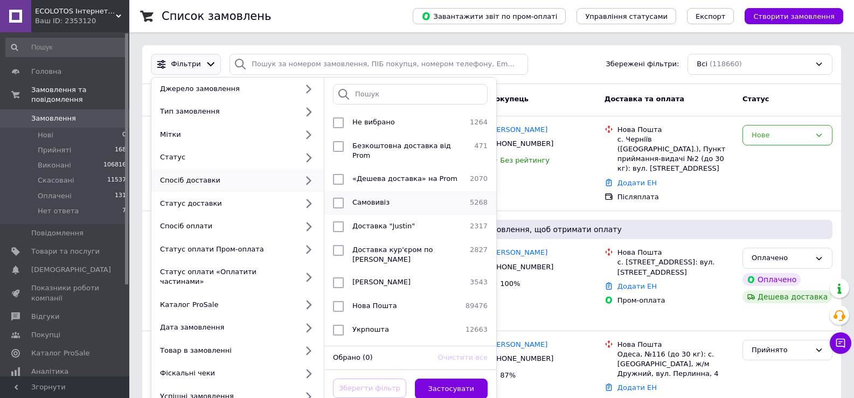
click at [360, 198] on div "Самовивіз" at bounding box center [406, 203] width 117 height 11
checkbox input "true"
click at [473, 379] on button "Застосувати" at bounding box center [451, 389] width 73 height 21
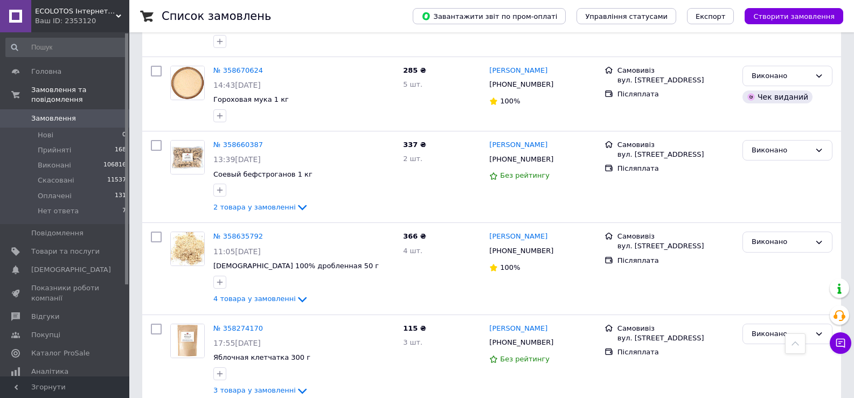
scroll to position [3124, 0]
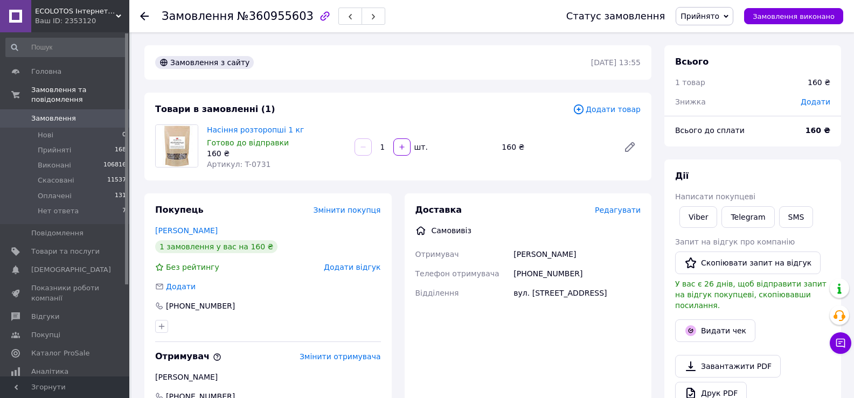
click at [541, 273] on div "[PHONE_NUMBER]" at bounding box center [576, 273] width 131 height 19
copy div "380679072760"
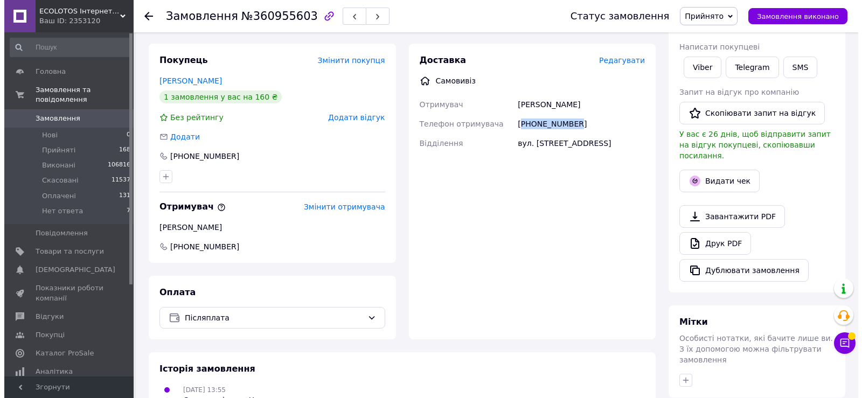
scroll to position [162, 0]
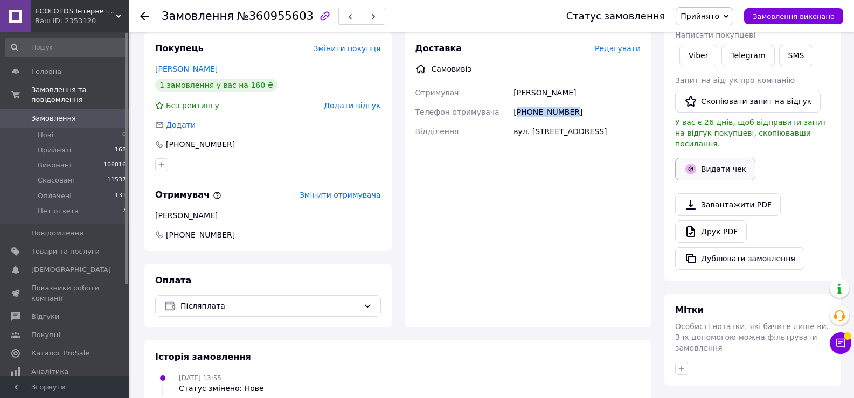
click at [717, 164] on button "Видати чек" at bounding box center [715, 169] width 80 height 23
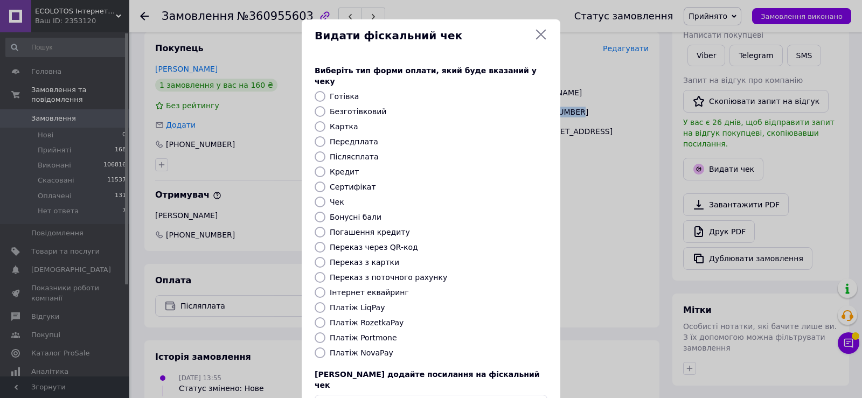
click at [319, 91] on input "Готівка" at bounding box center [320, 96] width 11 height 11
radio input "true"
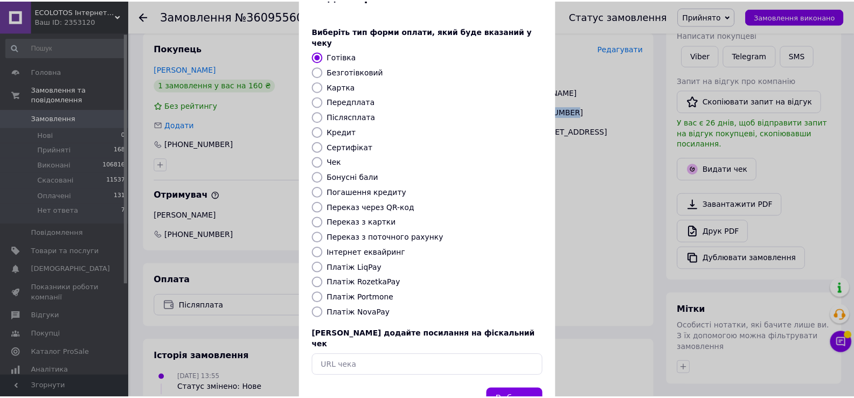
scroll to position [65, 0]
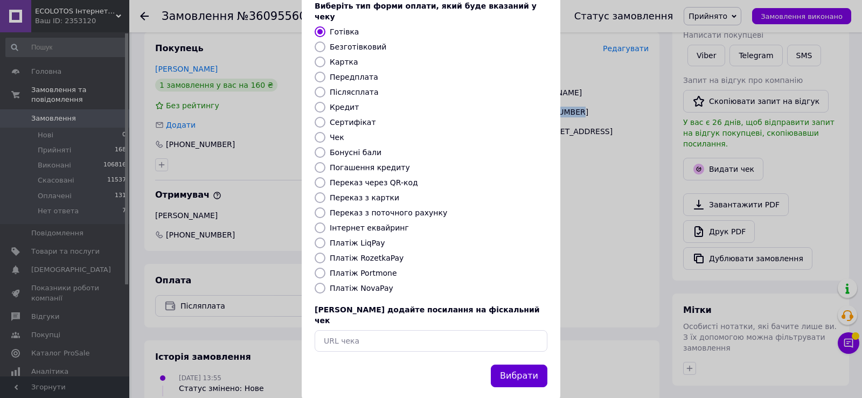
click at [519, 365] on button "Вибрати" at bounding box center [519, 376] width 57 height 23
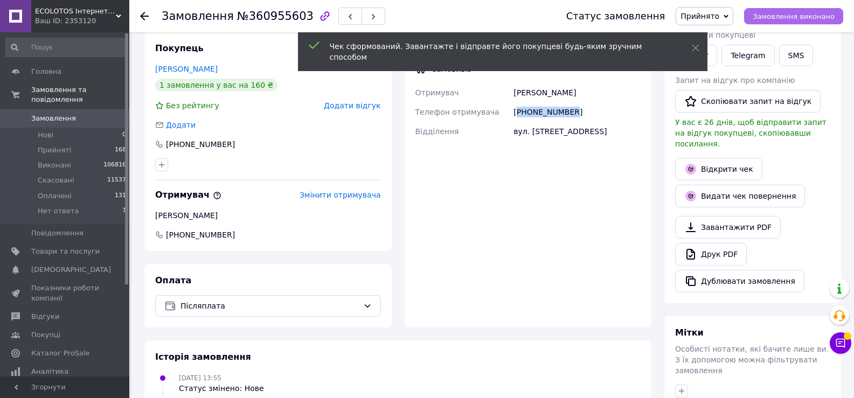
click at [788, 16] on span "Замовлення виконано" at bounding box center [793, 16] width 82 height 8
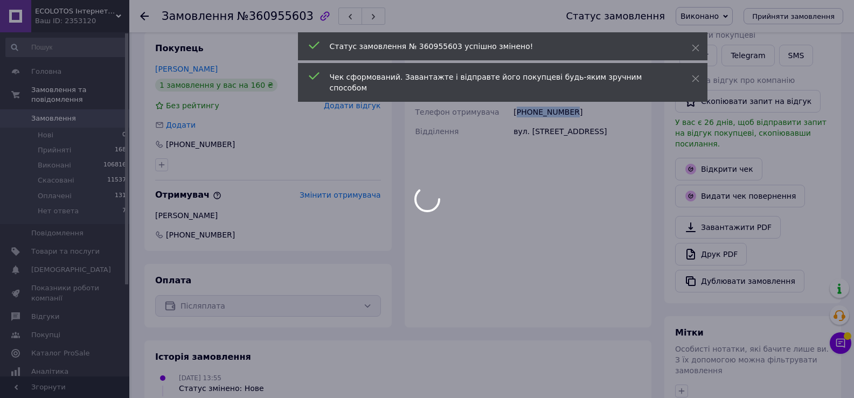
scroll to position [0, 0]
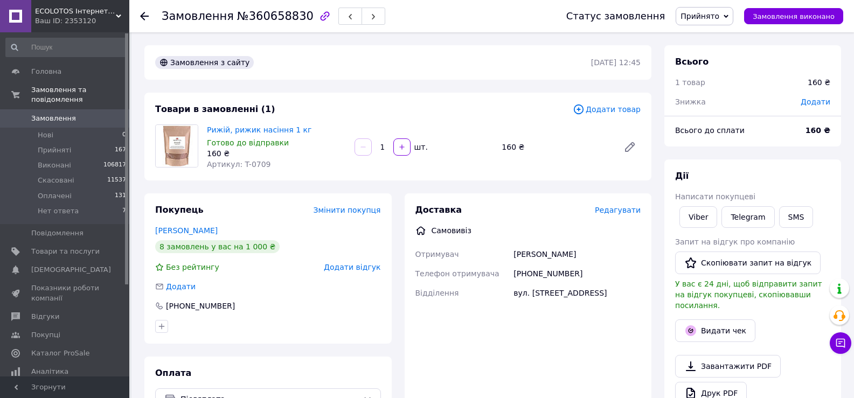
click at [551, 269] on div "[PHONE_NUMBER]" at bounding box center [576, 273] width 131 height 19
copy div "380679807342"
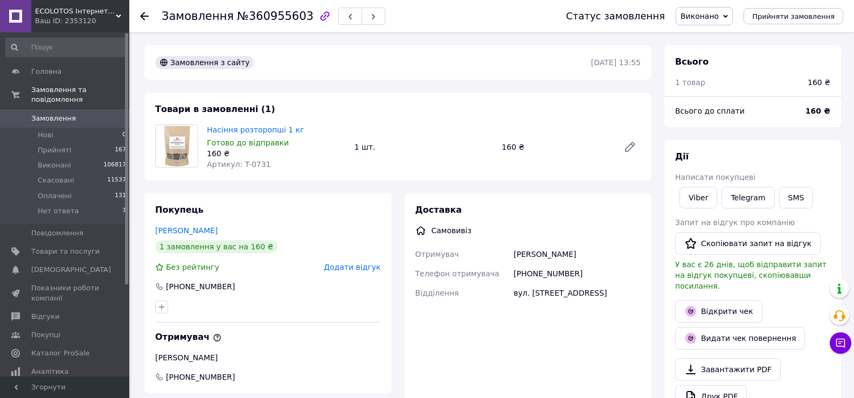
click at [560, 273] on div "[PHONE_NUMBER]" at bounding box center [576, 273] width 131 height 19
copy div "380679072760"
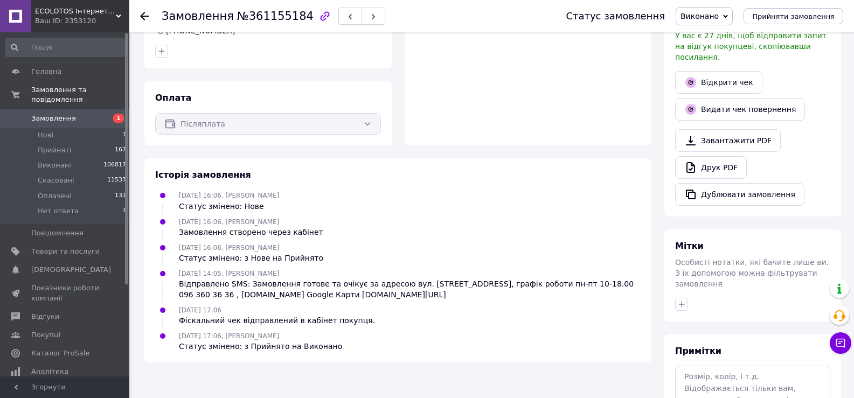
scroll to position [162, 0]
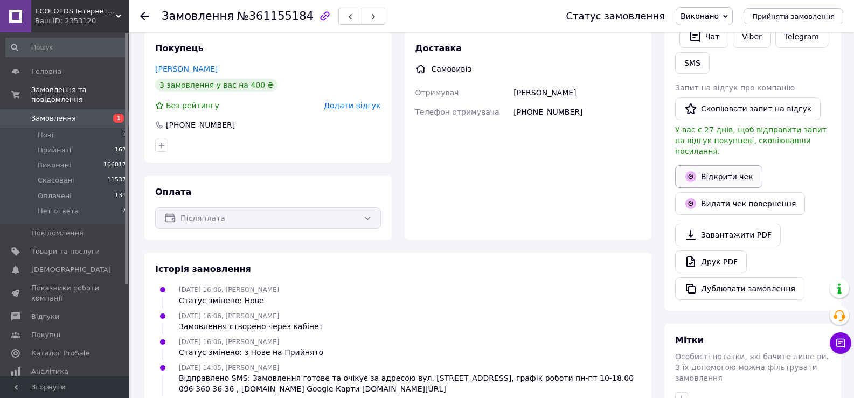
click at [719, 166] on link "Відкрити чек" at bounding box center [718, 176] width 87 height 23
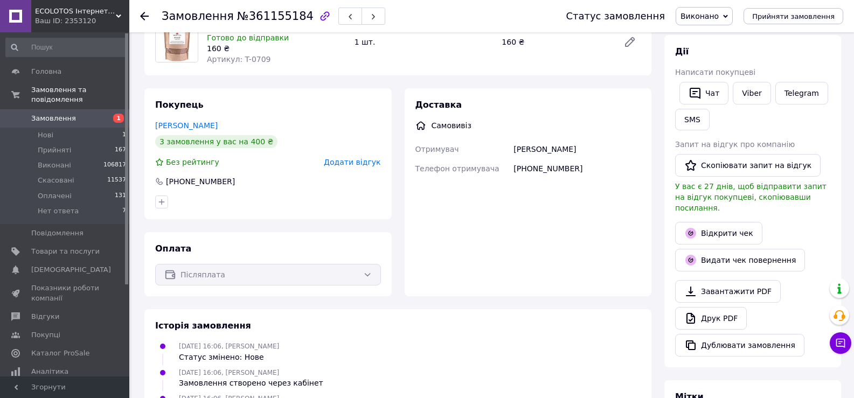
scroll to position [54, 0]
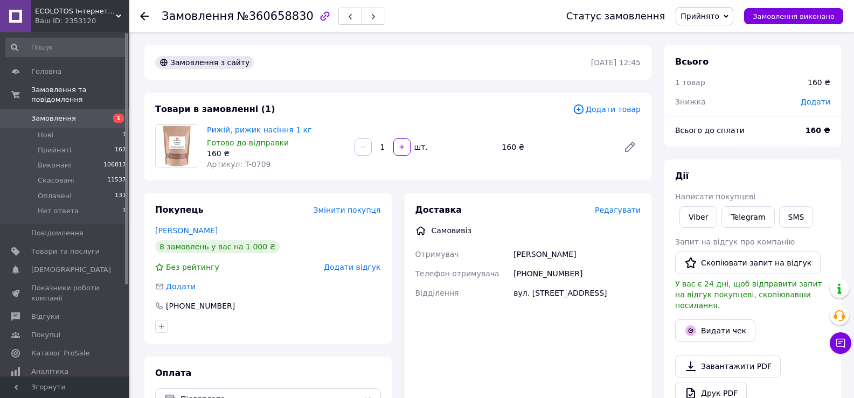
click at [554, 273] on div "[PHONE_NUMBER]" at bounding box center [576, 273] width 131 height 19
copy div "380679807342"
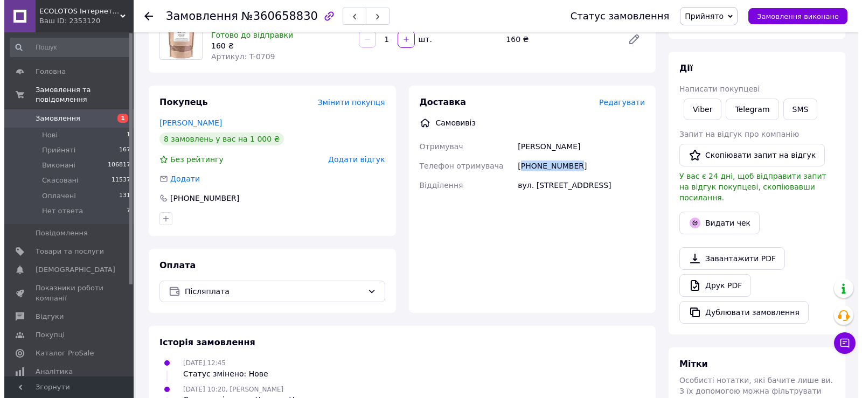
scroll to position [54, 0]
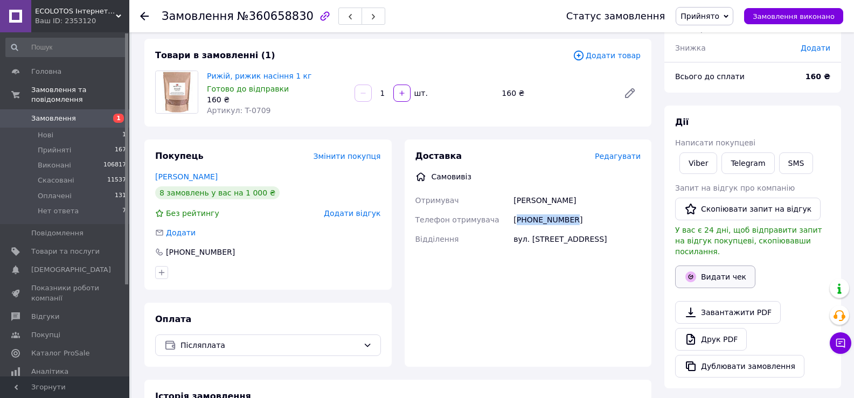
click at [709, 266] on button "Видати чек" at bounding box center [715, 277] width 80 height 23
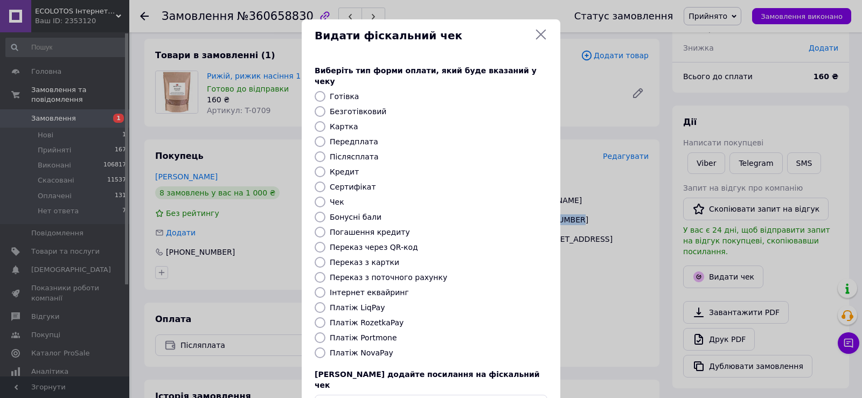
click at [319, 106] on input "Безготівковий" at bounding box center [320, 111] width 11 height 11
radio input "true"
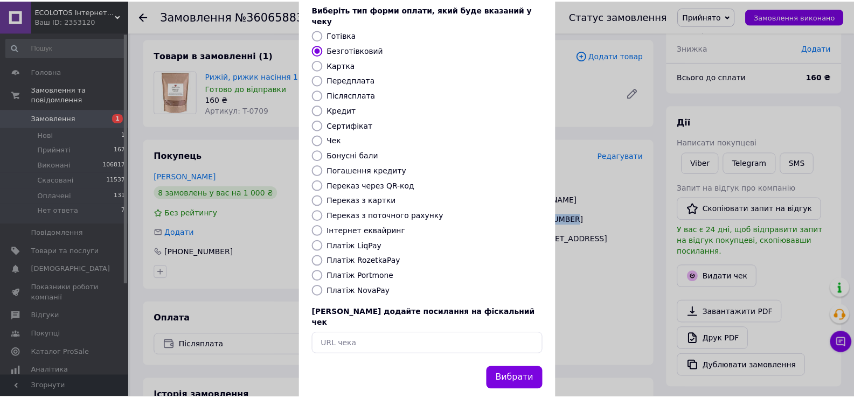
scroll to position [65, 0]
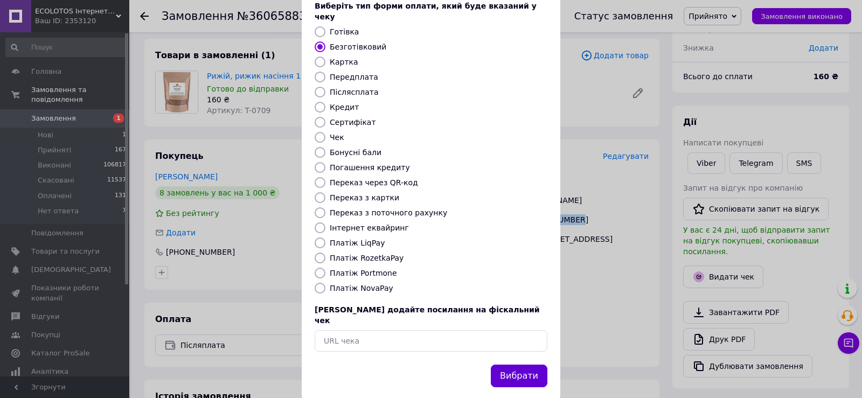
click at [523, 365] on button "Вибрати" at bounding box center [519, 376] width 57 height 23
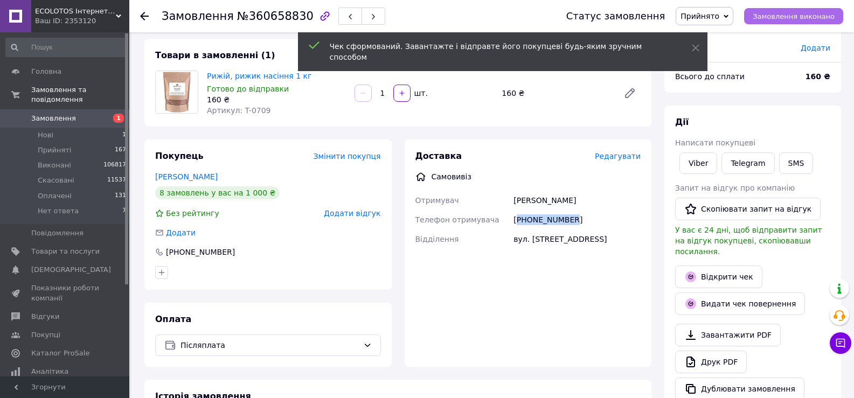
click at [796, 17] on span "Замовлення виконано" at bounding box center [793, 16] width 82 height 8
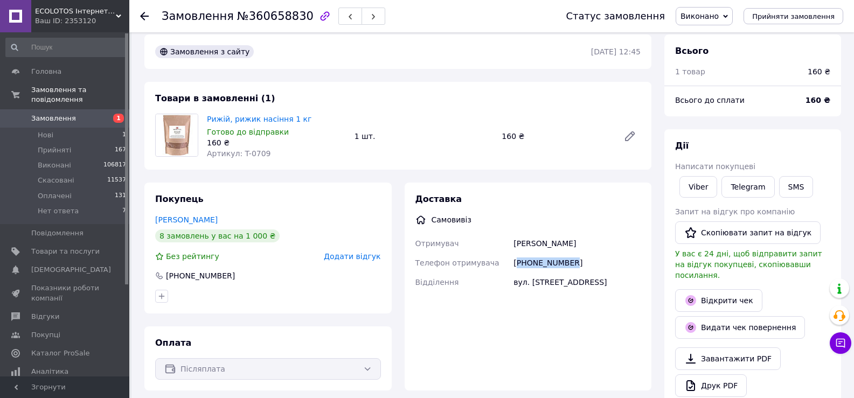
scroll to position [0, 0]
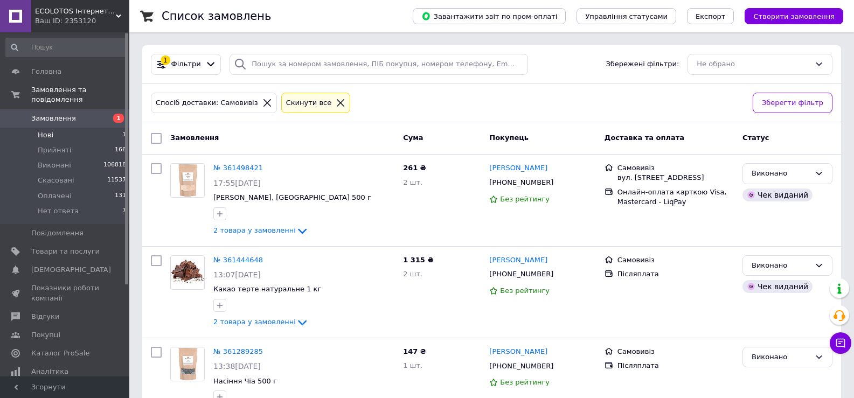
click at [58, 128] on li "Нові 1" at bounding box center [66, 135] width 132 height 15
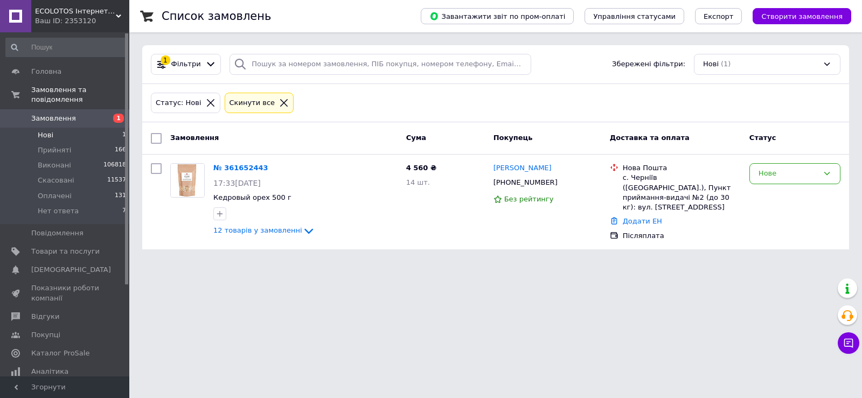
click at [206, 103] on icon at bounding box center [211, 103] width 10 height 10
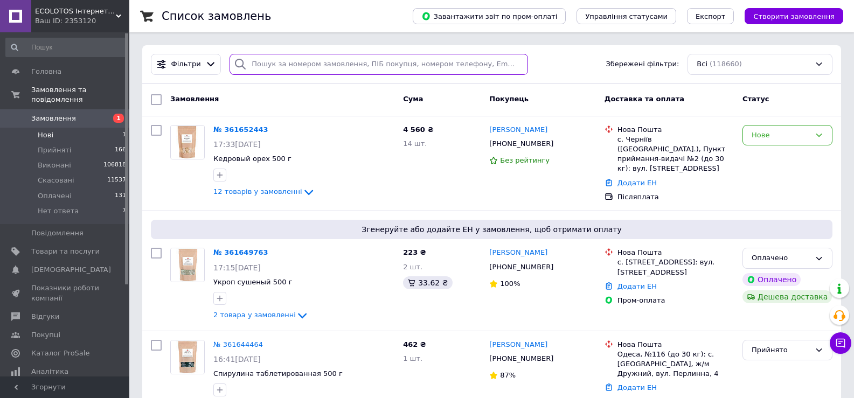
click at [276, 64] on input "search" at bounding box center [378, 64] width 298 height 21
paste input "0972597638"
type input "0972597638"
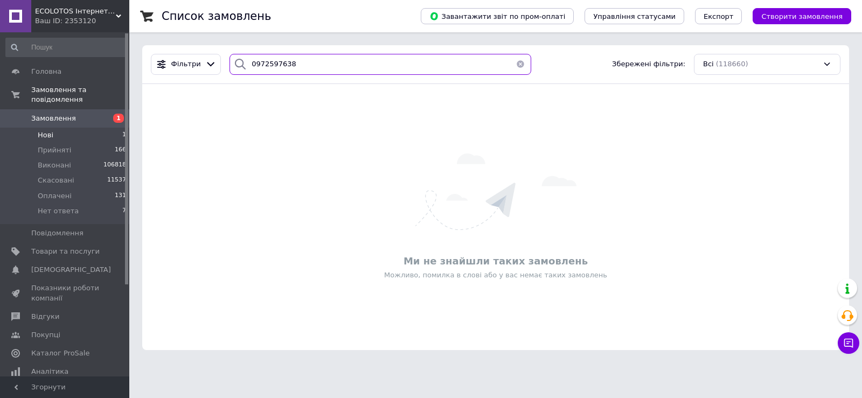
drag, startPoint x: 301, startPoint y: 66, endPoint x: 228, endPoint y: 55, distance: 73.6
click at [229, 55] on div "0972597638" at bounding box center [380, 64] width 302 height 21
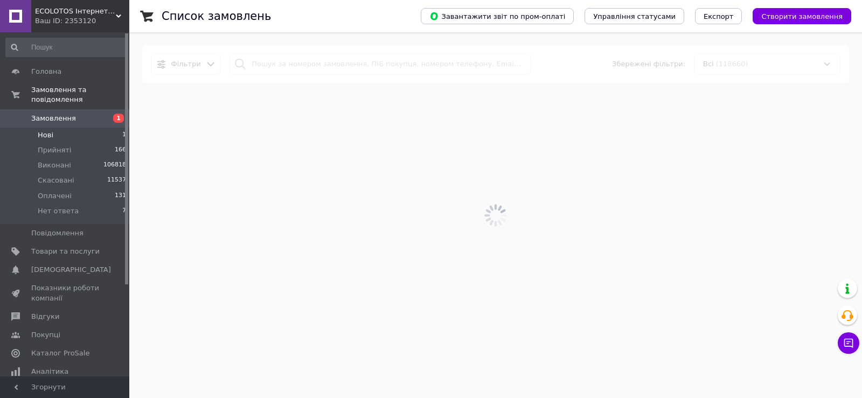
click at [61, 128] on li "Нові 1" at bounding box center [66, 135] width 132 height 15
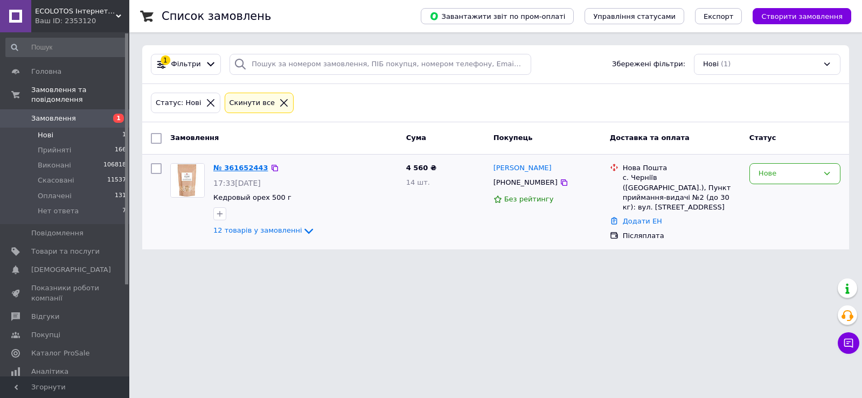
click at [238, 168] on link "№ 361652443" at bounding box center [240, 168] width 55 height 8
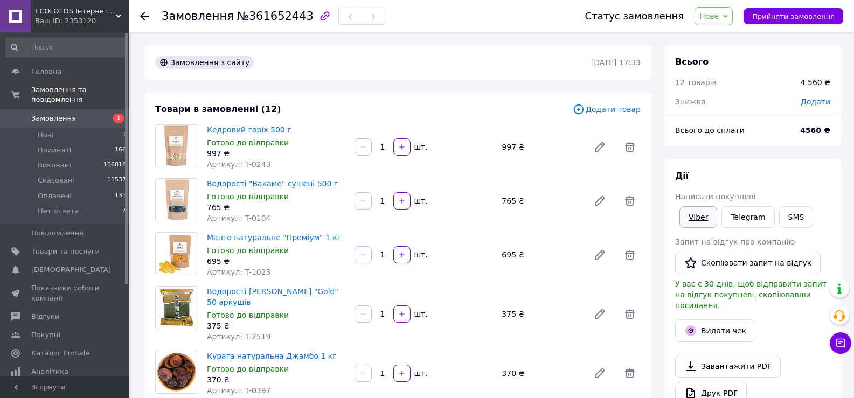
click at [694, 222] on link "Viber" at bounding box center [698, 217] width 38 height 22
click at [809, 104] on span "Додати" at bounding box center [815, 101] width 30 height 9
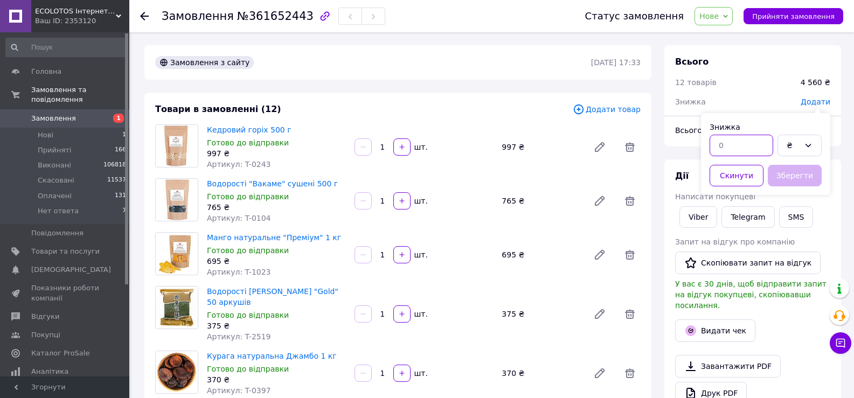
click at [735, 150] on input "text" at bounding box center [741, 146] width 64 height 22
type input "10"
click at [800, 142] on div "₴" at bounding box center [799, 146] width 44 height 22
click at [793, 191] on li "%" at bounding box center [799, 189] width 43 height 20
click at [777, 174] on button "Зберегти" at bounding box center [794, 176] width 54 height 22
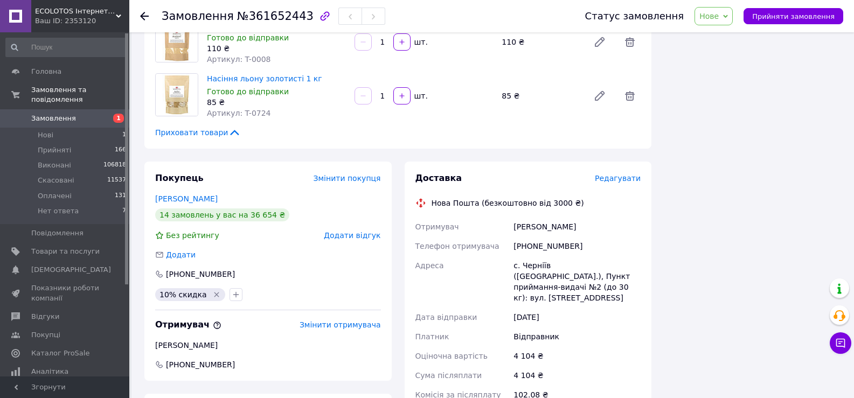
scroll to position [646, 0]
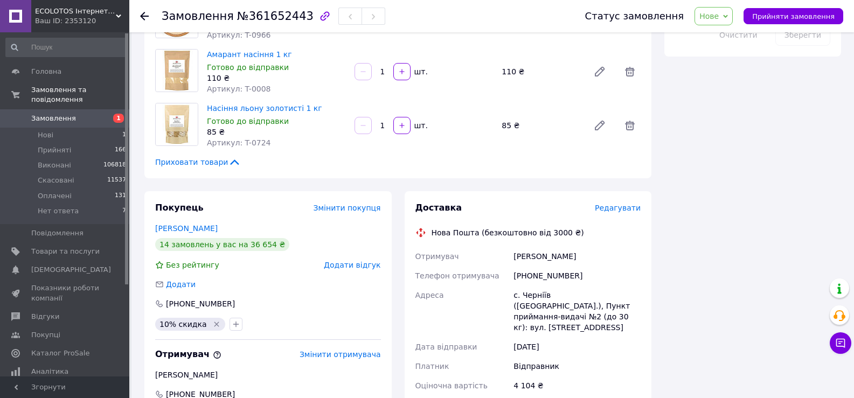
drag, startPoint x: 504, startPoint y: 261, endPoint x: 613, endPoint y: 285, distance: 111.5
click at [613, 285] on div "Отримувач Шимчук Дмитрий Телефон отримувача +380764517115 Адреса с. Черніїв (Ів…" at bounding box center [528, 356] width 230 height 218
copy div "Адреса с. Черніїв (Івано-Франківська обл.), Пункт приймання-видачі №2 (до 30 кг…"
click at [707, 186] on div "Всього 12 товарів 4 560 ₴ Знижка - 456 ₴ Всього до сплати 4104 ₴ Дії Написати п…" at bounding box center [753, 53] width 190 height 1309
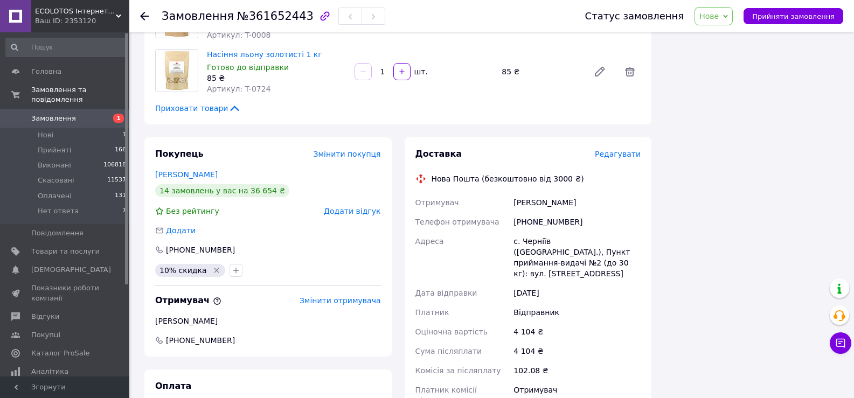
scroll to position [808, 0]
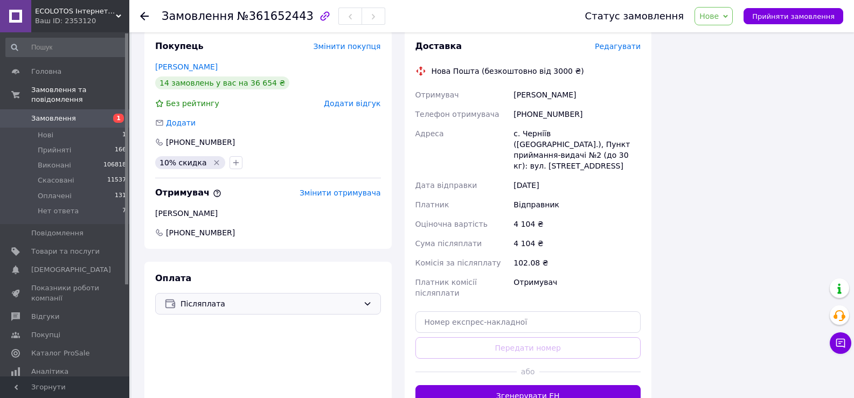
click at [234, 298] on span "Післяплата" at bounding box center [269, 304] width 178 height 12
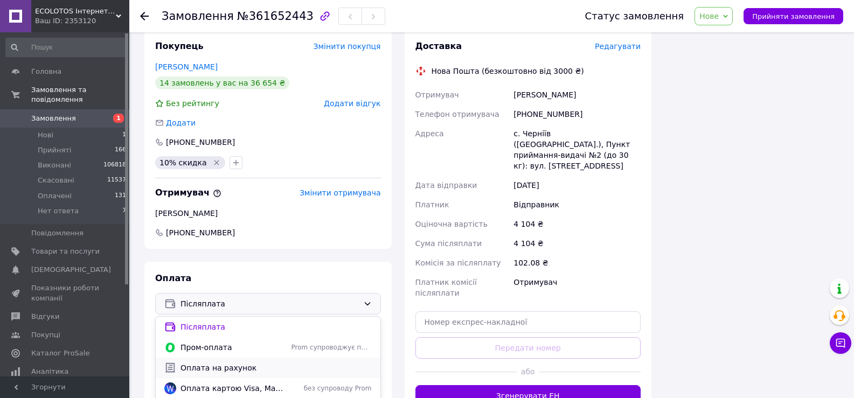
click at [215, 362] on span "Оплата на рахунок" at bounding box center [275, 367] width 191 height 11
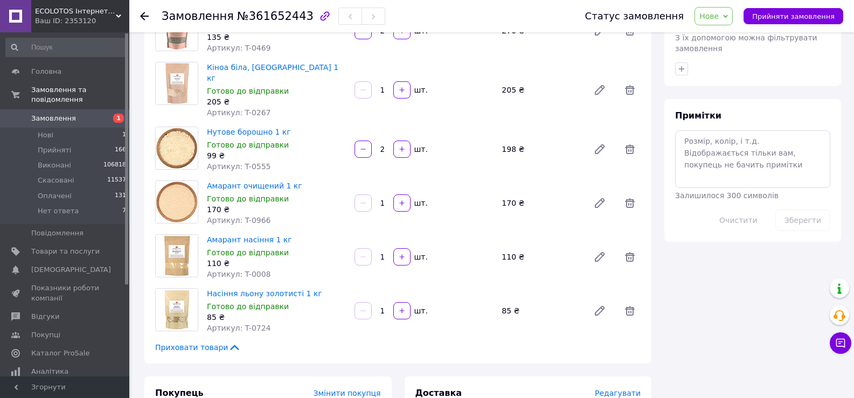
scroll to position [431, 0]
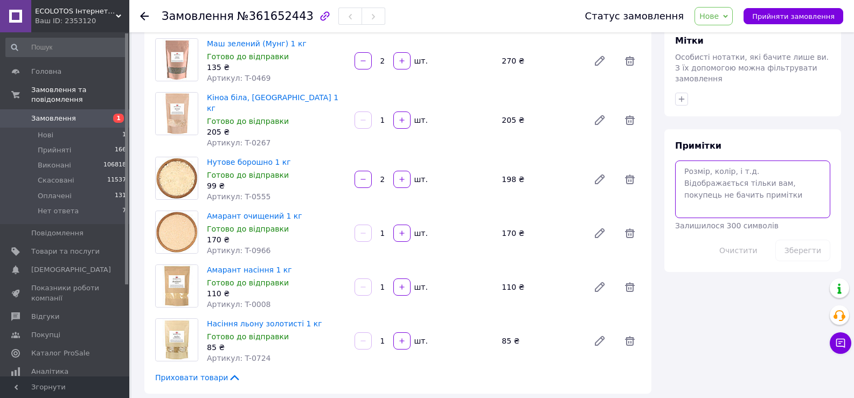
click at [742, 160] on textarea at bounding box center [752, 188] width 155 height 57
paste textarea "На посылке напишите пожалуйста Для Дианы Печерской +41798848030"
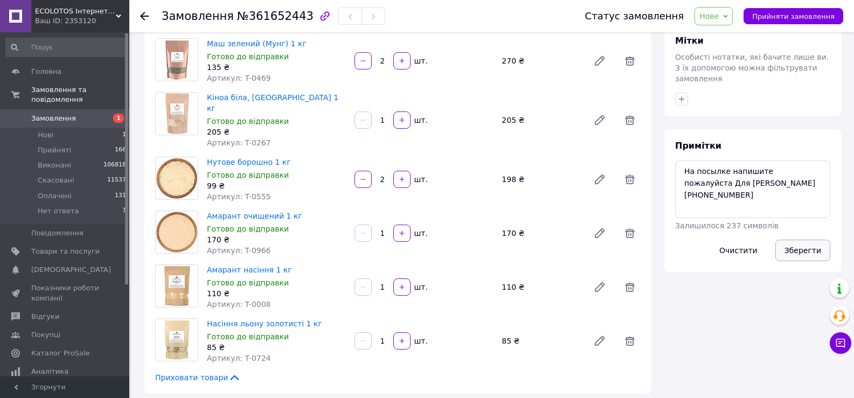
click at [792, 240] on button "Зберегти" at bounding box center [802, 251] width 55 height 22
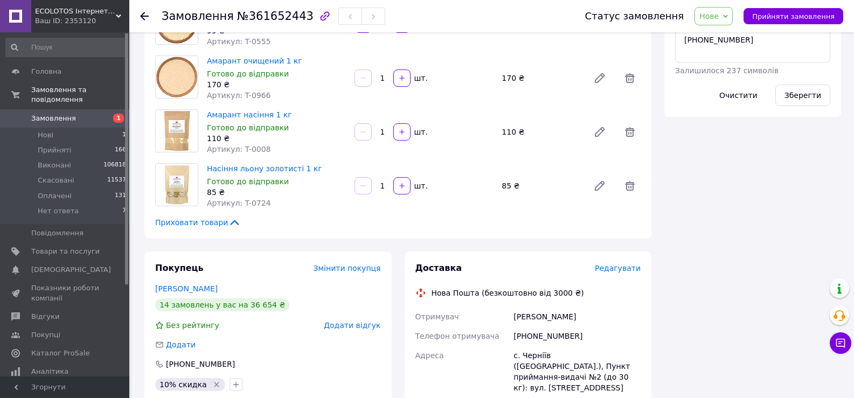
scroll to position [754, 0]
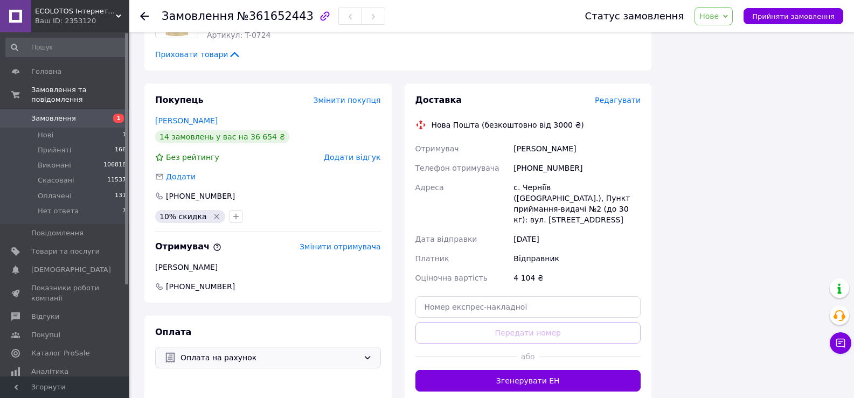
click at [718, 15] on span "Нове" at bounding box center [708, 16] width 19 height 9
click at [724, 40] on li "Прийнято" at bounding box center [721, 38] width 52 height 16
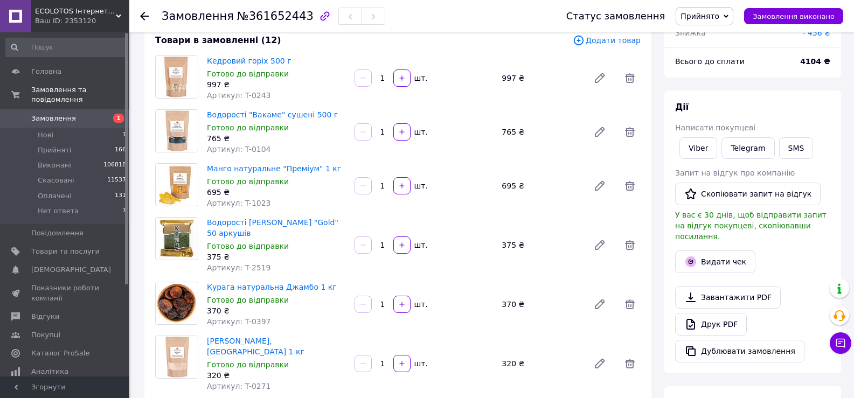
scroll to position [0, 0]
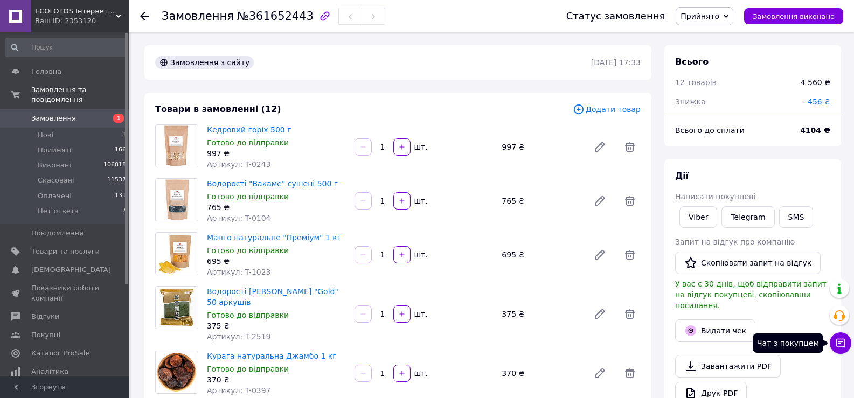
click at [837, 343] on icon at bounding box center [840, 343] width 11 height 11
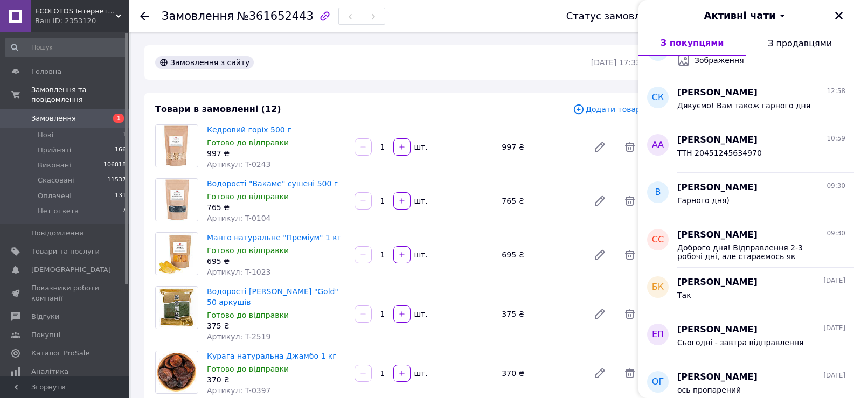
scroll to position [215, 0]
click at [735, 195] on div "Гарного дня)" at bounding box center [761, 201] width 168 height 17
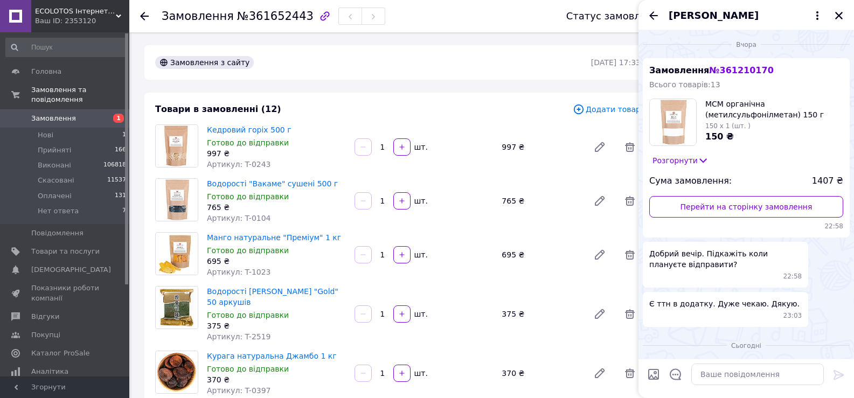
scroll to position [18, 0]
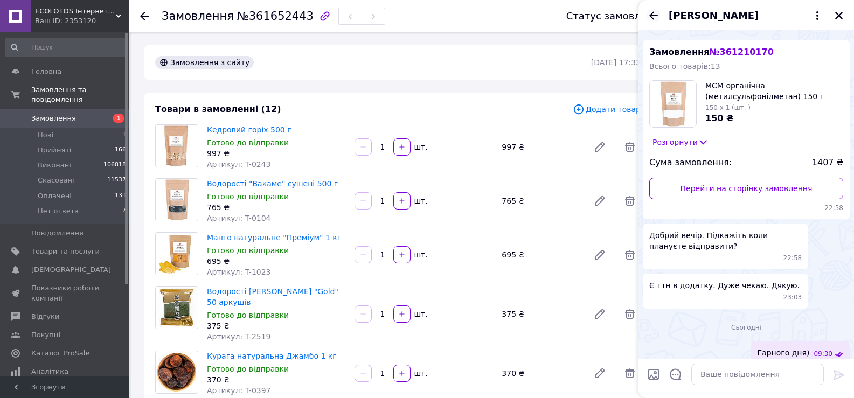
click at [648, 16] on icon "Назад" at bounding box center [653, 15] width 13 height 13
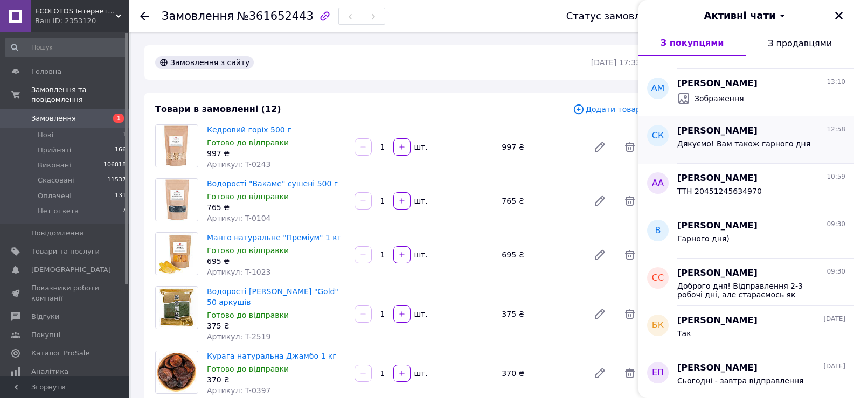
scroll to position [215, 0]
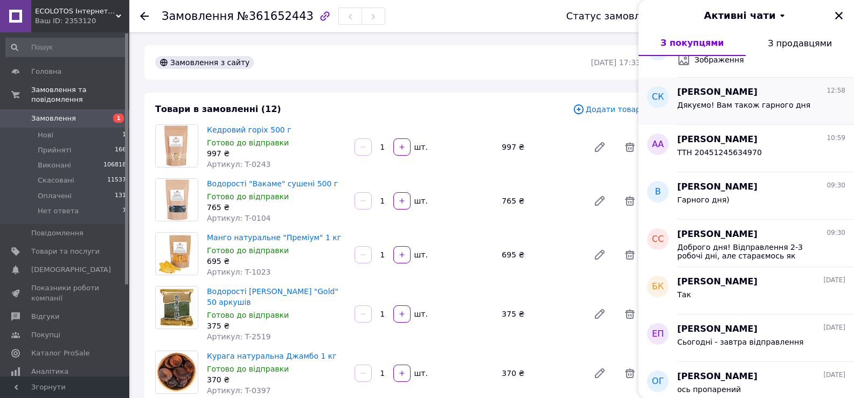
click at [740, 196] on div "Гарного дня)" at bounding box center [761, 201] width 168 height 17
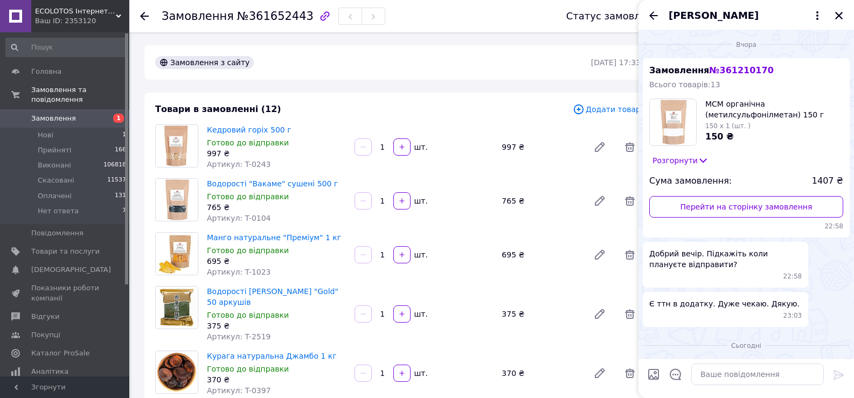
scroll to position [18, 0]
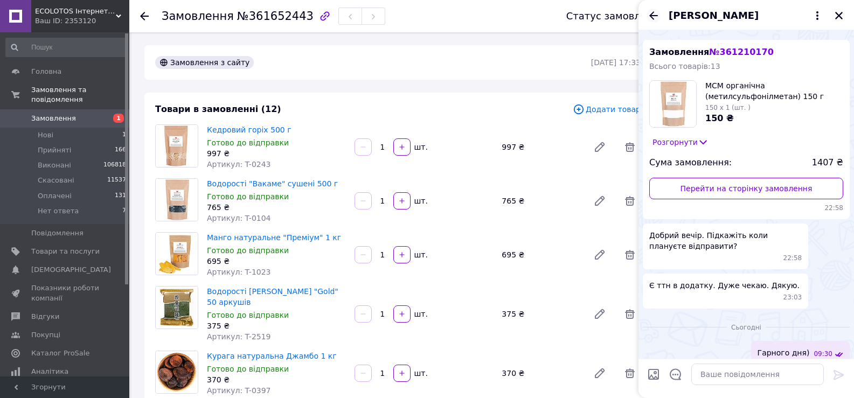
click at [648, 14] on icon "Назад" at bounding box center [653, 15] width 13 height 13
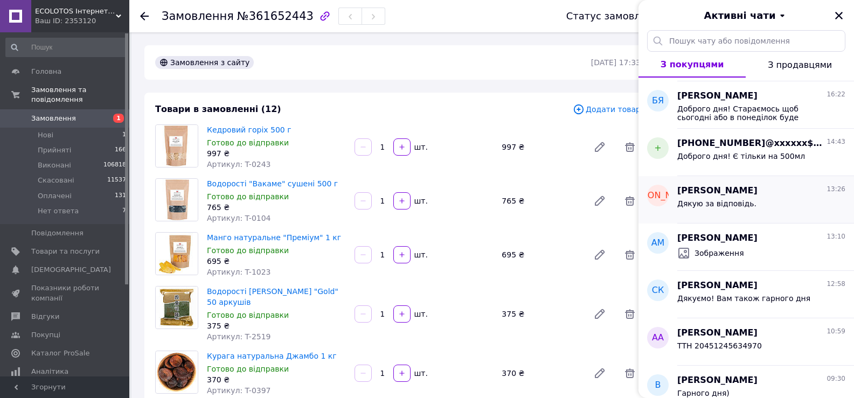
scroll to position [54, 0]
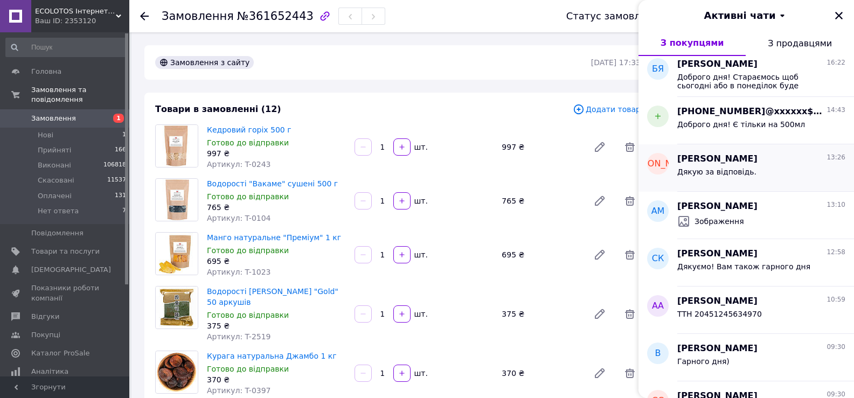
click at [744, 170] on span "Дякую за відповідь." at bounding box center [716, 171] width 79 height 9
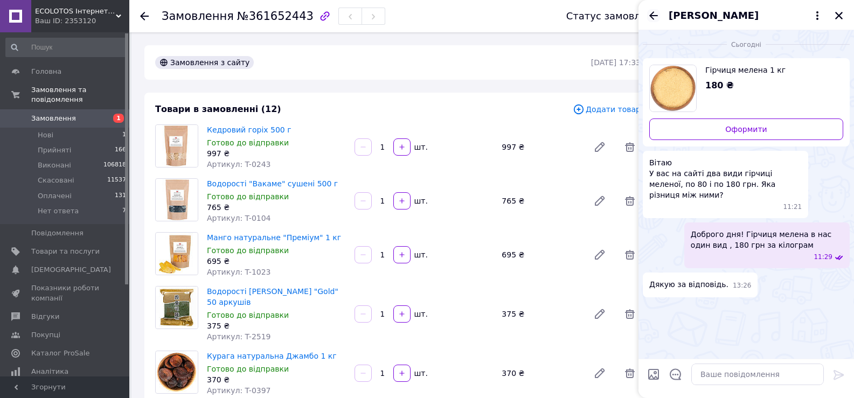
click at [649, 16] on icon "Назад" at bounding box center [653, 15] width 9 height 8
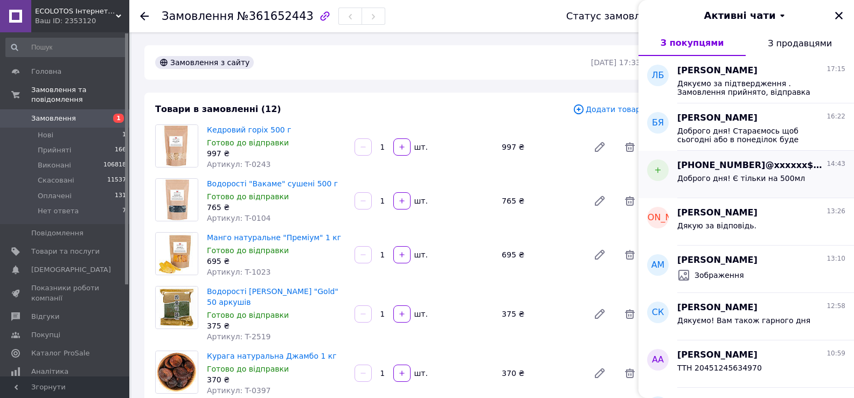
scroll to position [108, 0]
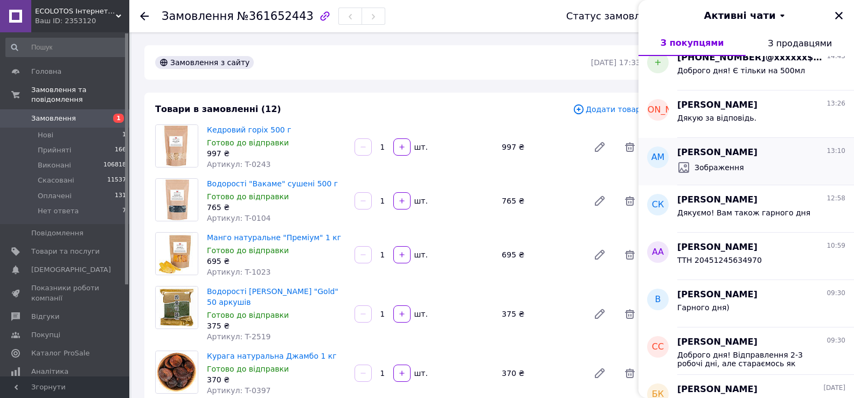
click at [729, 170] on span "Зображення" at bounding box center [719, 167] width 50 height 11
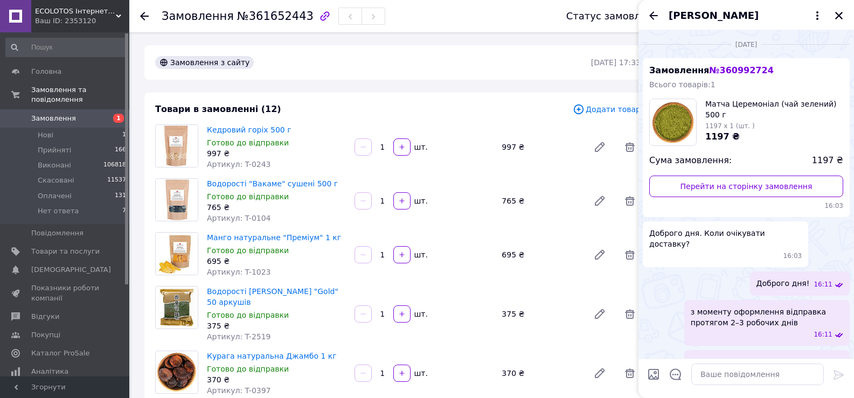
scroll to position [425, 0]
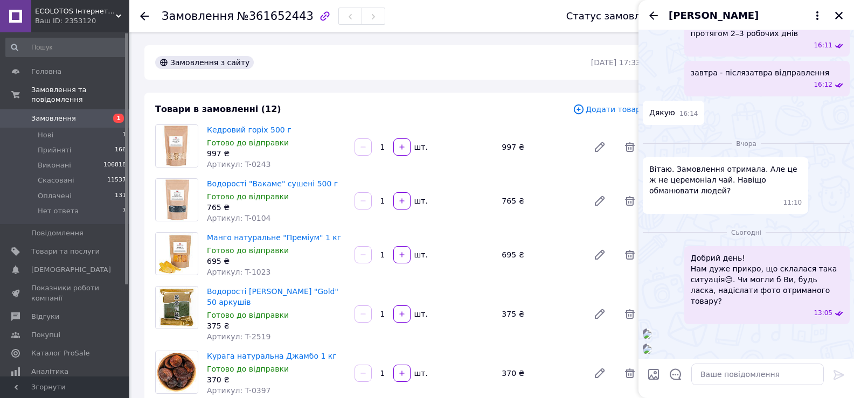
click at [646, 14] on div "Анна Меншун" at bounding box center [745, 15] width 215 height 30
click at [652, 18] on icon "Назад" at bounding box center [653, 15] width 9 height 8
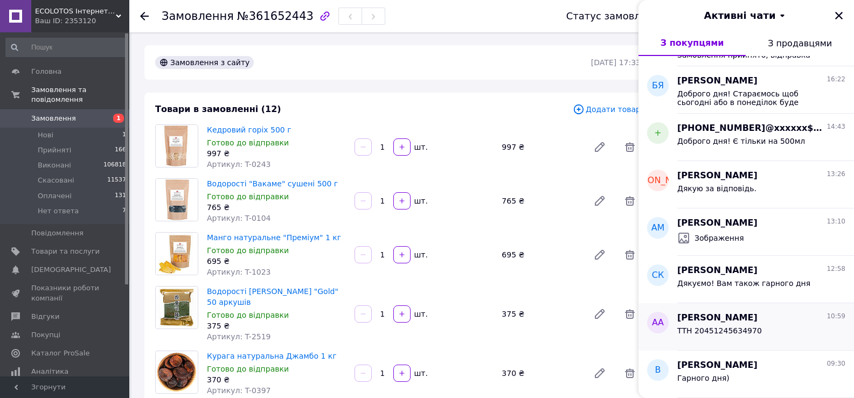
scroll to position [108, 0]
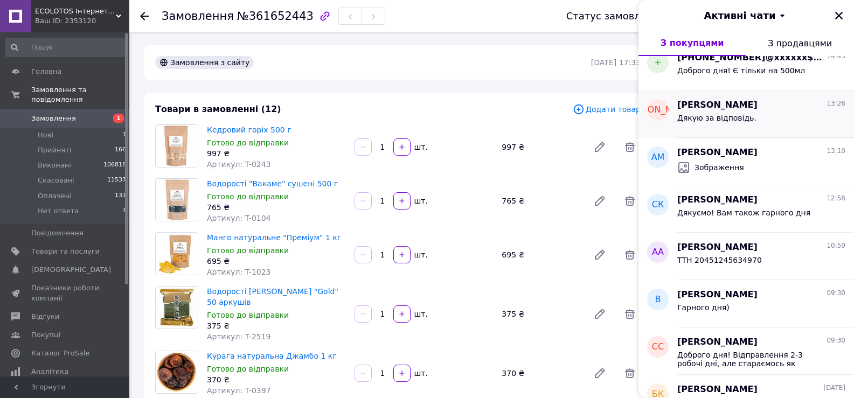
click at [728, 115] on span "Дякую за відповідь." at bounding box center [716, 118] width 79 height 9
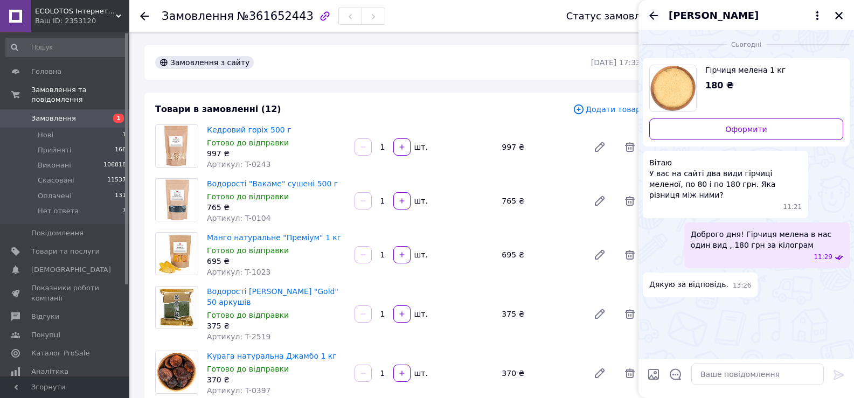
click at [650, 15] on icon "Назад" at bounding box center [653, 15] width 9 height 8
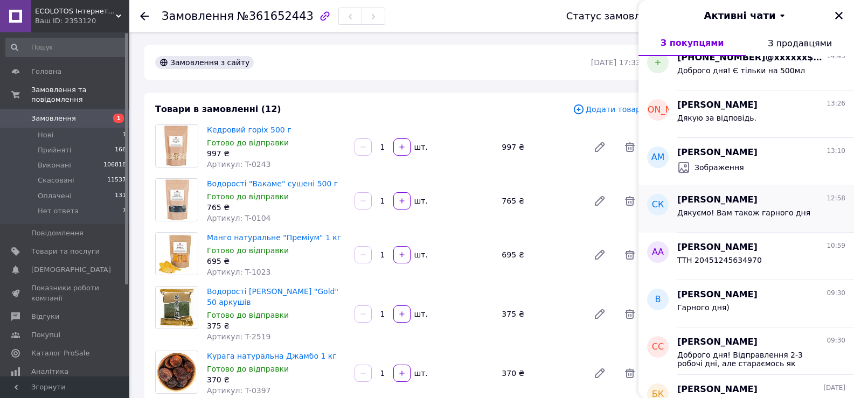
click at [734, 219] on div "Дякуємо! Вам також гарного дня" at bounding box center [743, 215] width 133 height 15
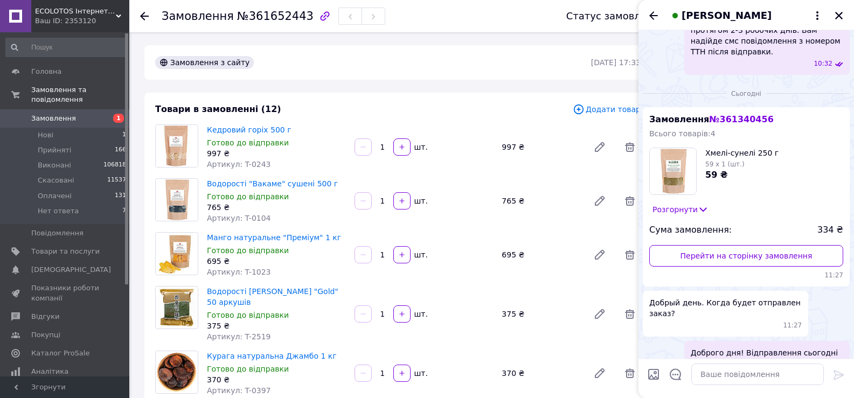
scroll to position [295, 0]
click at [651, 17] on icon "Назад" at bounding box center [653, 15] width 9 height 8
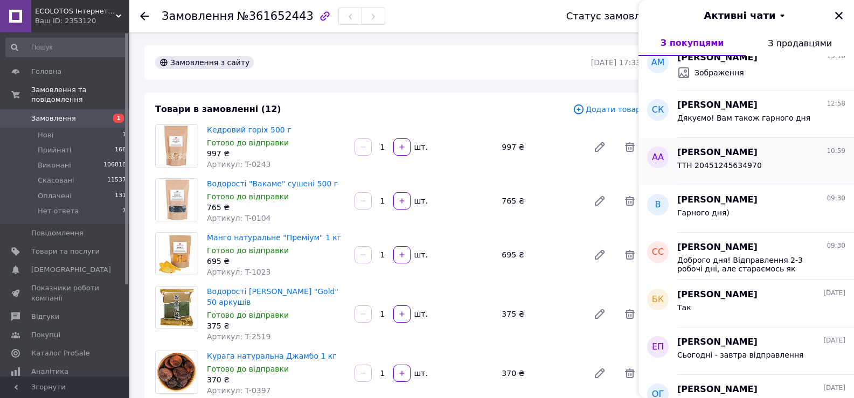
scroll to position [215, 0]
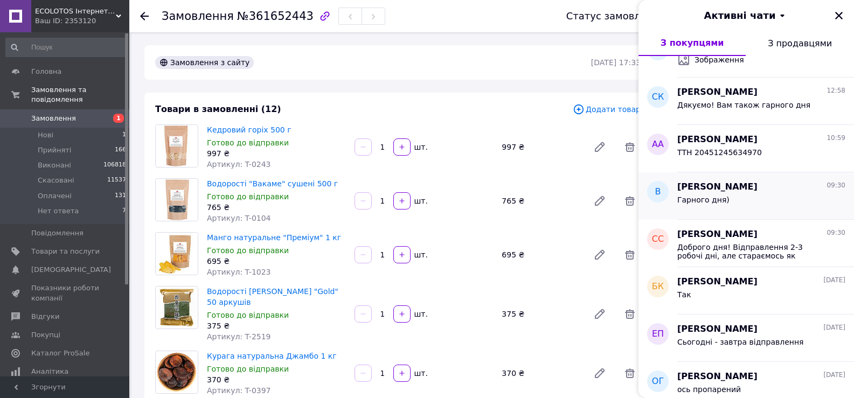
click at [756, 197] on div "Гарного дня)" at bounding box center [761, 201] width 168 height 17
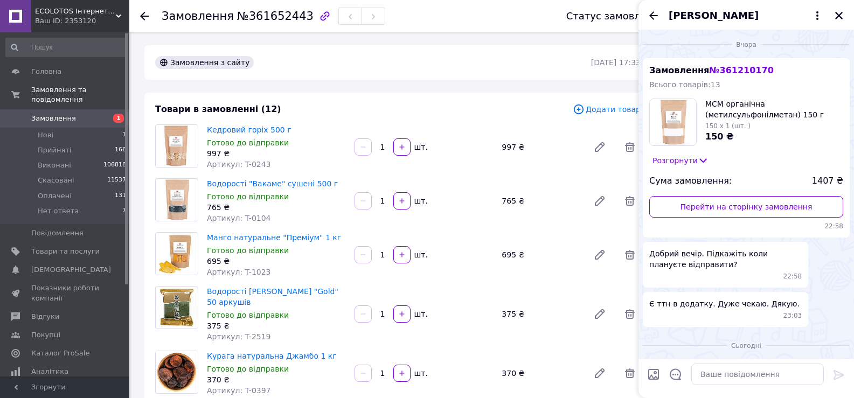
scroll to position [18, 0]
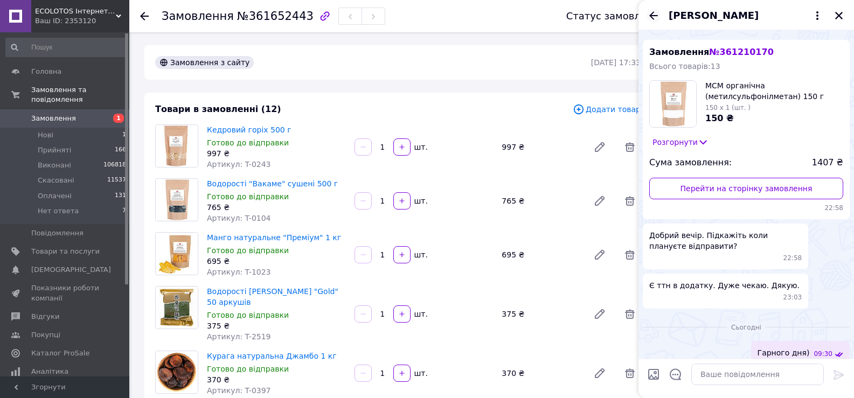
click at [655, 15] on icon "Назад" at bounding box center [653, 15] width 13 height 13
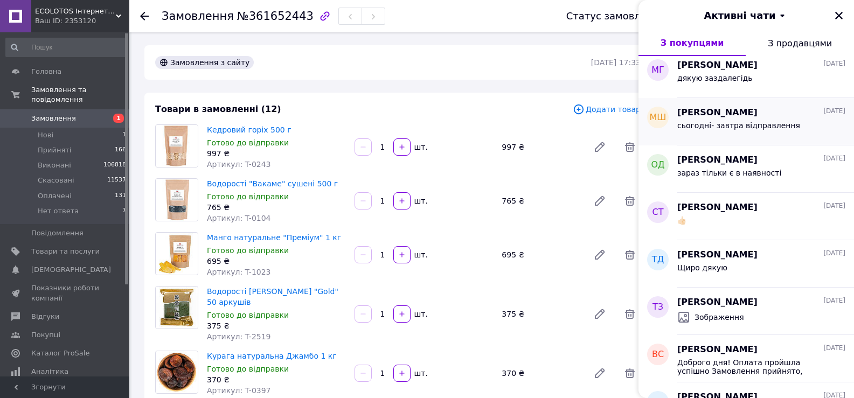
scroll to position [592, 0]
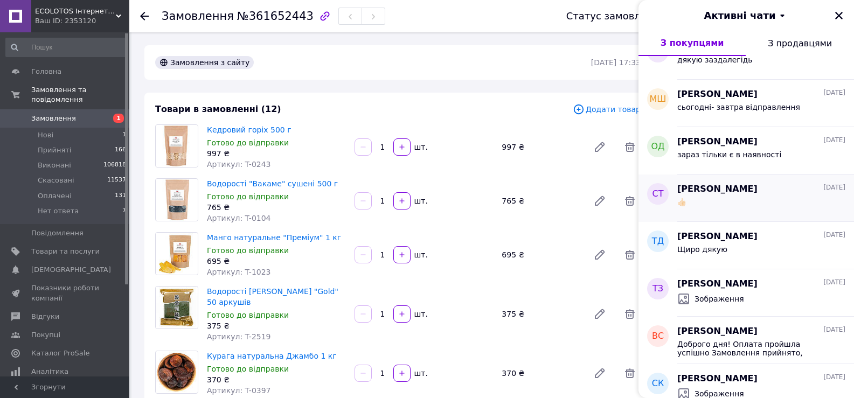
click at [733, 213] on div "Слабенко Тетяна 10.09.2025 👍🏻" at bounding box center [765, 197] width 177 height 47
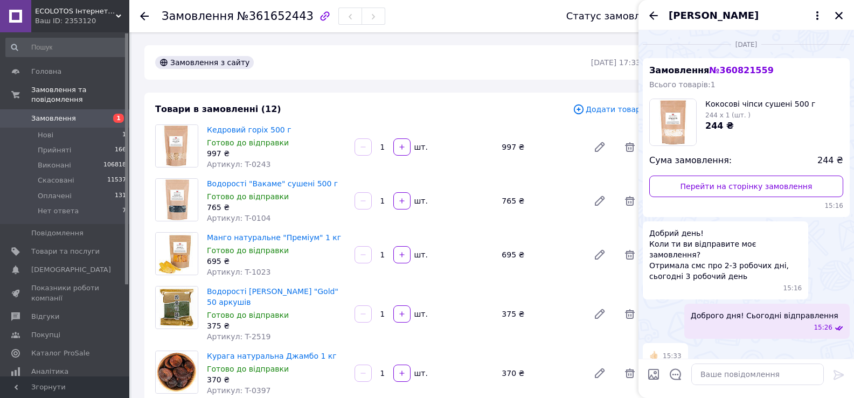
scroll to position [2, 0]
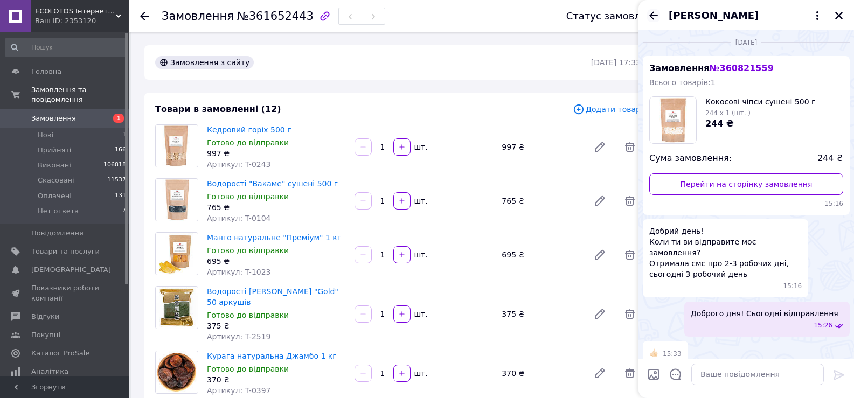
click at [653, 15] on icon "Назад" at bounding box center [653, 15] width 13 height 13
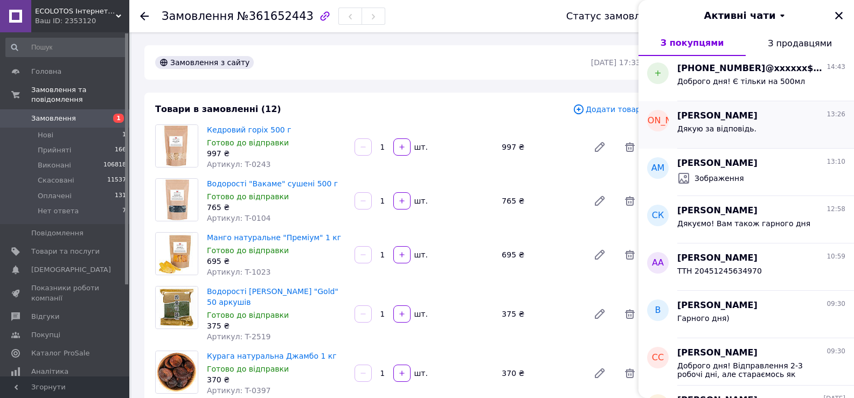
scroll to position [108, 0]
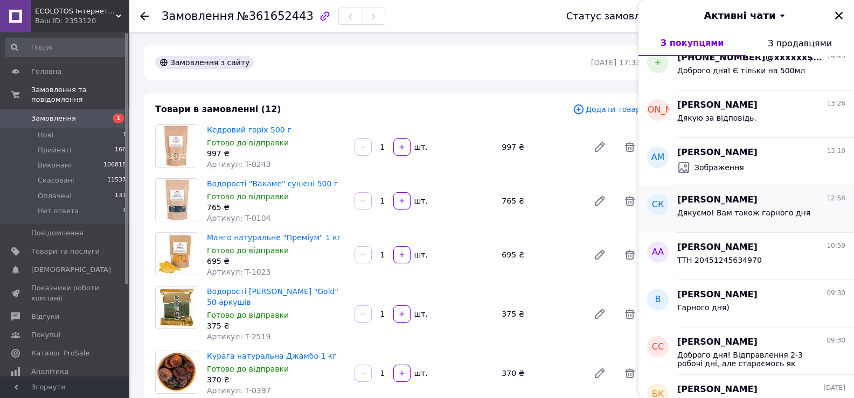
click at [722, 212] on span "Дякуємо! Вам також гарного дня" at bounding box center [743, 212] width 133 height 9
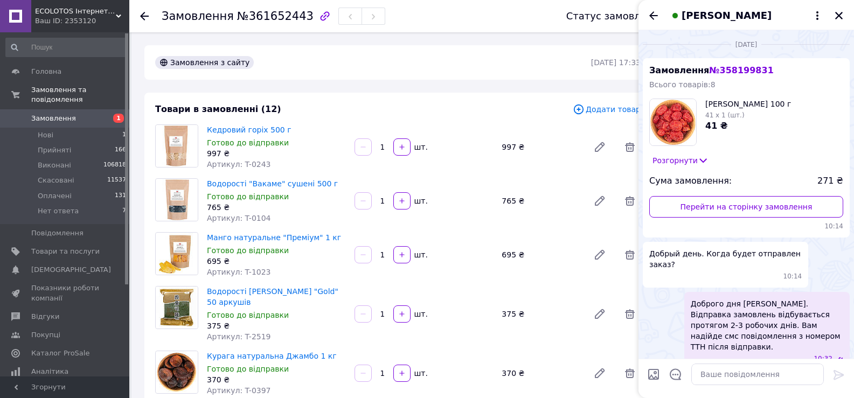
scroll to position [403, 0]
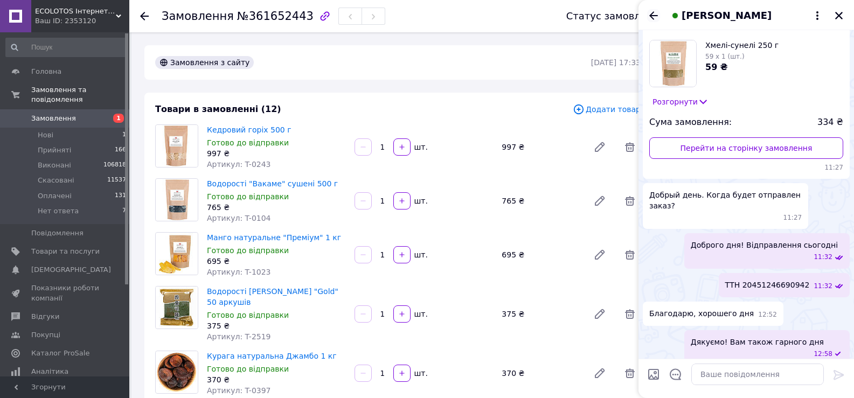
click at [650, 18] on icon "Назад" at bounding box center [653, 15] width 13 height 13
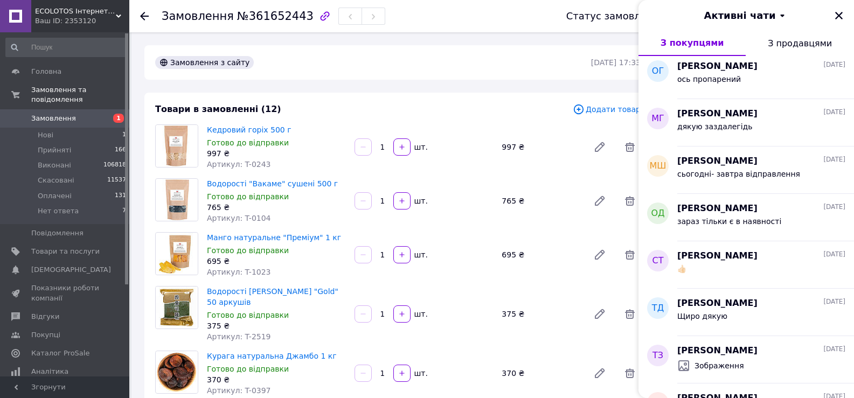
scroll to position [539, 0]
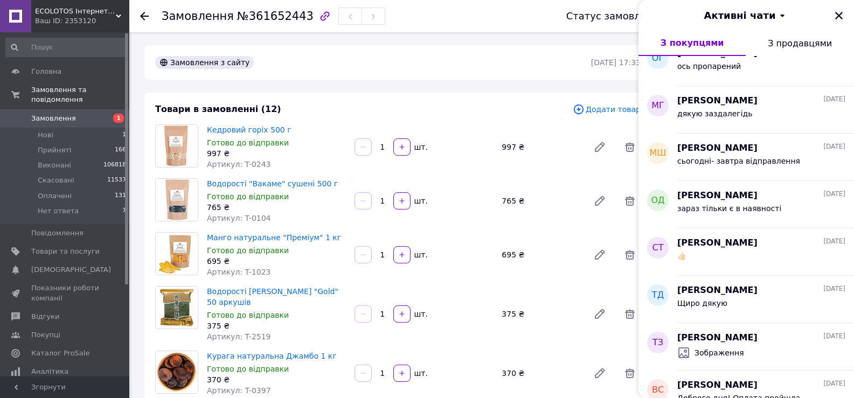
click at [722, 217] on div "зараз тільки є в наявності" at bounding box center [729, 211] width 104 height 15
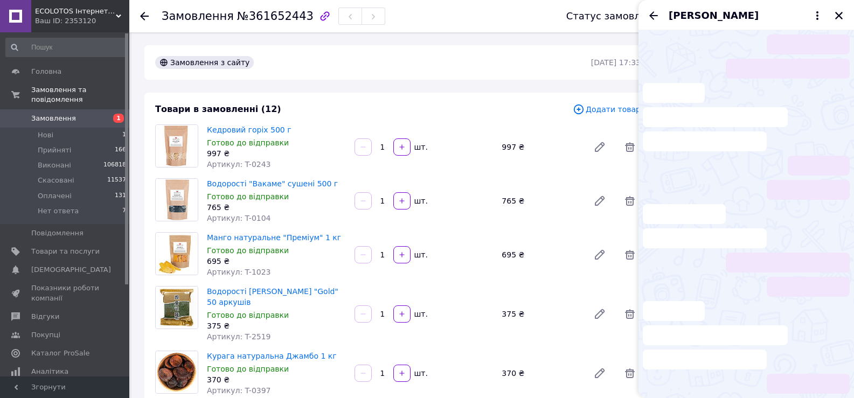
scroll to position [83, 0]
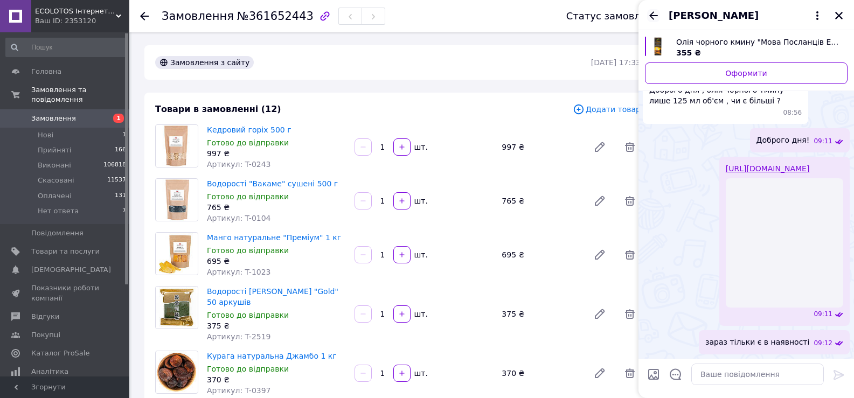
click at [651, 18] on icon "Назад" at bounding box center [653, 15] width 13 height 13
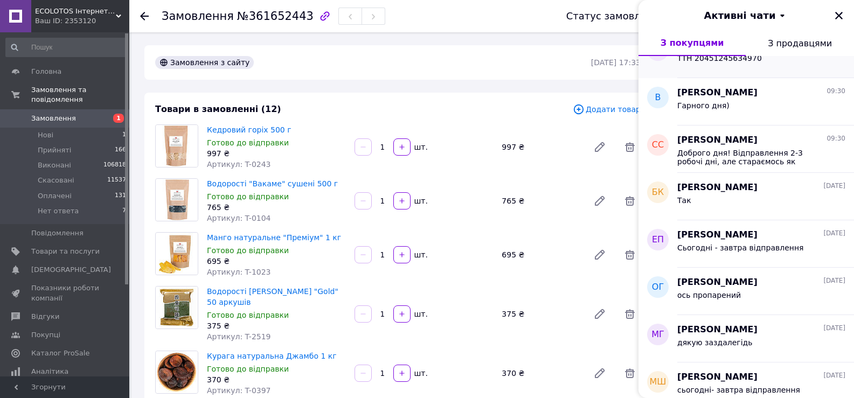
scroll to position [323, 0]
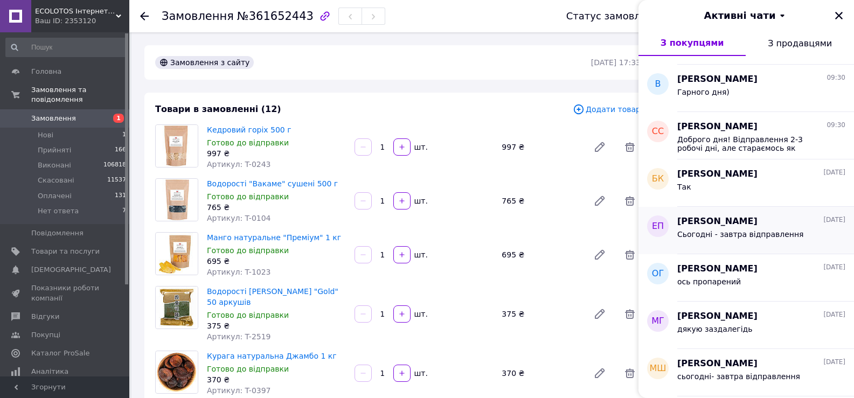
click at [736, 232] on span "Сьогодні - завтра відправлення" at bounding box center [740, 234] width 127 height 9
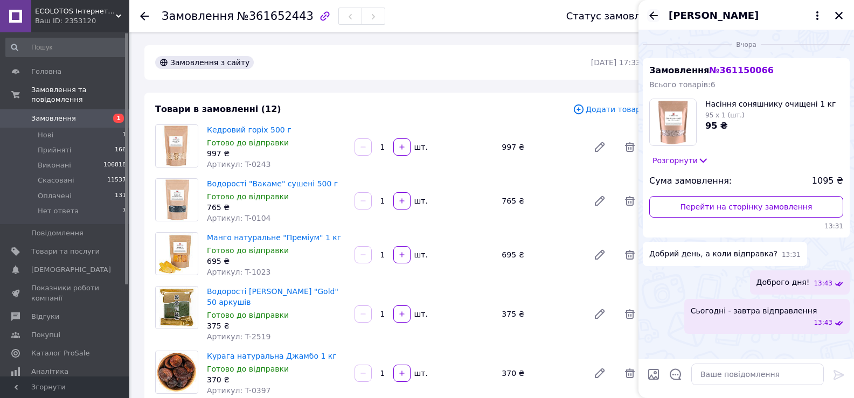
click at [649, 10] on icon "Назад" at bounding box center [653, 15] width 13 height 13
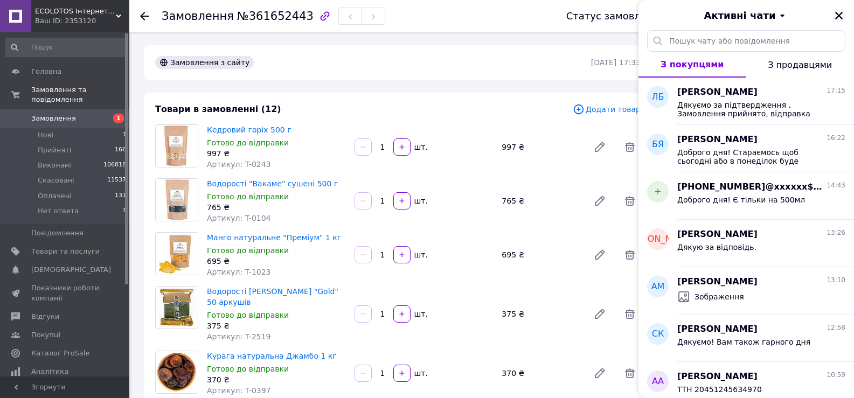
click at [834, 12] on icon "Закрити" at bounding box center [839, 16] width 10 height 10
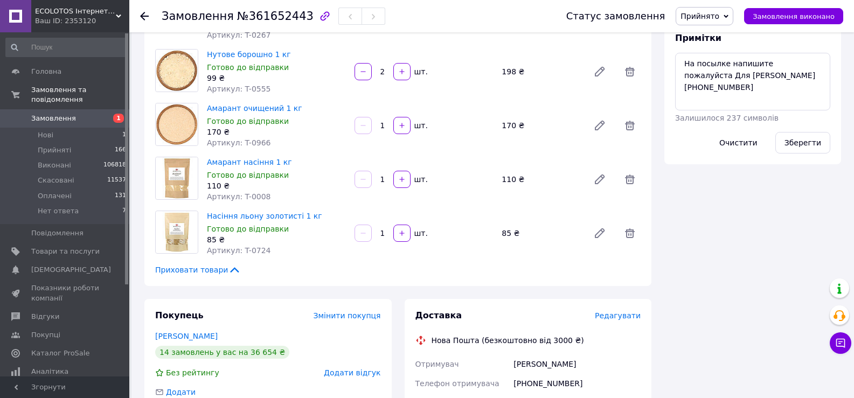
scroll to position [377, 0]
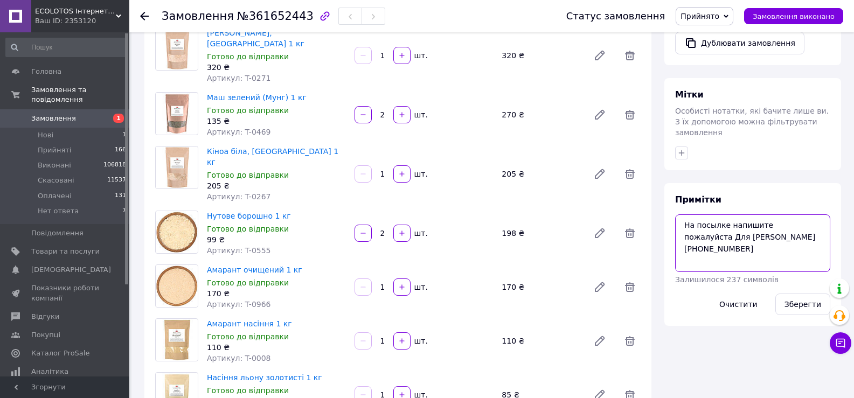
click at [804, 215] on textarea "На посылке напишите пожалуйста Для Дианы Печерской +41798848030" at bounding box center [752, 242] width 155 height 57
type textarea "На посылке напишите пожалуйста Для Дианы Печерской +41798848030 Доставка за наш…"
click at [799, 294] on button "Зберегти" at bounding box center [802, 305] width 55 height 22
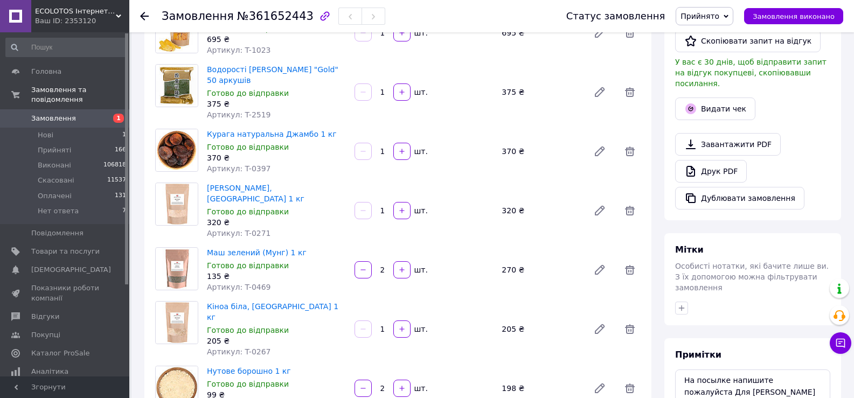
scroll to position [152, 0]
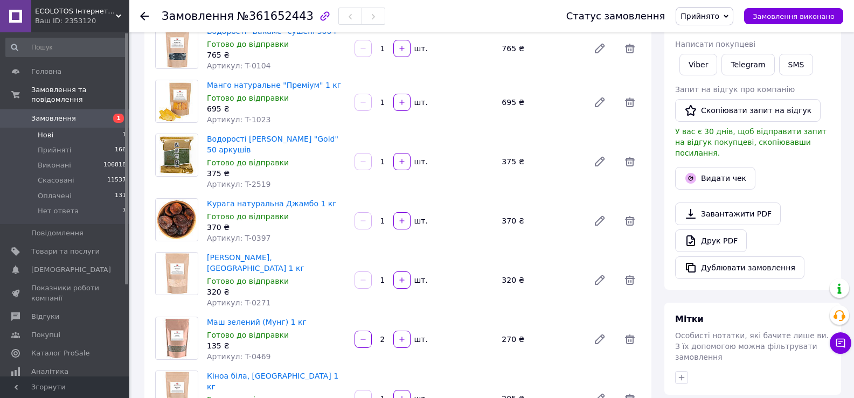
click at [52, 130] on span "Нові" at bounding box center [46, 135] width 16 height 10
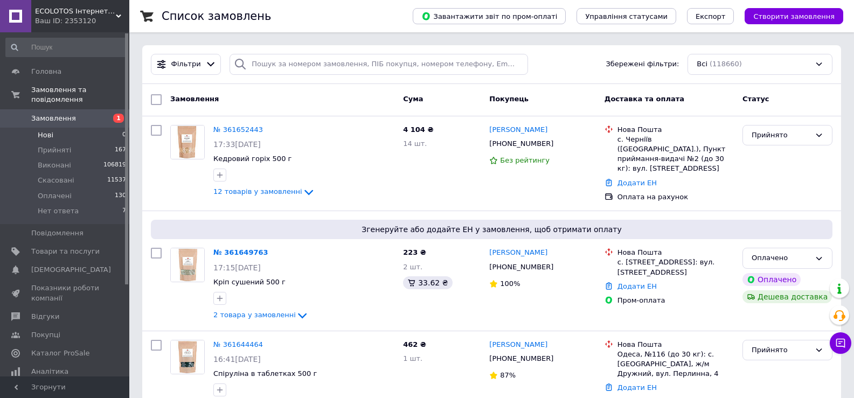
click at [62, 128] on li "Нові 0" at bounding box center [66, 135] width 132 height 15
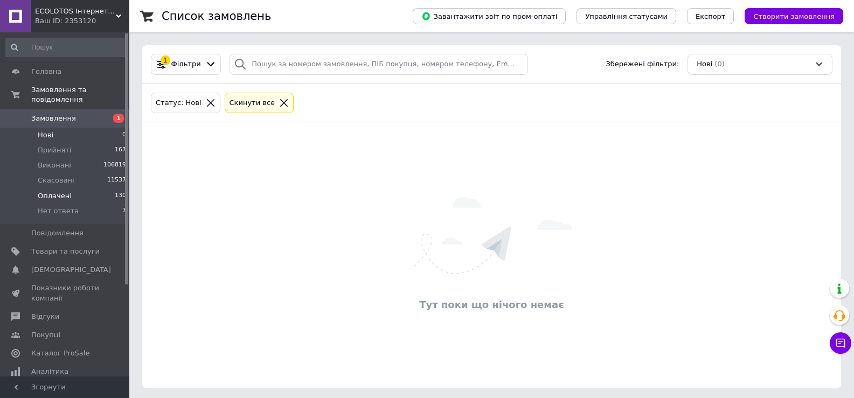
click at [58, 191] on span "Оплачені" at bounding box center [55, 196] width 34 height 10
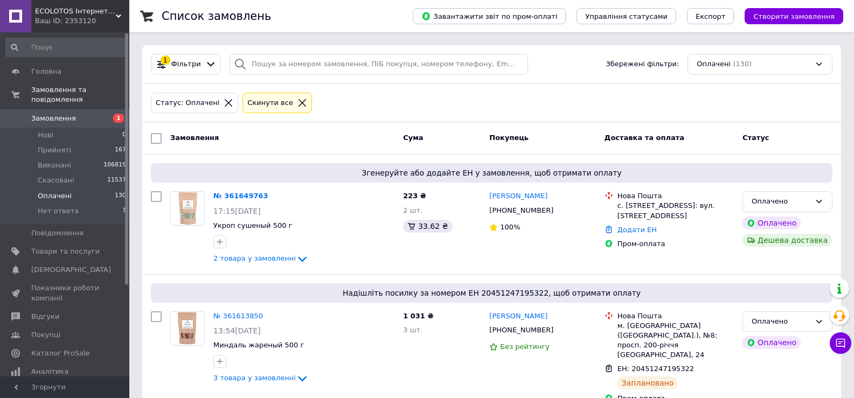
drag, startPoint x: 215, startPoint y: 100, endPoint x: 221, endPoint y: 107, distance: 9.6
click at [223, 107] on icon at bounding box center [228, 103] width 10 height 10
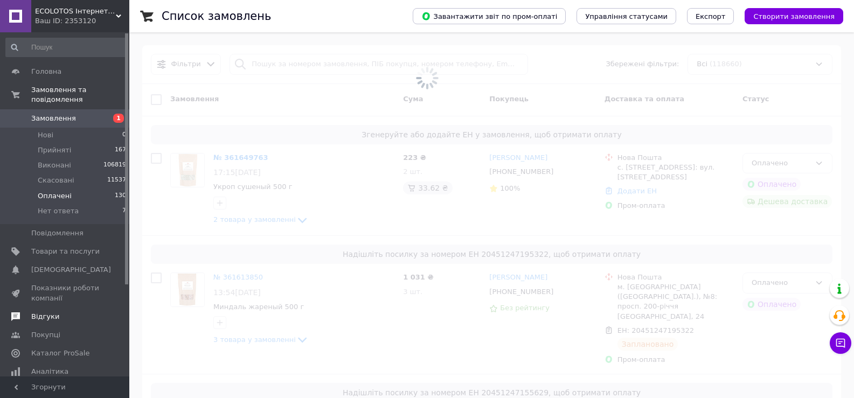
click at [33, 312] on span "Відгуки" at bounding box center [45, 317] width 28 height 10
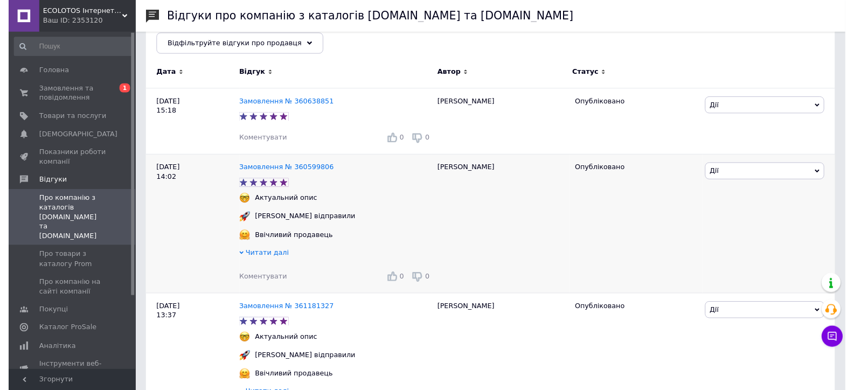
scroll to position [162, 0]
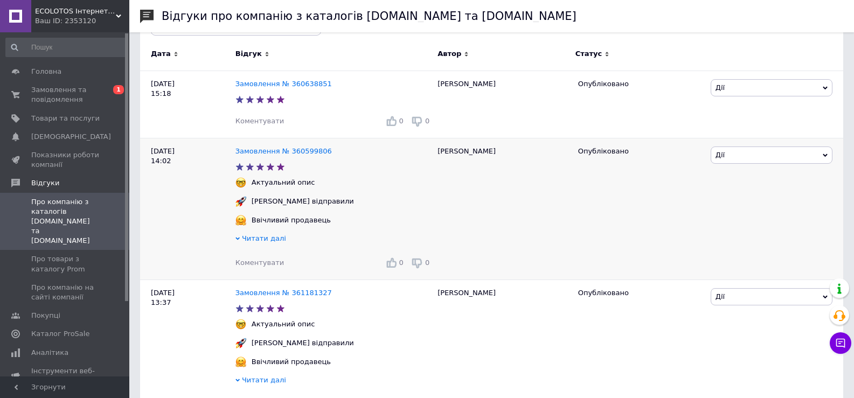
click at [255, 262] on span "Коментувати" at bounding box center [259, 263] width 48 height 8
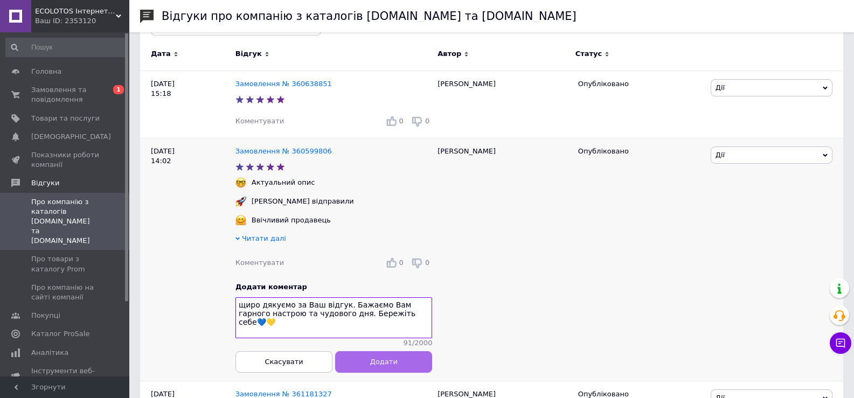
type textarea "щиро дякуємо за Ваш відгук. Бажаємо Вам гарного настрою та чудового дня. Бережі…"
click at [374, 373] on button "Додати" at bounding box center [383, 362] width 97 height 22
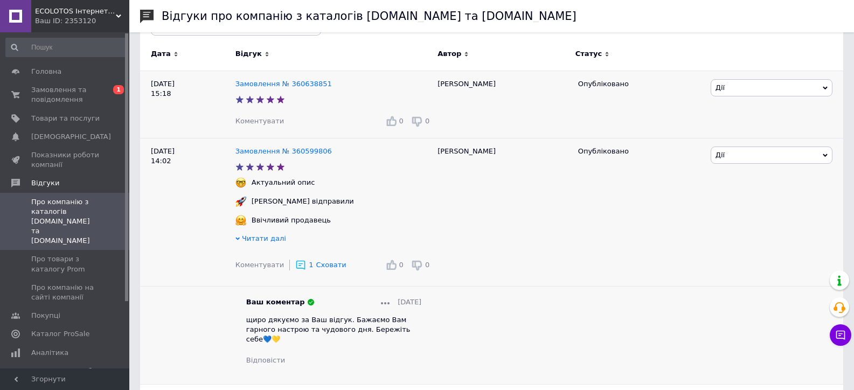
click at [263, 122] on span "Коментувати" at bounding box center [259, 121] width 48 height 8
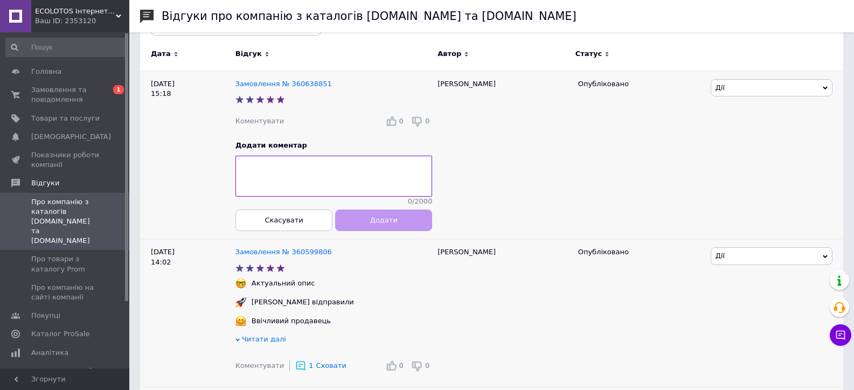
click at [262, 179] on textarea at bounding box center [333, 176] width 197 height 41
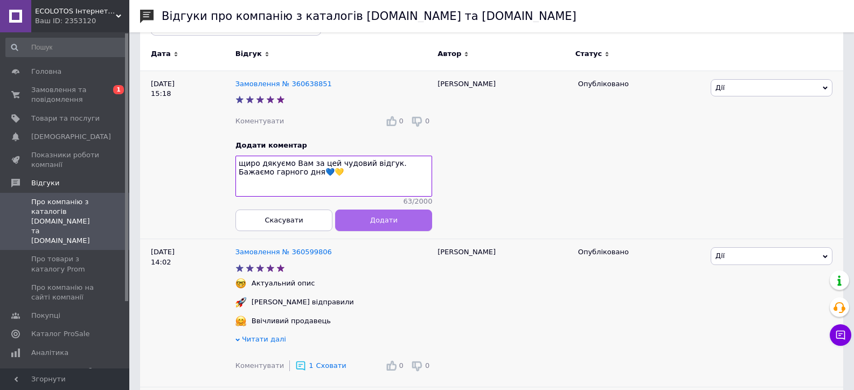
type textarea "щиро дякуємо Вам за цей чудовий відгук. Бажаємо гарного дня💙💛"
click at [363, 223] on button "Додати" at bounding box center [383, 220] width 97 height 22
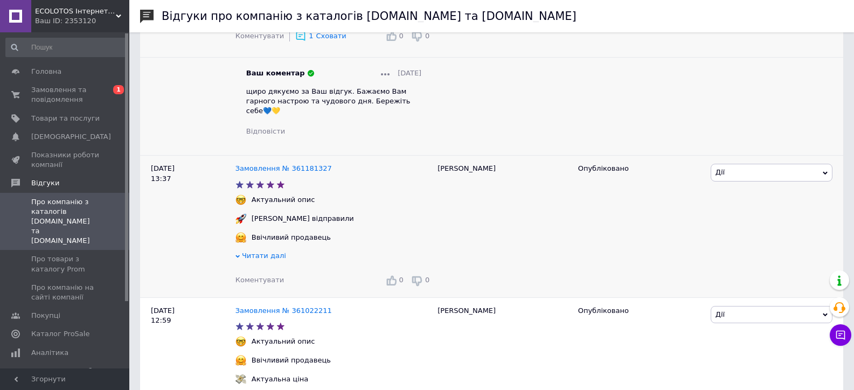
scroll to position [539, 0]
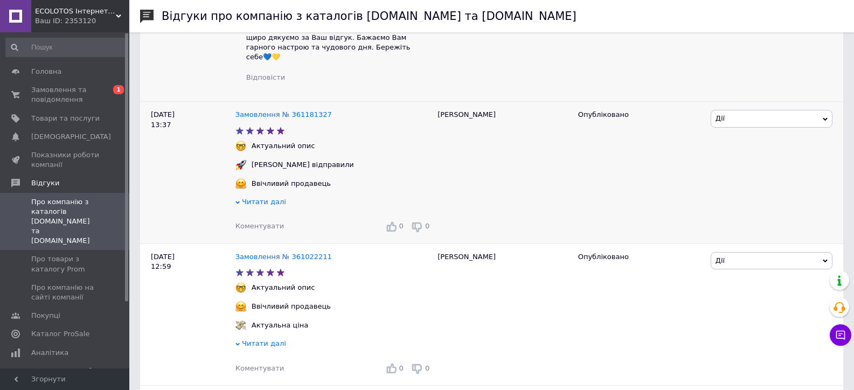
click at [263, 222] on span "Коментувати" at bounding box center [259, 226] width 48 height 8
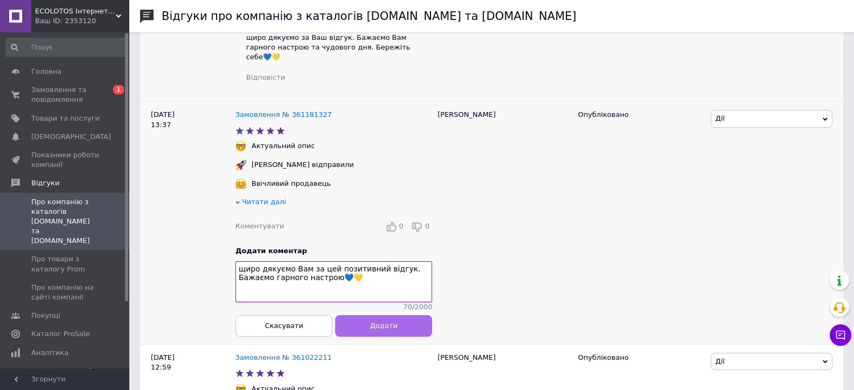
type textarea "щиро дякуємо Вам за цей позитивний відгук. Бажаємо гарного настрою💙💛"
click at [389, 326] on span "Додати" at bounding box center [383, 326] width 27 height 8
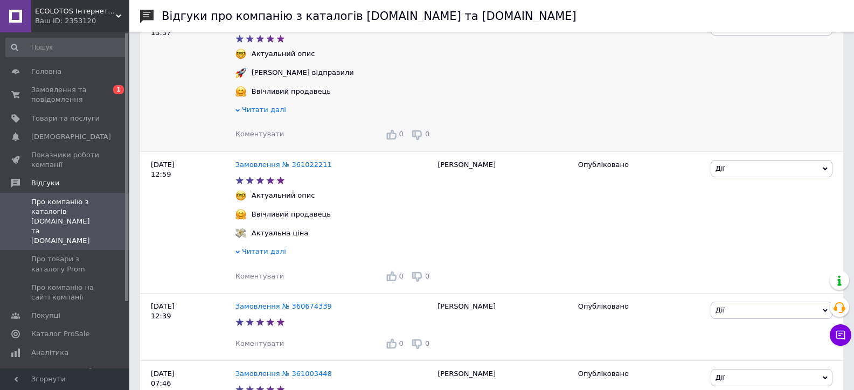
scroll to position [646, 0]
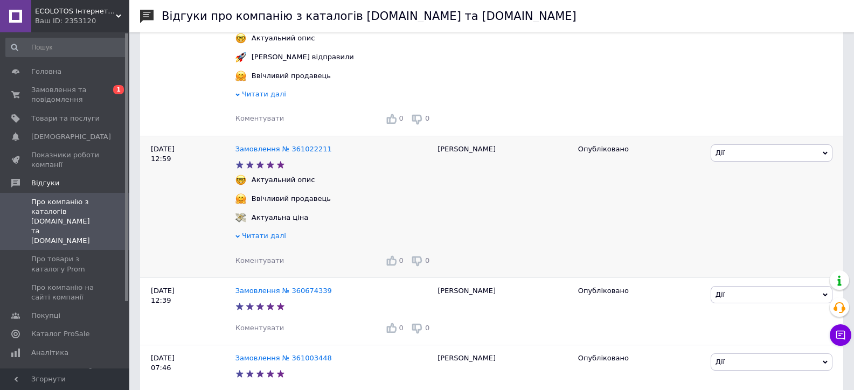
click at [257, 256] on span "Коментувати" at bounding box center [259, 260] width 48 height 8
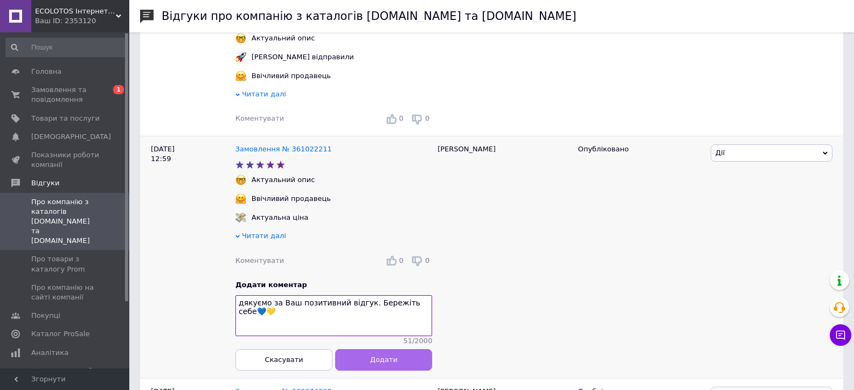
type textarea "дякуємо за Ваш позитивний відгук. Бережіть себе💙💛"
click at [358, 352] on button "Додати" at bounding box center [383, 359] width 97 height 22
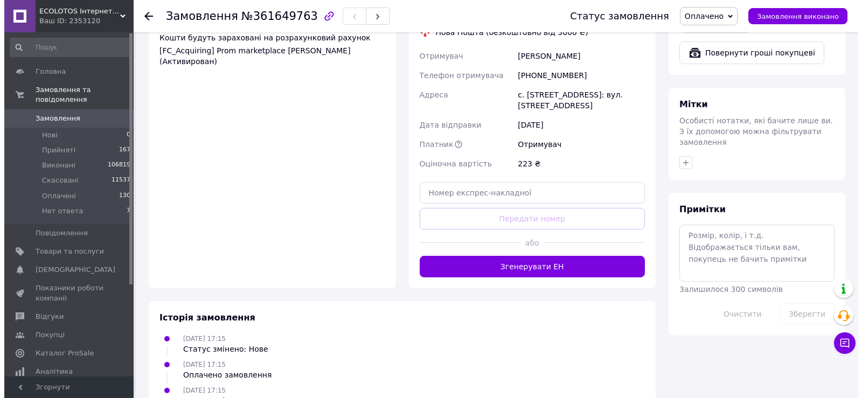
scroll to position [547, 0]
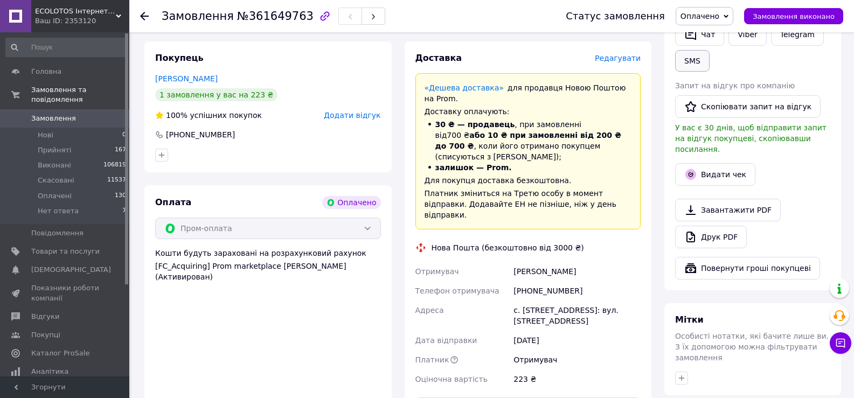
click at [700, 50] on button "SMS" at bounding box center [692, 61] width 34 height 22
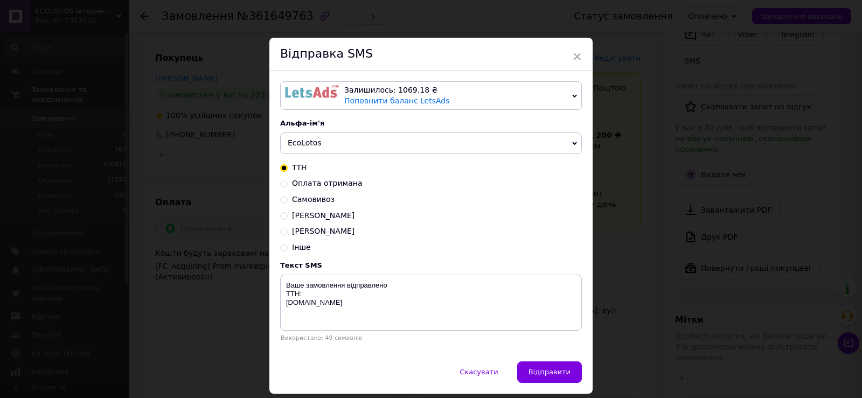
click at [319, 187] on span "Оплата отримана" at bounding box center [327, 183] width 70 height 9
click at [288, 186] on input "Оплата отримана" at bounding box center [284, 183] width 8 height 8
radio input "true"
radio input "false"
type textarea "Оплата отримана, очікуйте № ТТН. Відправка протягом 2–3 робочих днів. Дякуємо з…"
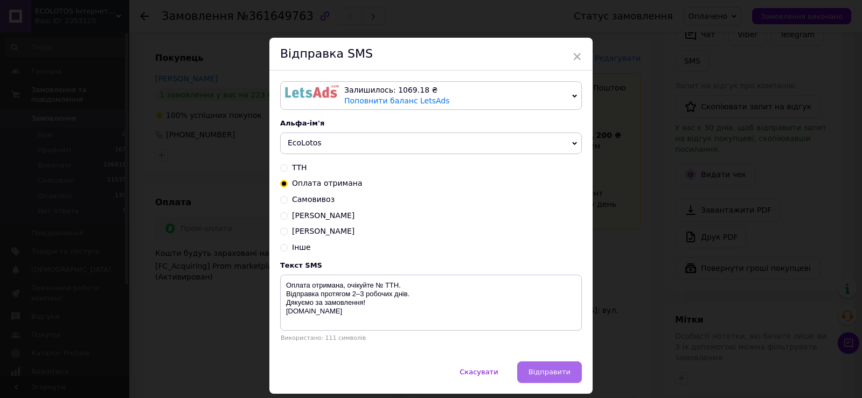
click at [533, 371] on span "Відправити" at bounding box center [549, 372] width 42 height 8
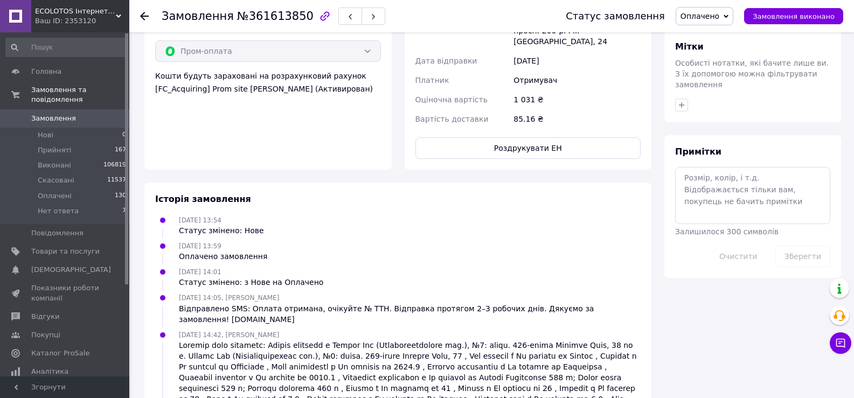
scroll to position [791, 0]
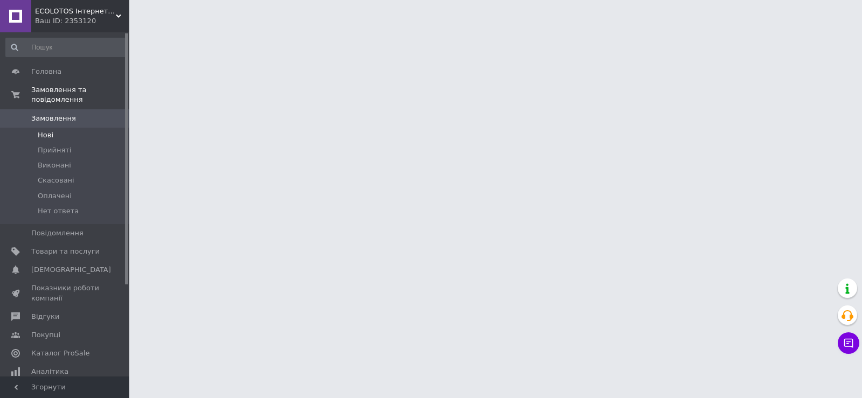
click at [77, 128] on li "Нові" at bounding box center [66, 135] width 132 height 15
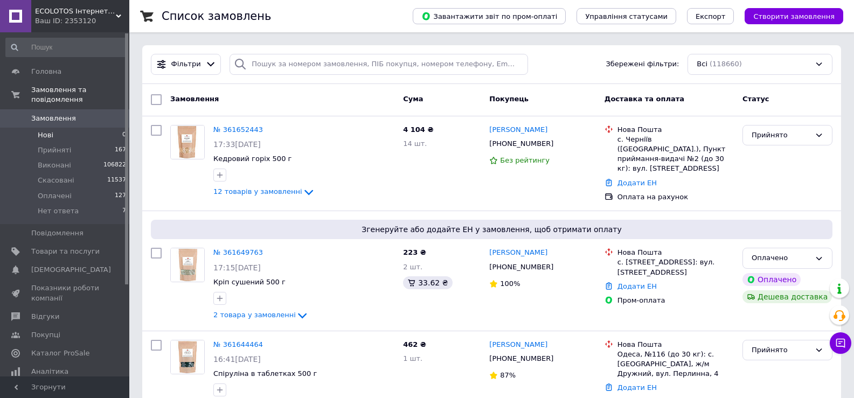
click at [82, 128] on li "Нові 0" at bounding box center [66, 135] width 132 height 15
